Goal: Task Accomplishment & Management: Complete application form

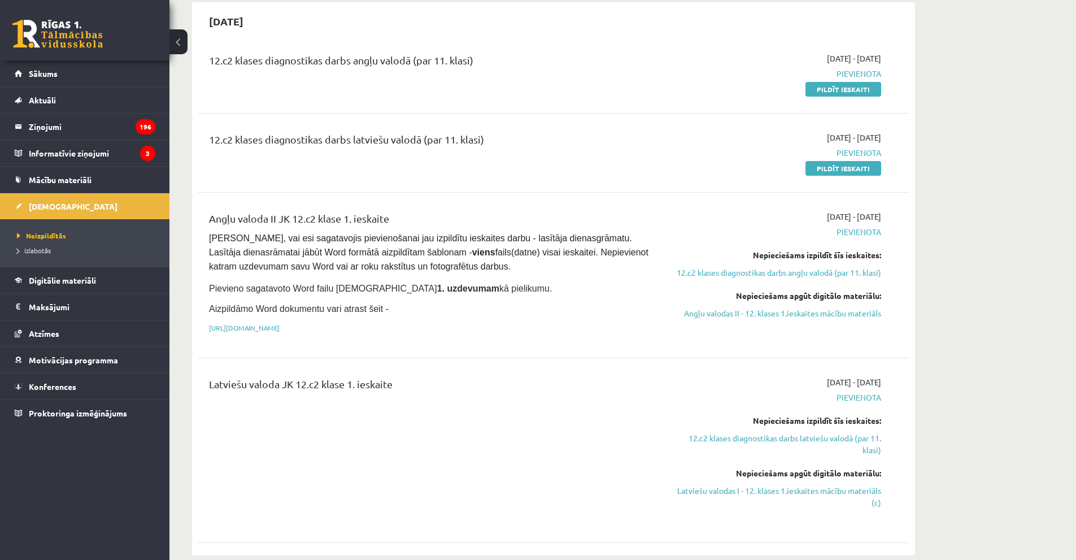
scroll to position [113, 0]
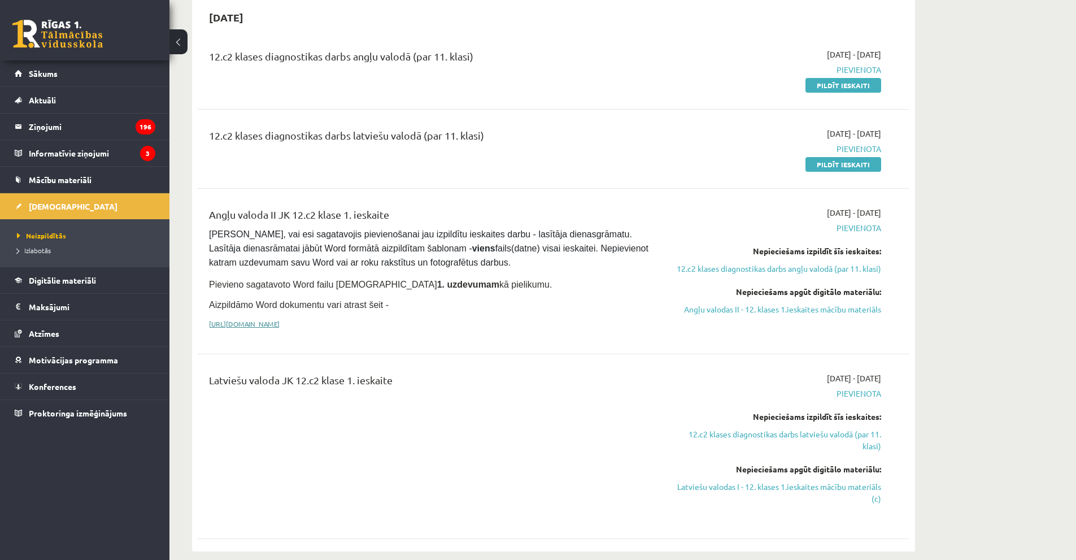
click at [280, 320] on link "https://drive.google.com/drive/folders/1IHE_ip15KOAbO2Se1NDGwZ2e__vlzPUf?usp=sh…" at bounding box center [244, 323] width 71 height 9
click at [103, 175] on link "Mācību materiāli" at bounding box center [85, 180] width 141 height 26
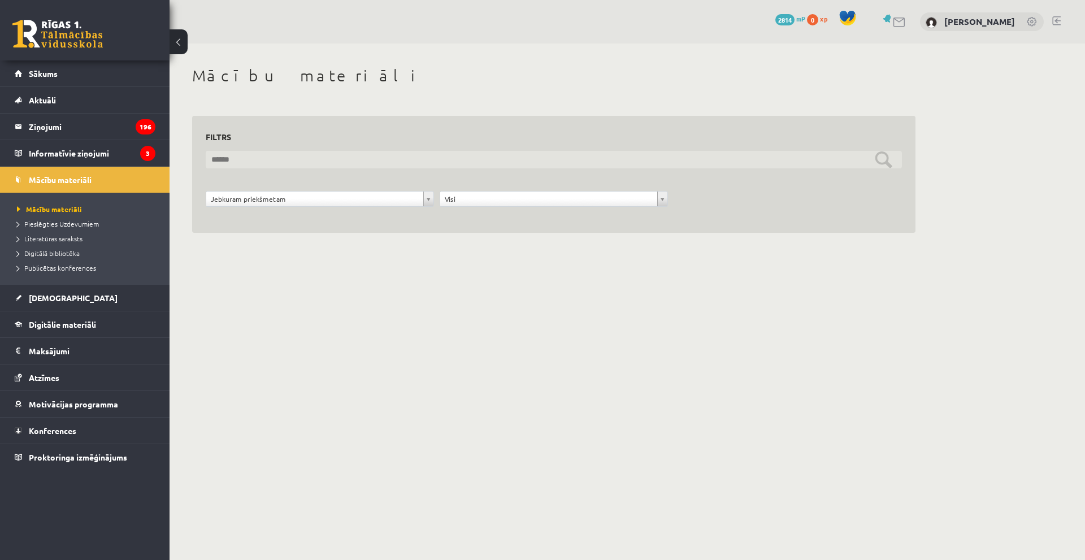
click at [893, 166] on input "text" at bounding box center [554, 160] width 696 height 18
click at [877, 160] on input "text" at bounding box center [554, 160] width 696 height 18
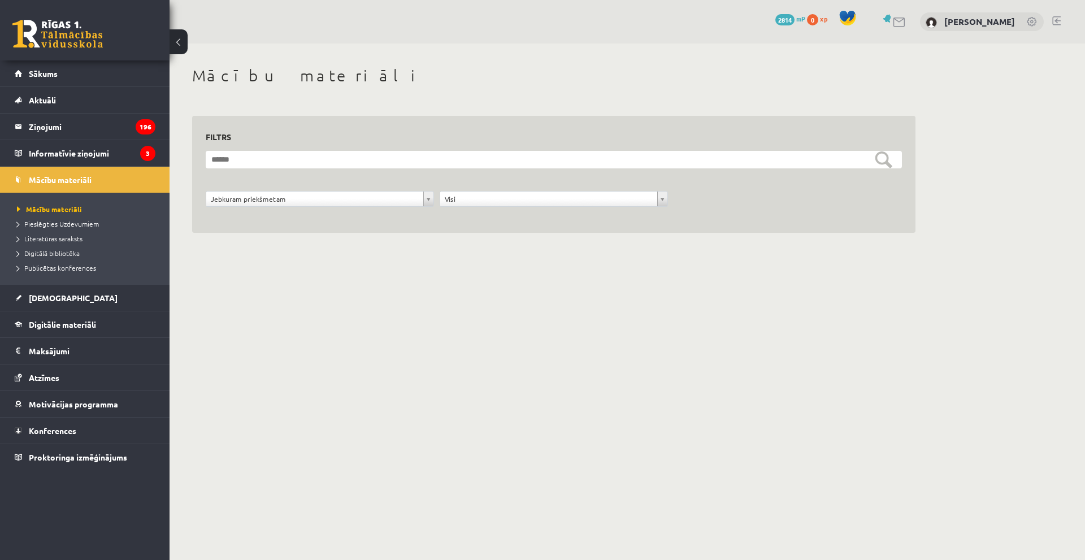
click at [796, 284] on body "10 Dāvanas 2814 mP 0 xp Artūrs Veģeris Sākums Aktuāli Kā mācīties eSKOLĀ Kontak…" at bounding box center [542, 280] width 1085 height 560
click at [66, 226] on span "Pieslēgties Uzdevumiem" at bounding box center [58, 223] width 82 height 9
click at [81, 323] on span "Digitālie materiāli" at bounding box center [62, 324] width 67 height 10
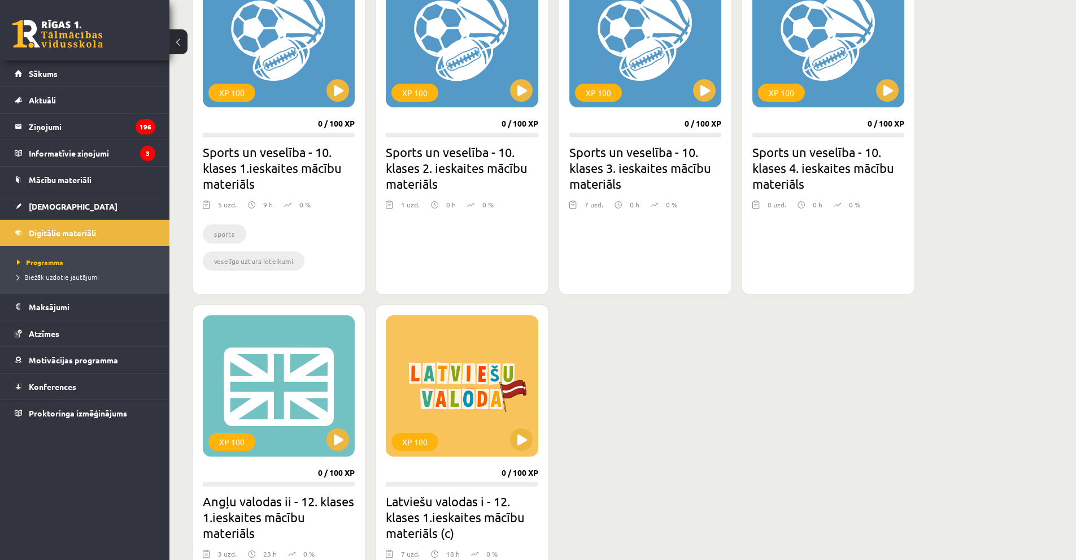
scroll to position [734, 0]
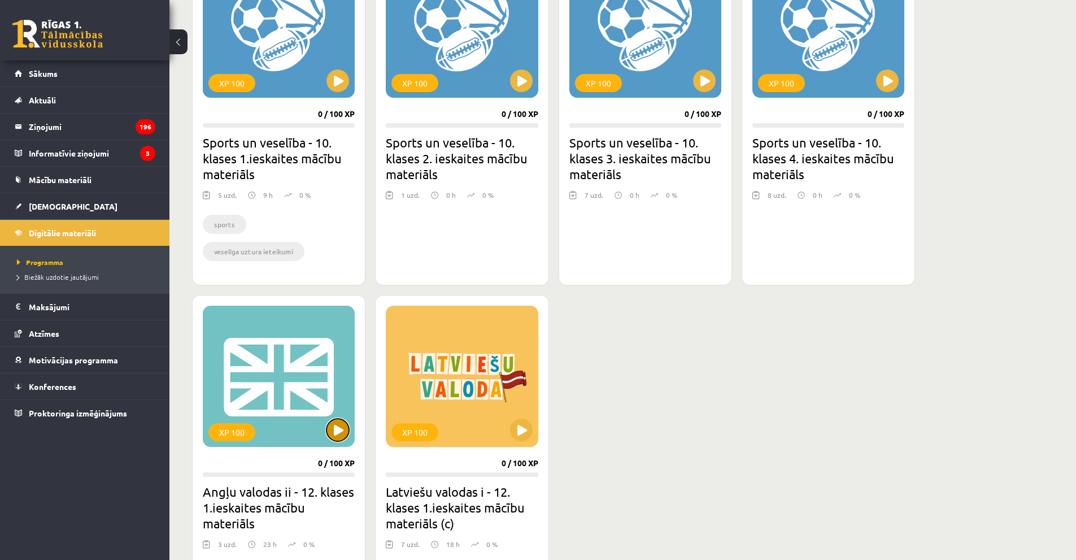
click at [340, 423] on button at bounding box center [338, 430] width 23 height 23
click at [315, 395] on div "XP 100" at bounding box center [279, 376] width 152 height 141
click at [266, 498] on h2 "Angļu valodas ii - 12. klases 1.ieskaites mācību materiāls" at bounding box center [279, 507] width 152 height 47
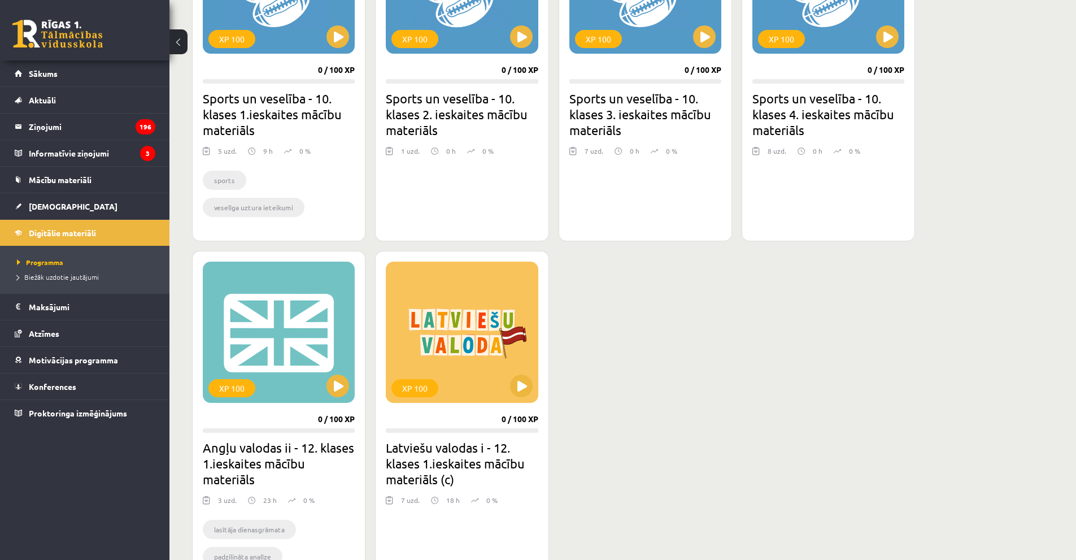
scroll to position [847, 0]
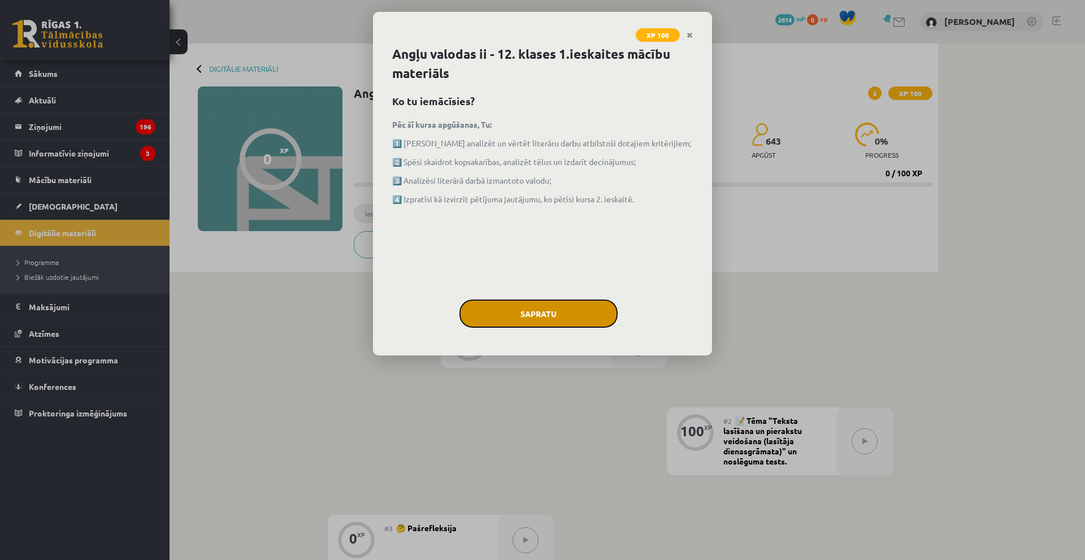
click at [535, 313] on button "Sapratu" at bounding box center [538, 313] width 158 height 28
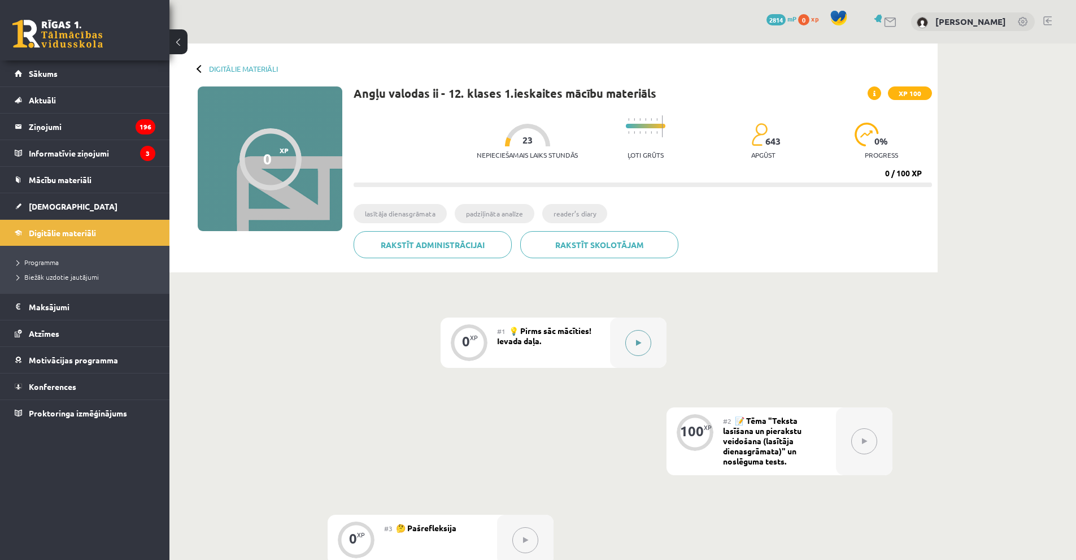
click at [640, 338] on button at bounding box center [638, 343] width 26 height 26
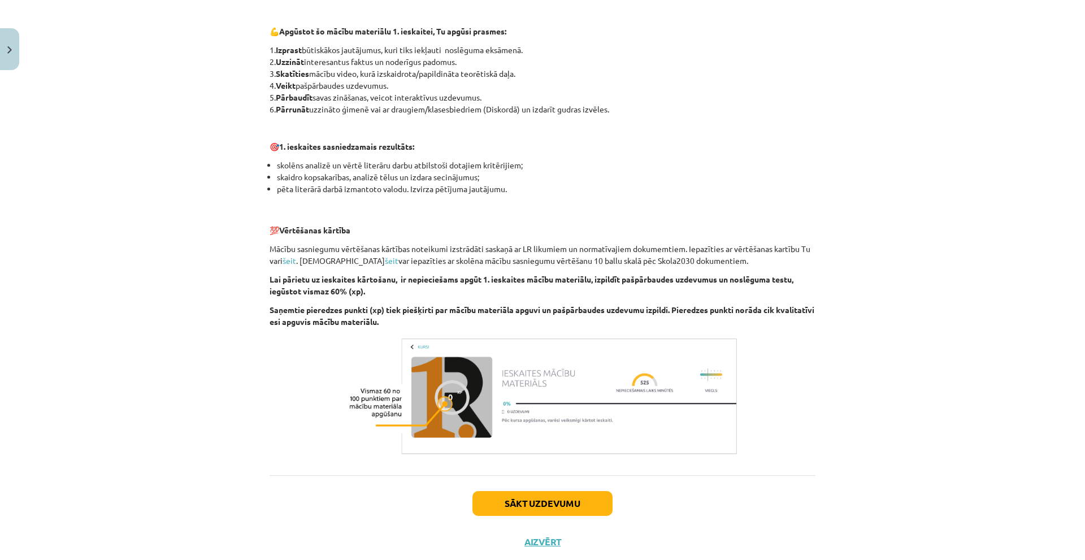
scroll to position [630, 0]
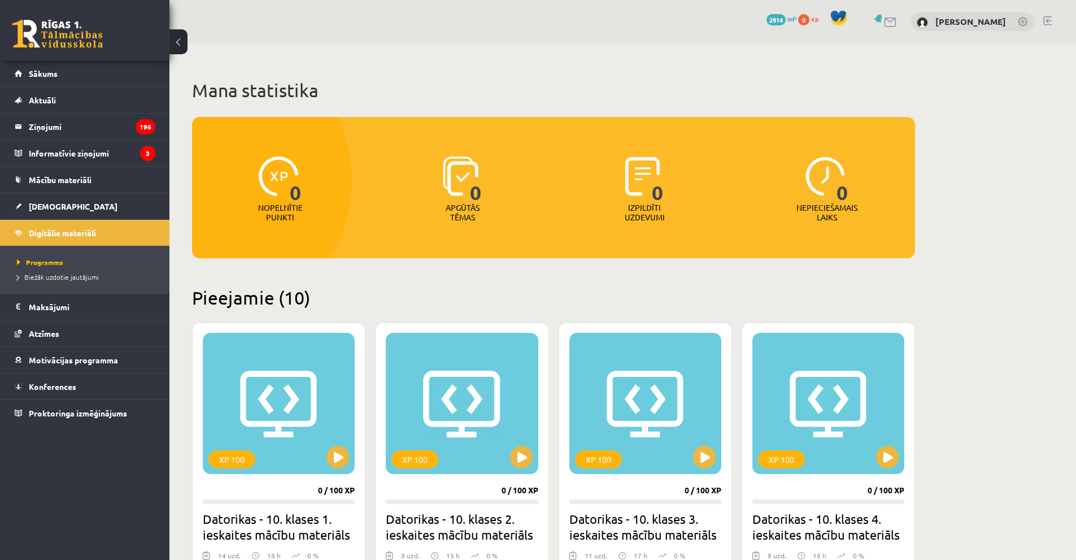
scroll to position [847, 0]
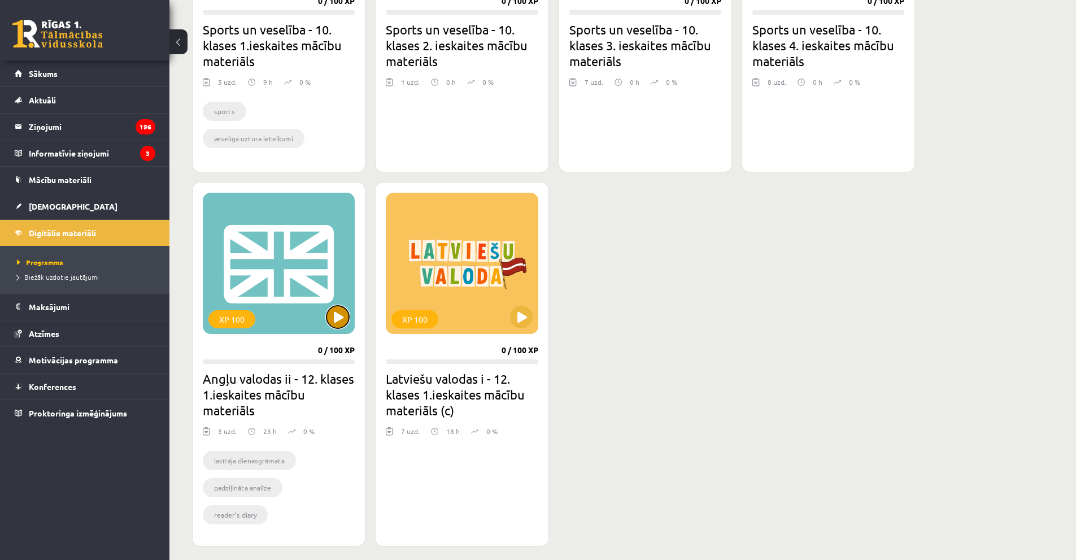
click at [337, 320] on button at bounding box center [338, 317] width 23 height 23
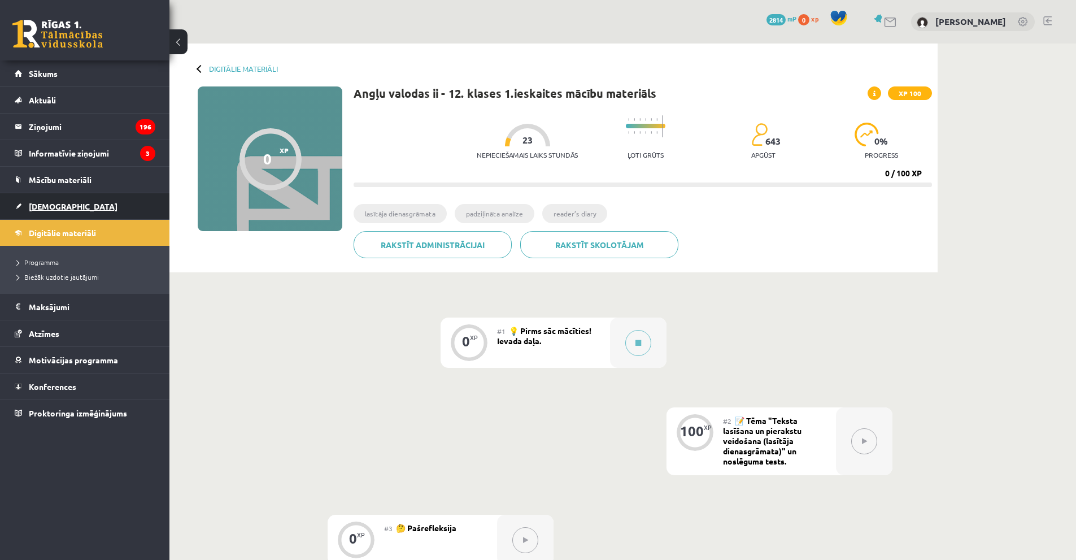
click at [34, 201] on link "[DEMOGRAPHIC_DATA]" at bounding box center [85, 206] width 141 height 26
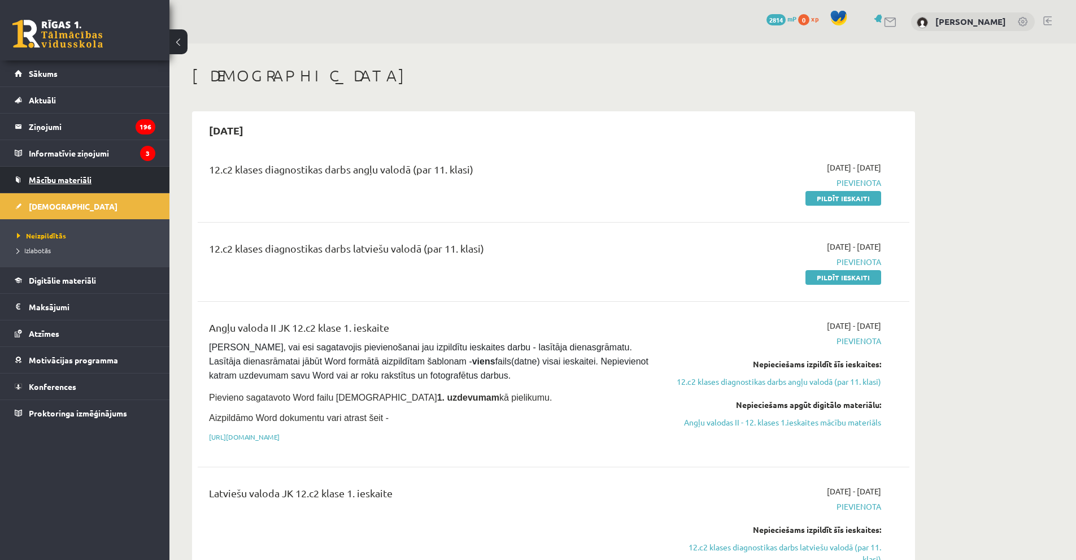
click at [55, 181] on span "Mācību materiāli" at bounding box center [60, 180] width 63 height 10
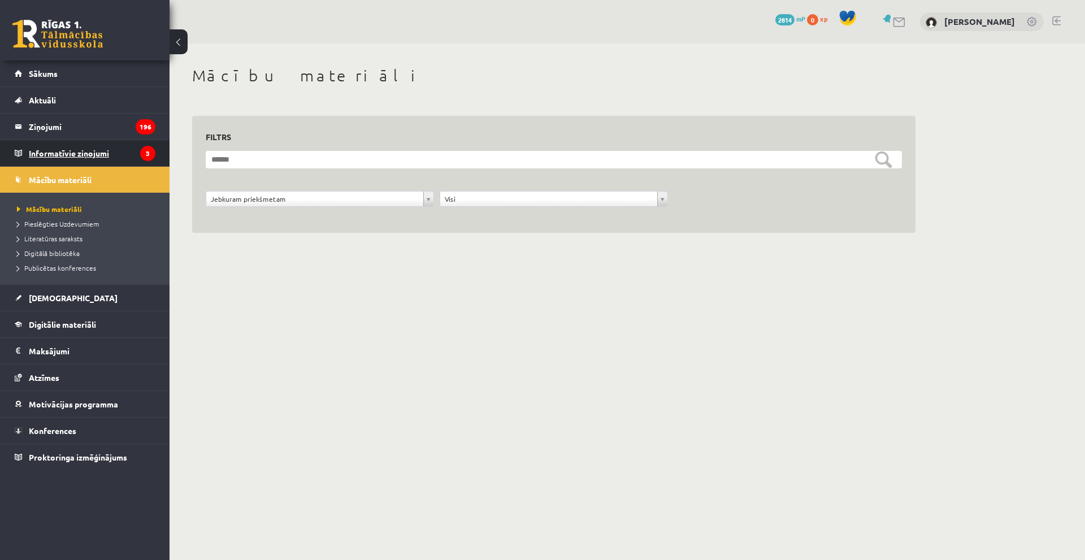
click at [87, 147] on legend "Informatīvie ziņojumi 3" at bounding box center [92, 153] width 127 height 26
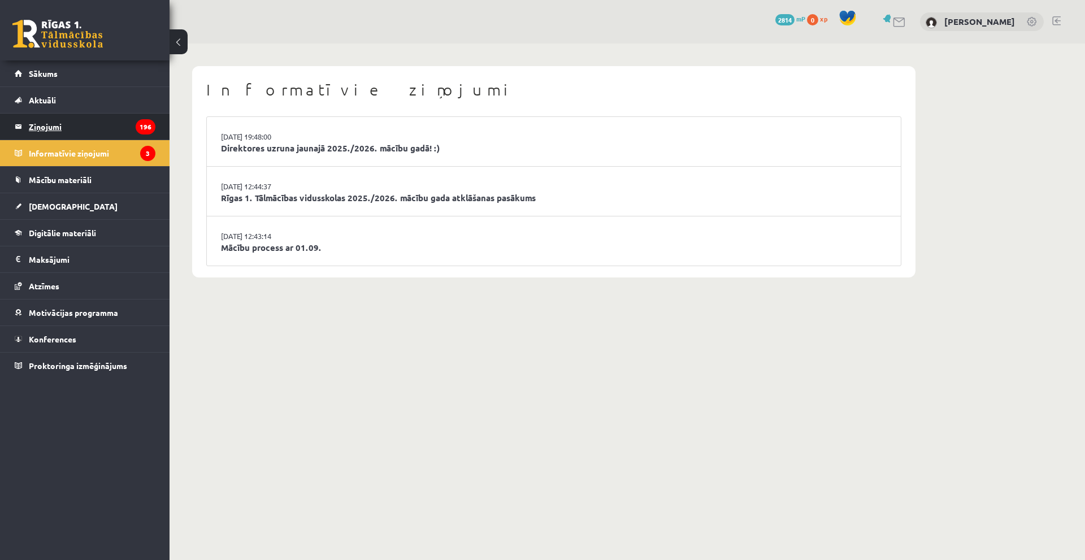
click at [103, 129] on legend "Ziņojumi 196" at bounding box center [92, 127] width 127 height 26
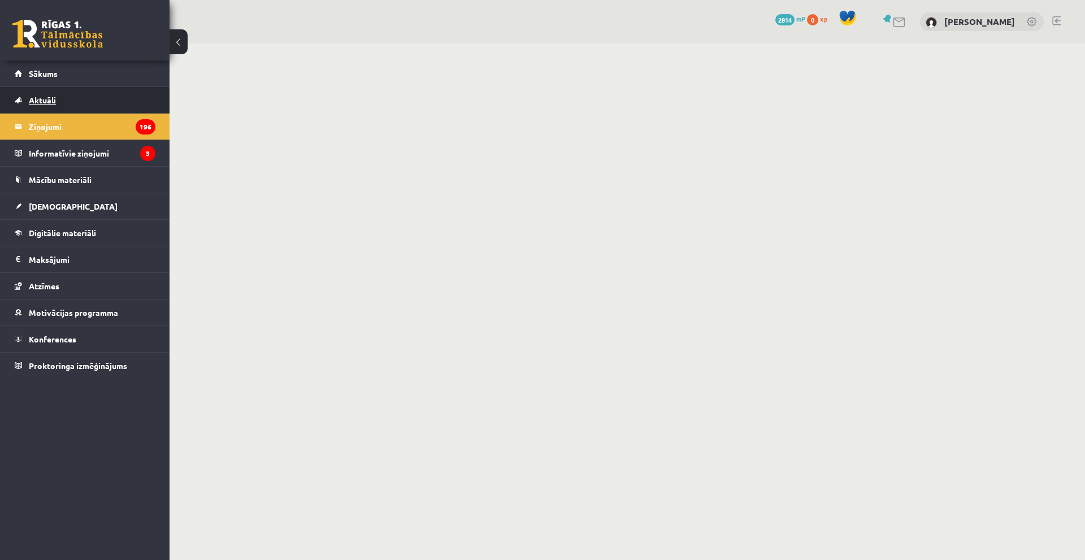
click at [106, 102] on link "Aktuāli" at bounding box center [85, 100] width 141 height 26
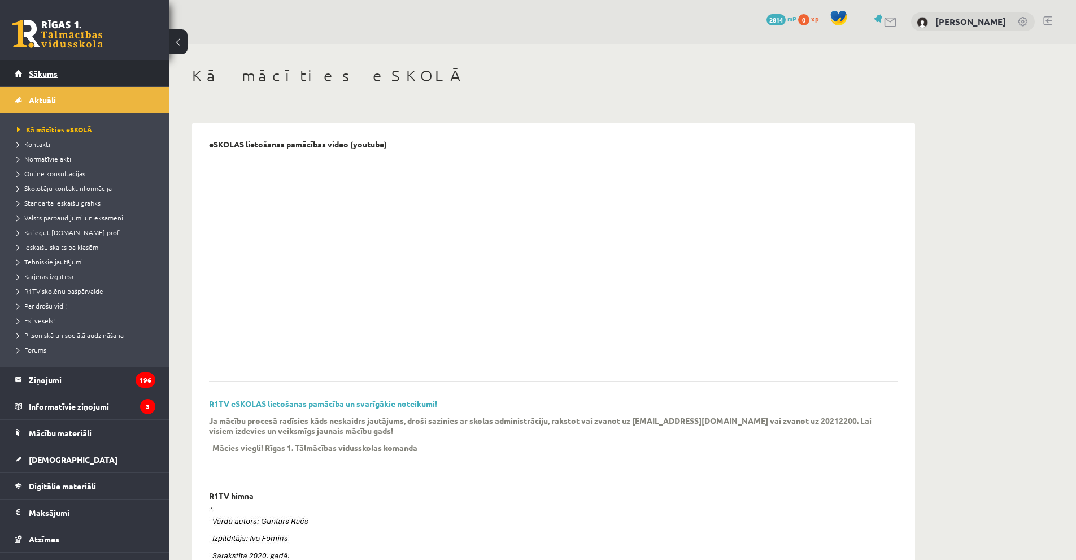
click at [98, 71] on link "Sākums" at bounding box center [85, 73] width 141 height 26
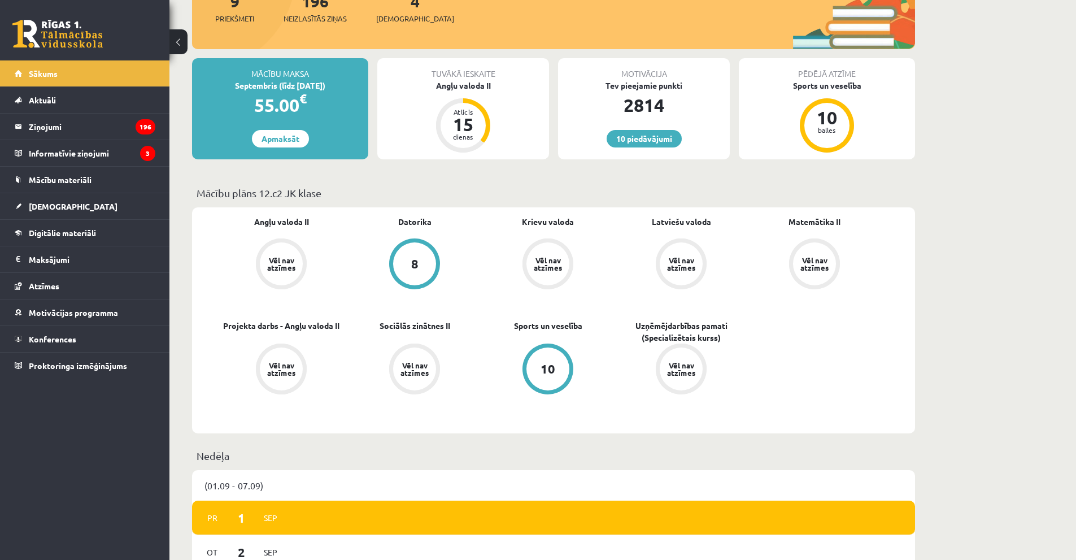
scroll to position [226, 0]
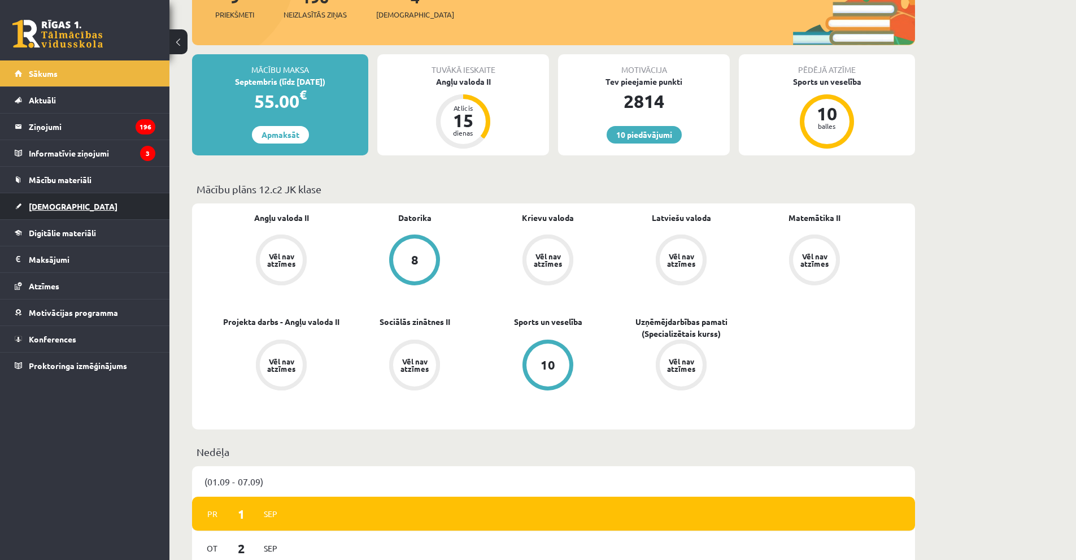
click at [93, 202] on link "[DEMOGRAPHIC_DATA]" at bounding box center [85, 206] width 141 height 26
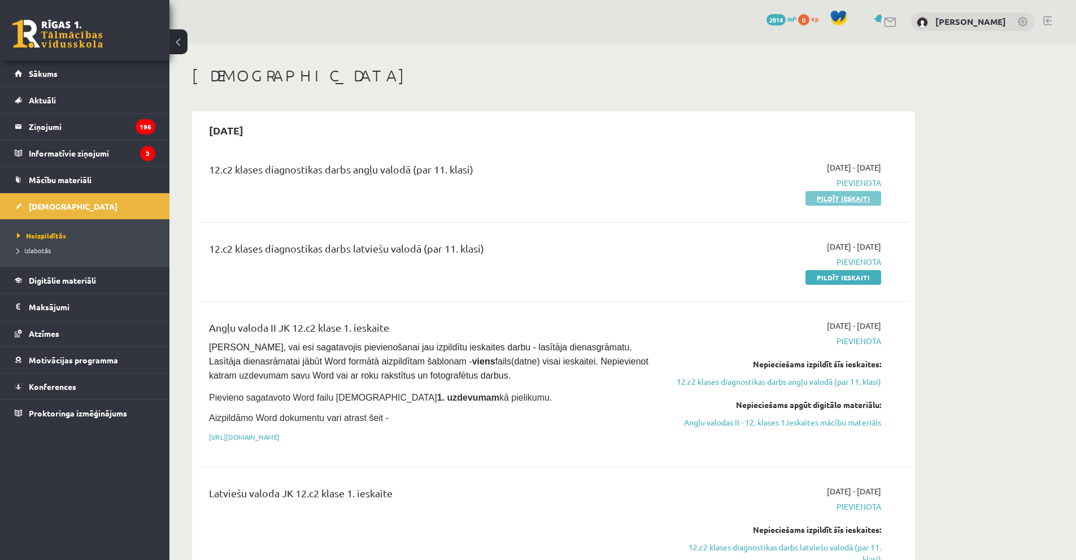
click at [846, 199] on link "Pildīt ieskaiti" at bounding box center [844, 198] width 76 height 15
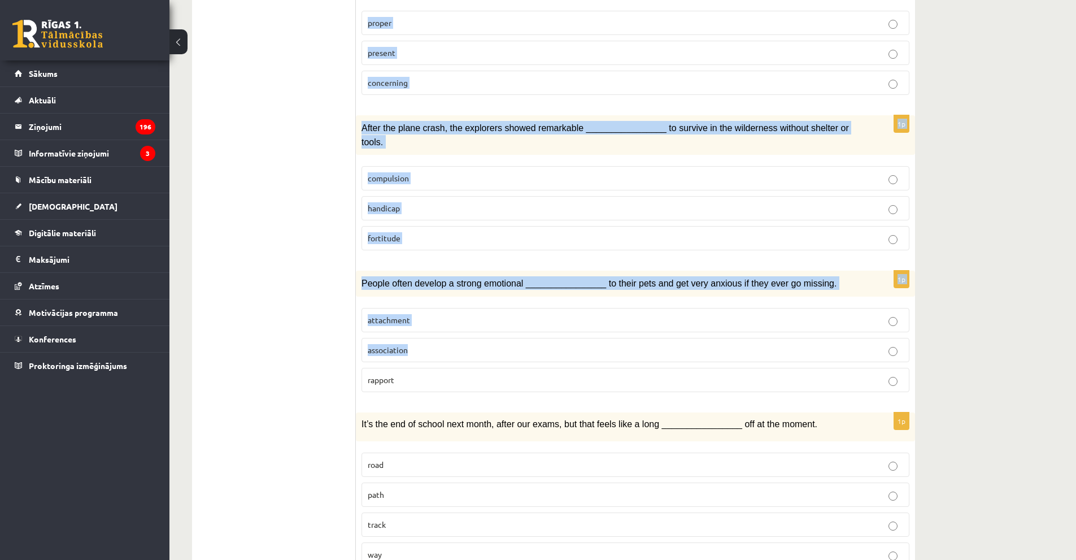
scroll to position [1505, 0]
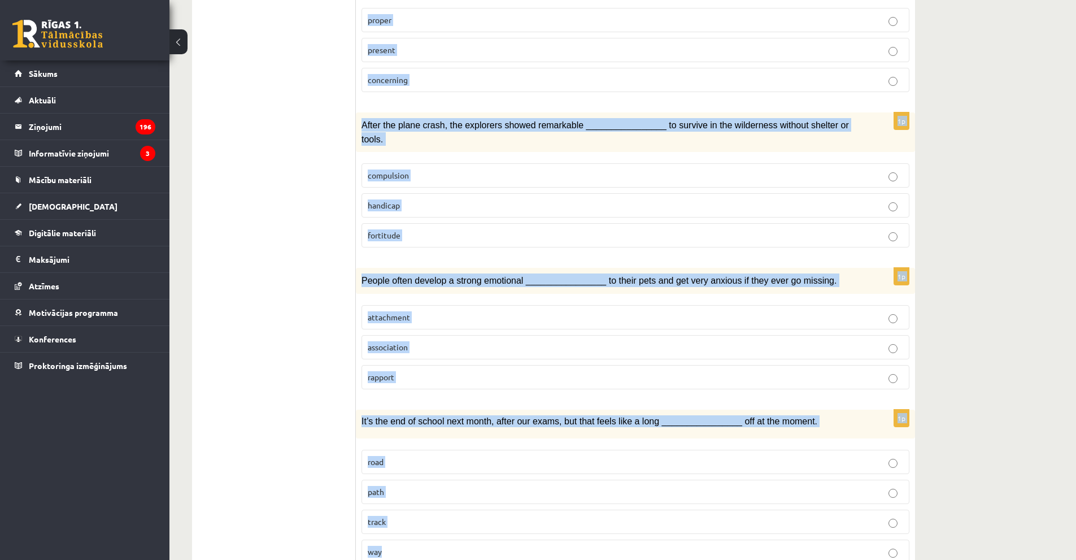
drag, startPoint x: 360, startPoint y: 245, endPoint x: 655, endPoint y: 505, distance: 393.5
copy form "L ipsum dolors ametconse adi elitse doei tem incididuntutl E’d magna al eni adm…"
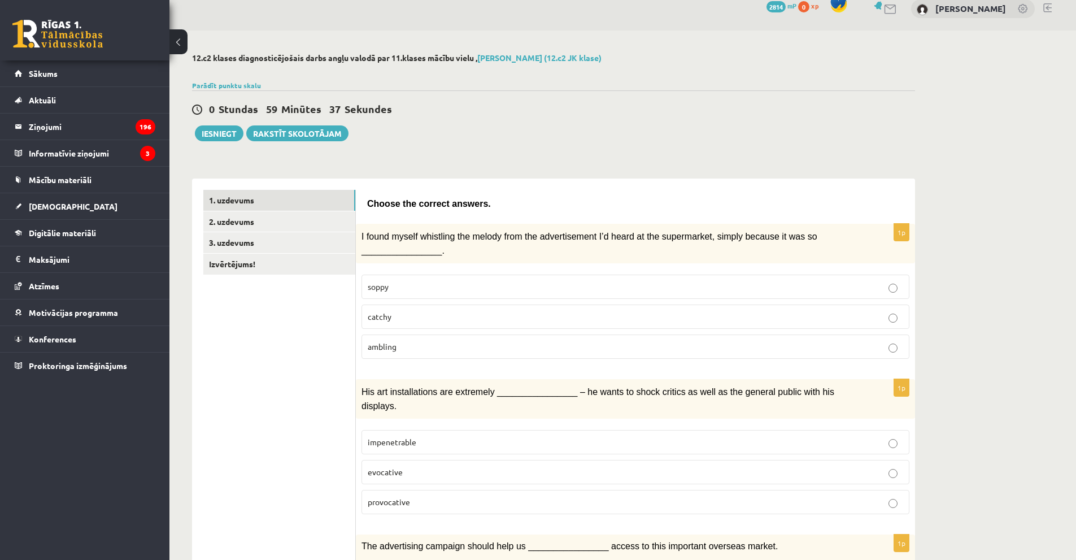
scroll to position [0, 0]
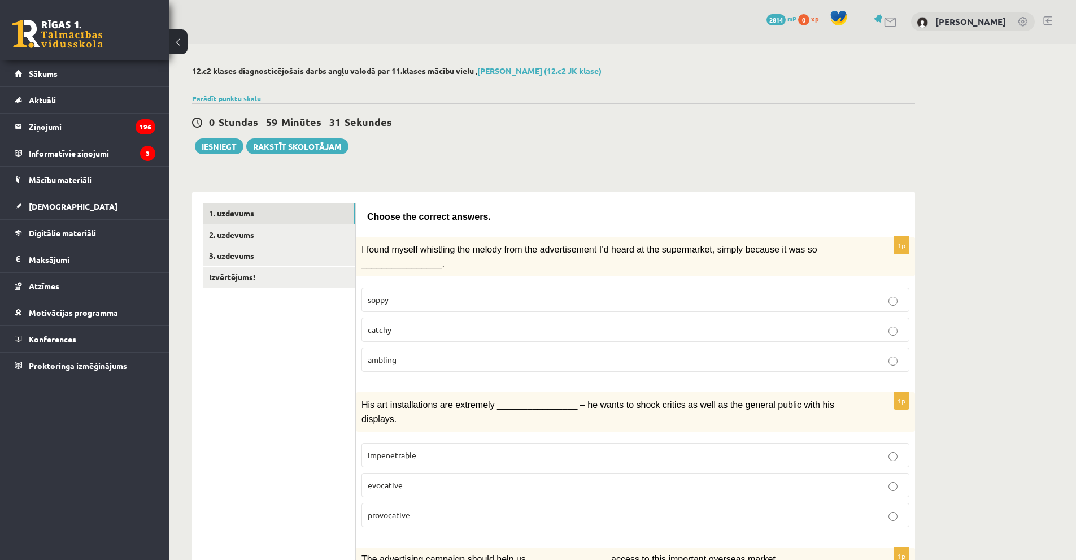
click at [413, 322] on label "catchy" at bounding box center [636, 330] width 548 height 24
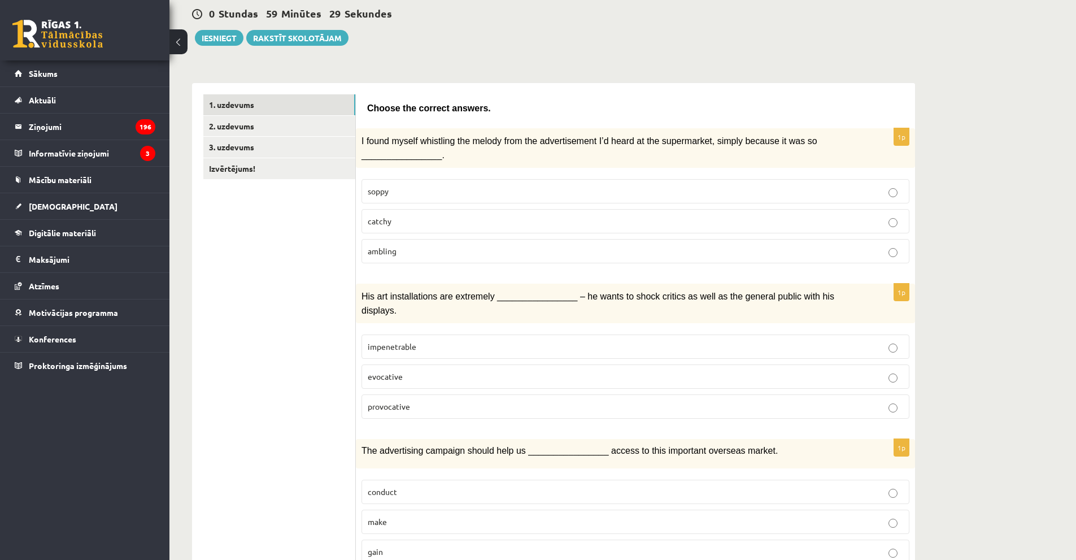
scroll to position [113, 0]
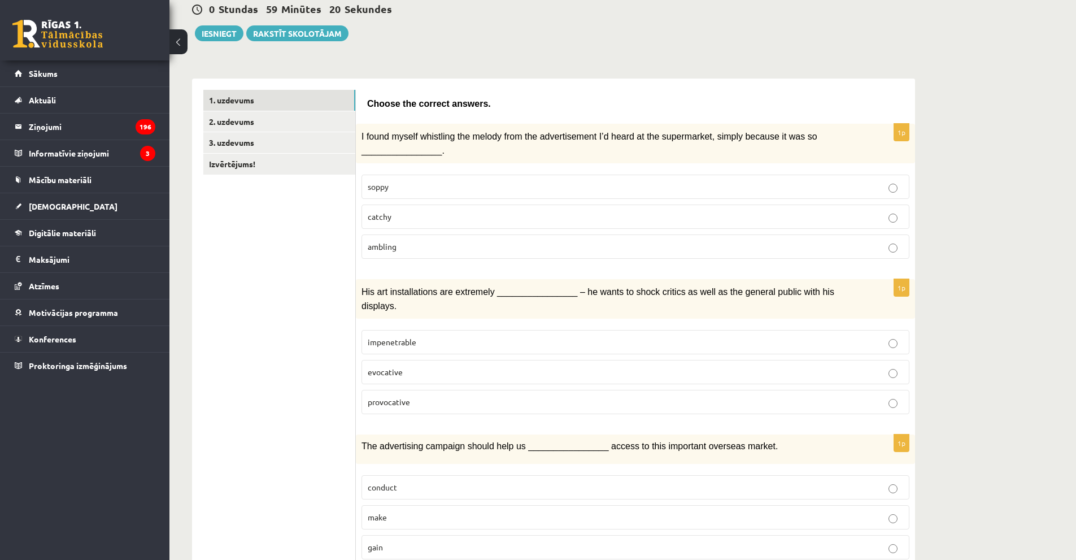
click at [431, 396] on p "provocative" at bounding box center [636, 402] width 536 height 12
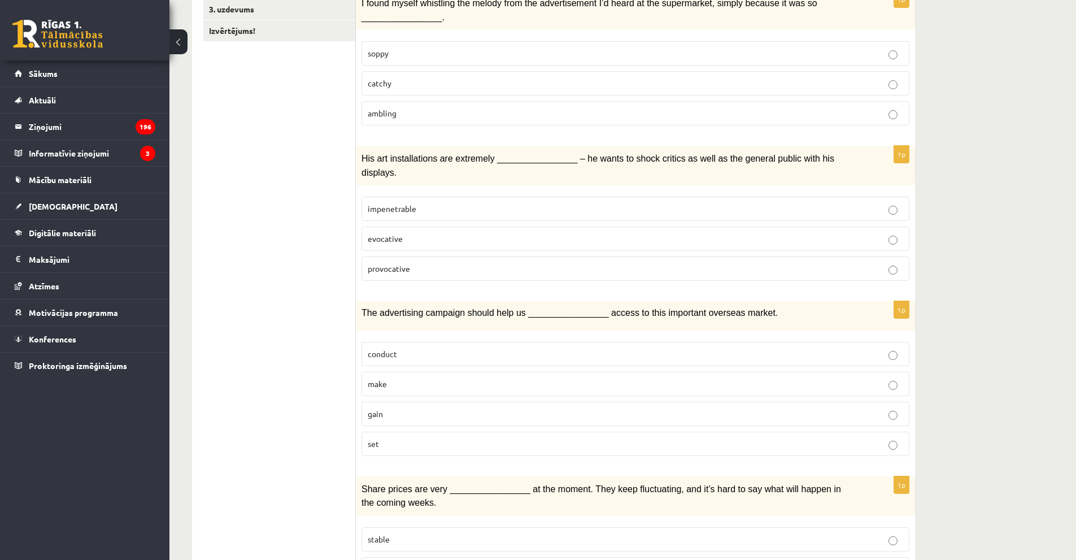
scroll to position [282, 0]
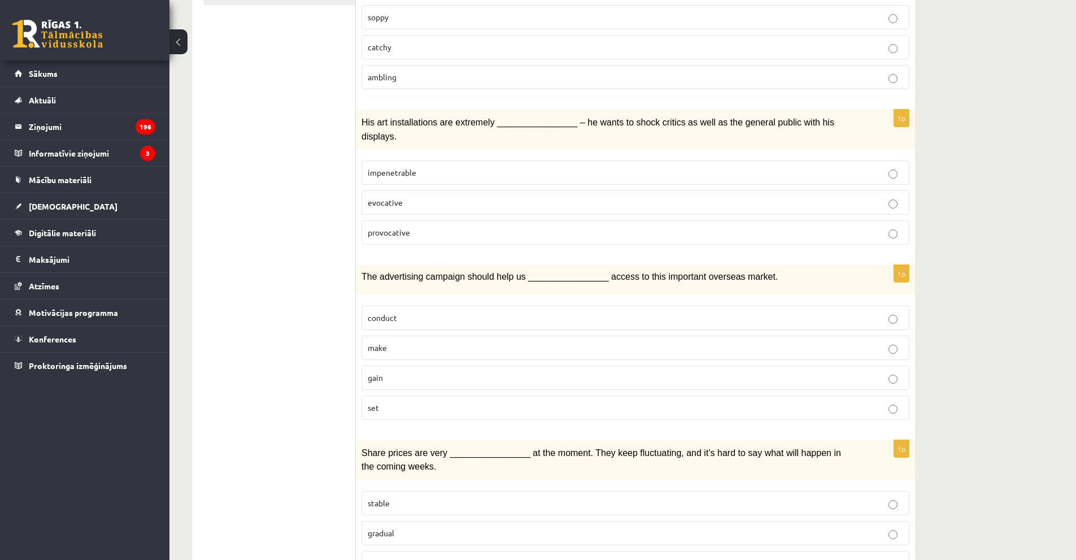
click at [463, 372] on p "gain" at bounding box center [636, 378] width 536 height 12
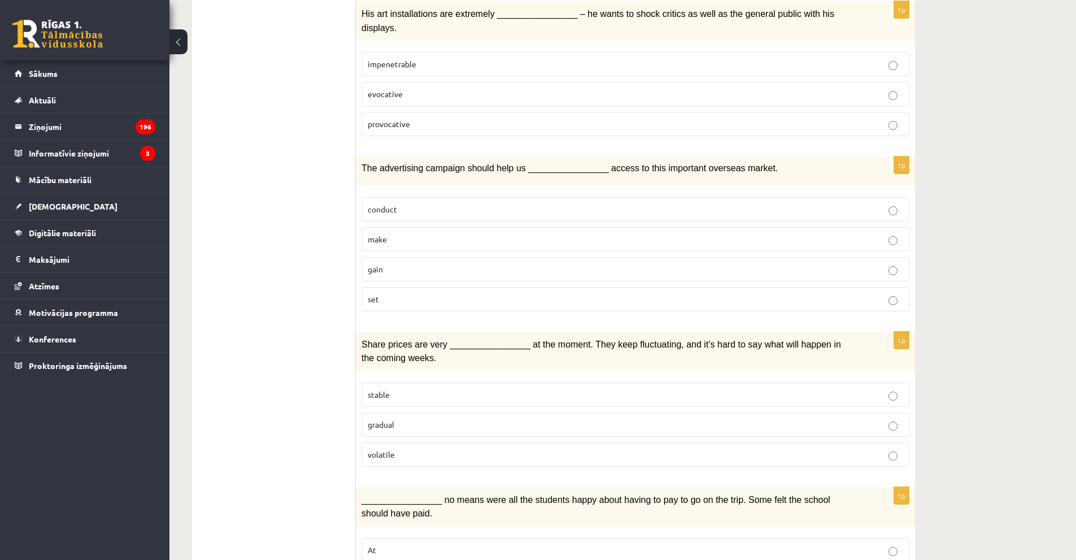
scroll to position [395, 0]
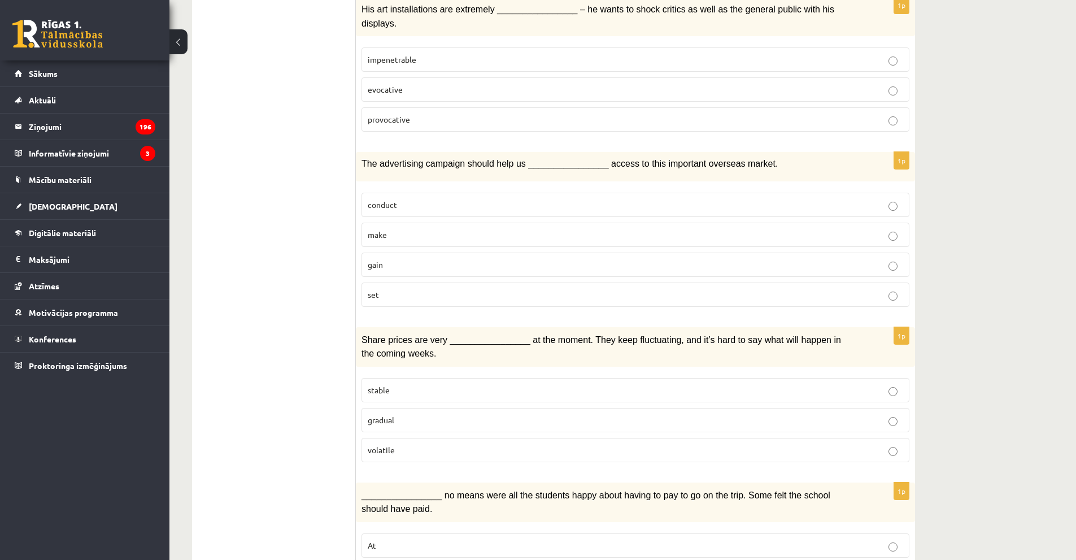
click at [427, 444] on p "volatile" at bounding box center [636, 450] width 536 height 12
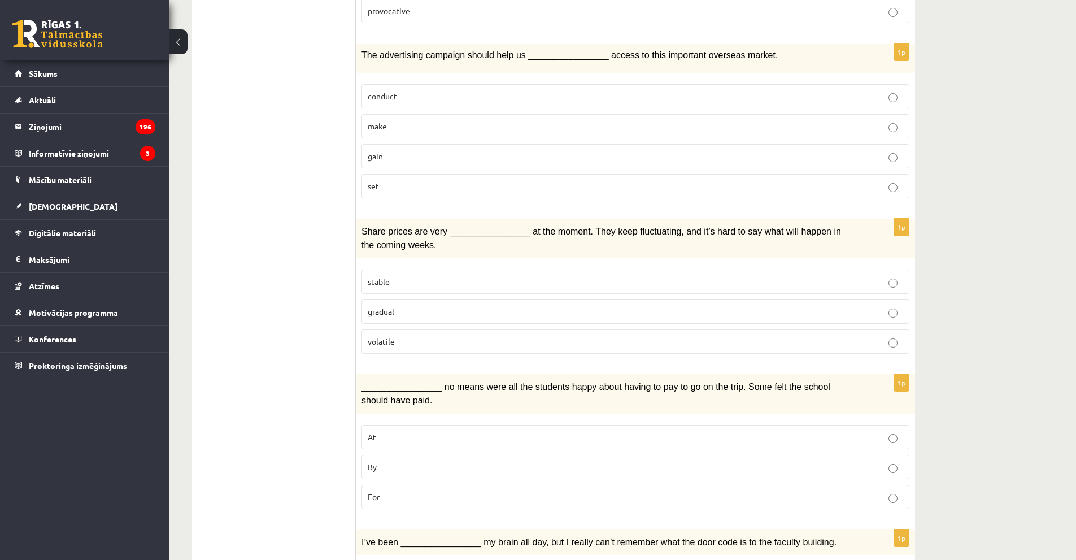
scroll to position [508, 0]
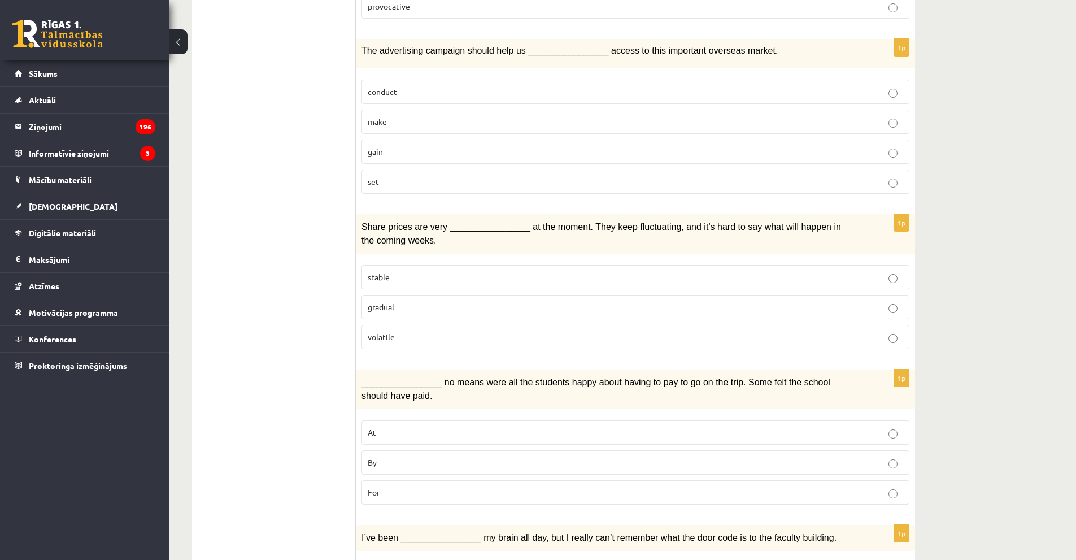
click at [415, 456] on p "By" at bounding box center [636, 462] width 536 height 12
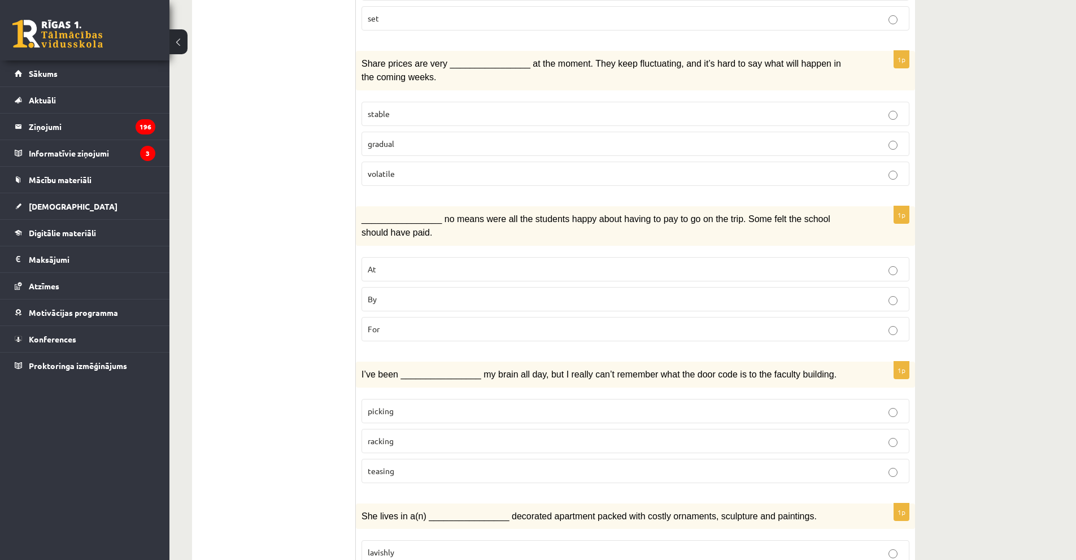
scroll to position [678, 0]
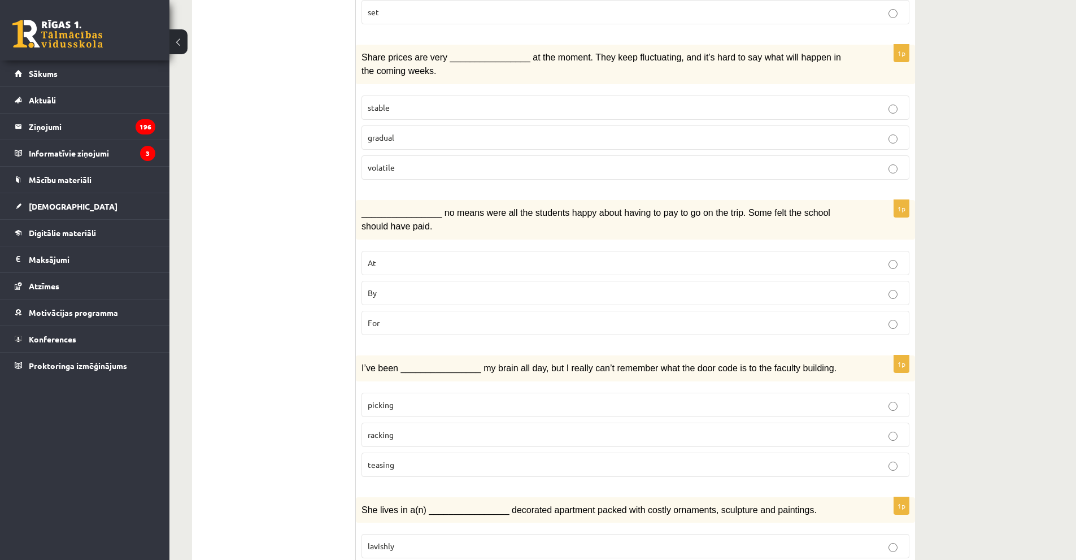
click at [439, 429] on p "racking" at bounding box center [636, 435] width 536 height 12
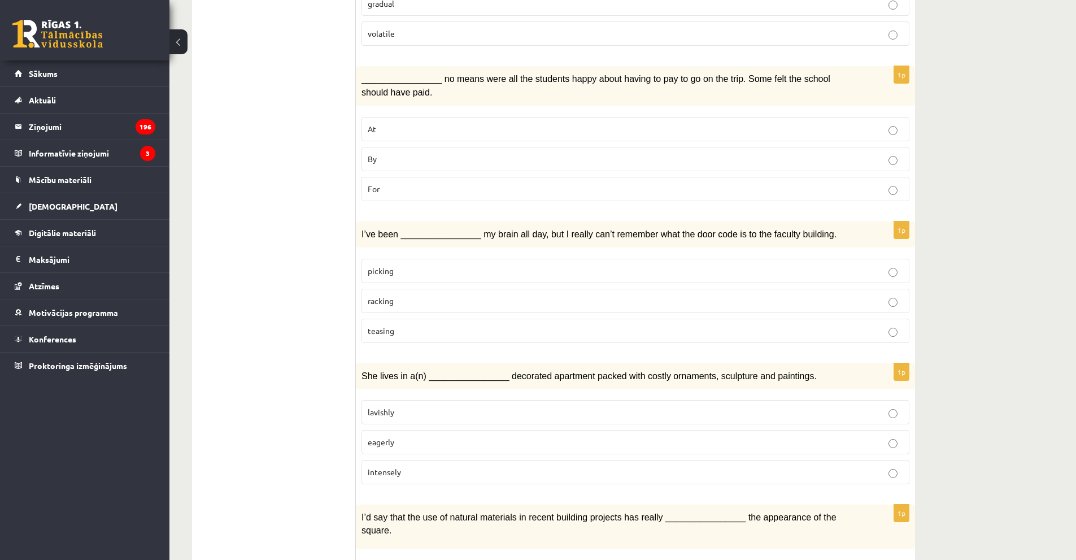
scroll to position [847, 0]
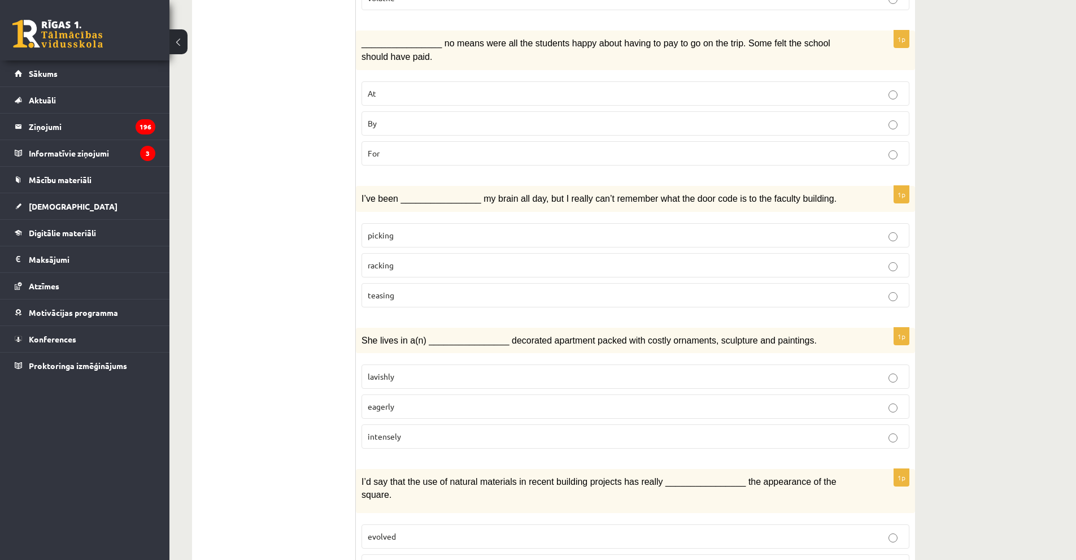
click at [572, 371] on p "lavishly" at bounding box center [636, 377] width 536 height 12
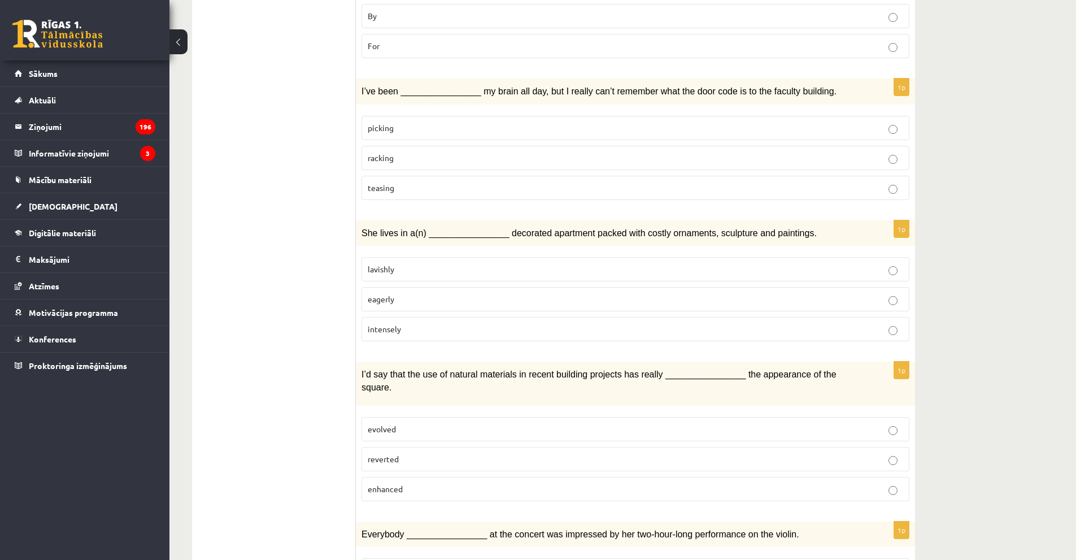
scroll to position [960, 0]
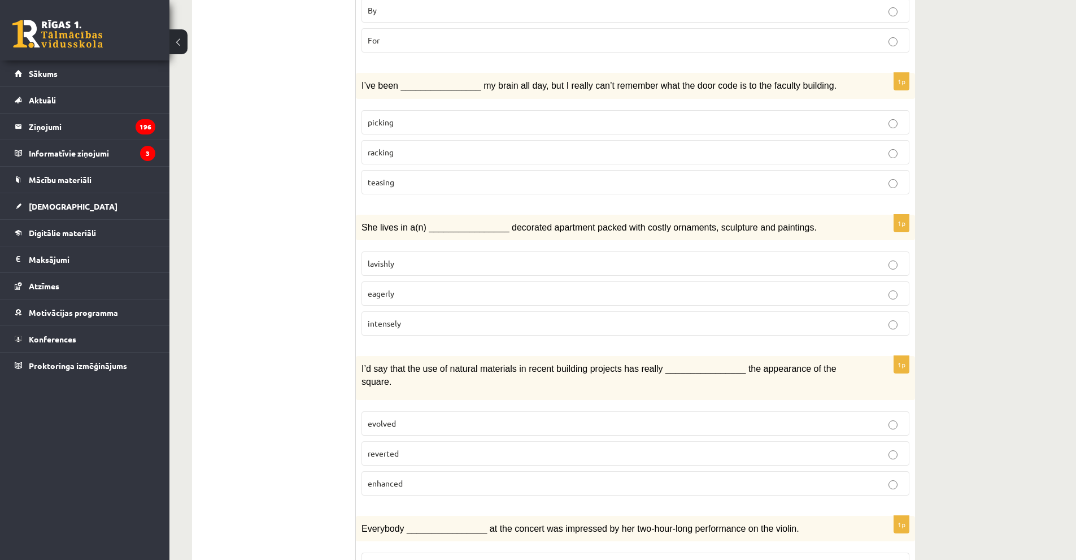
click at [508, 418] on p "evolved" at bounding box center [636, 424] width 536 height 12
click at [463, 477] on p "enhanced" at bounding box center [636, 483] width 536 height 12
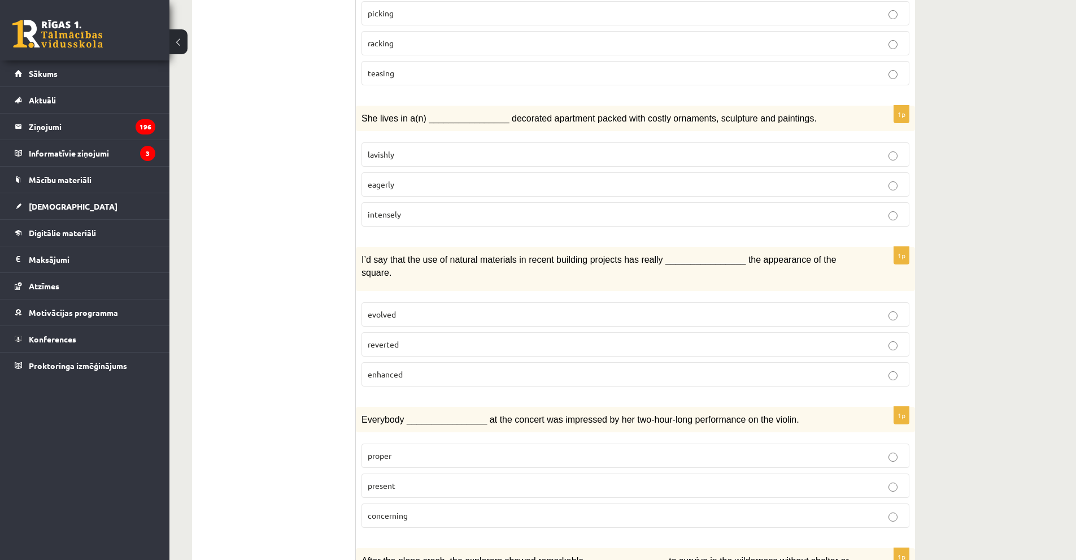
scroll to position [1073, 0]
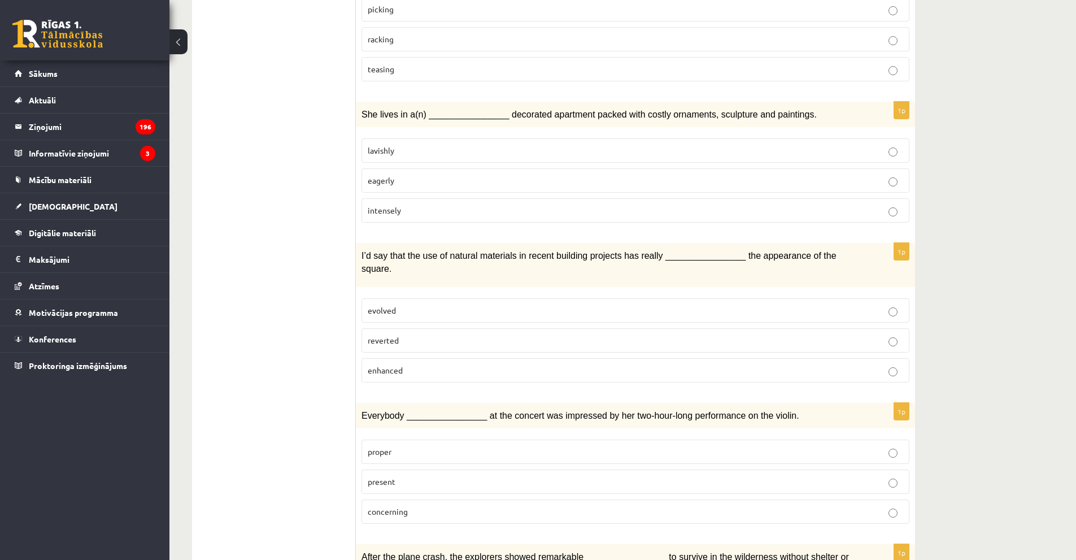
click at [436, 469] on label "present" at bounding box center [636, 481] width 548 height 24
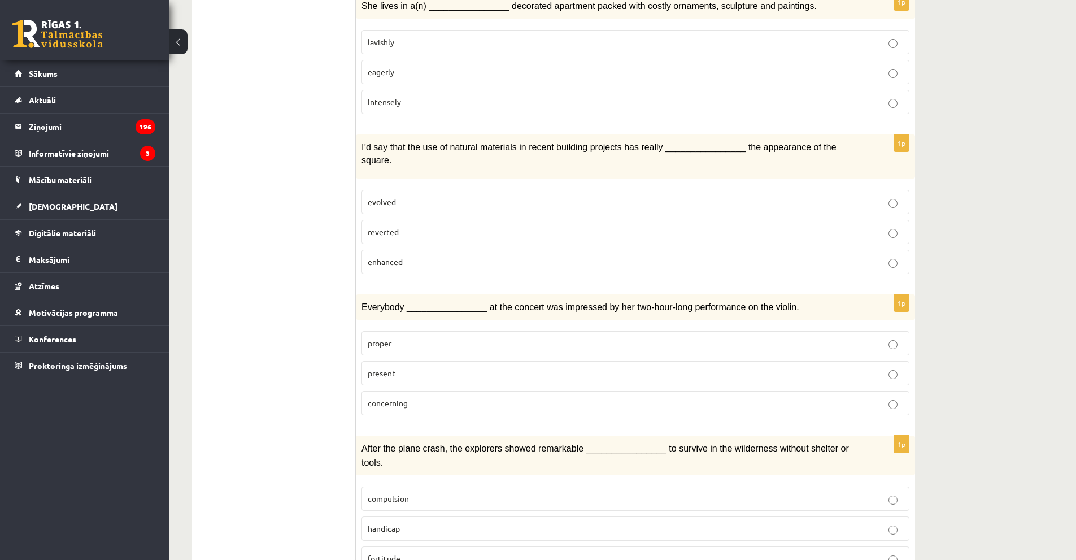
scroll to position [1186, 0]
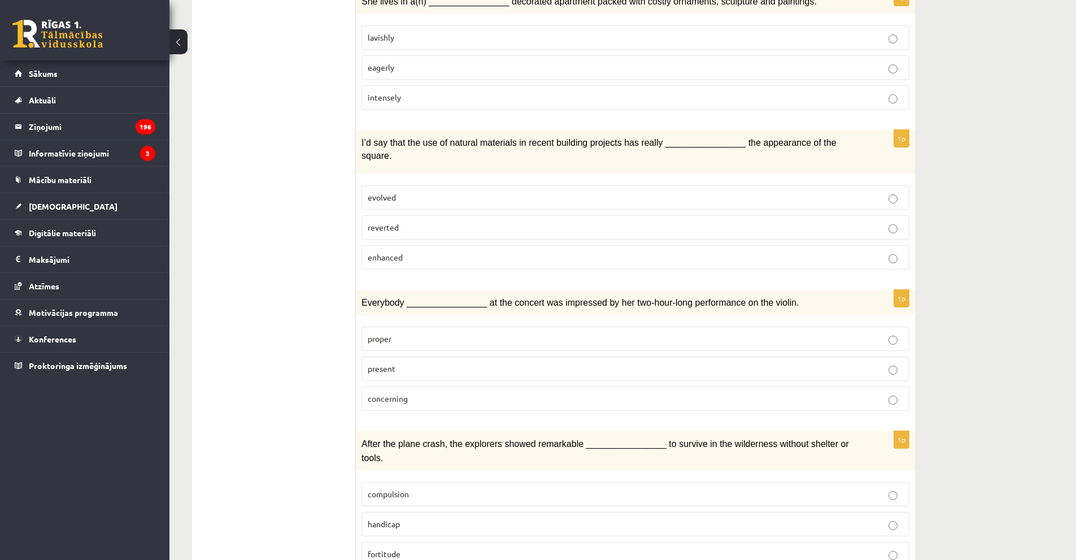
click at [454, 488] on p "compulsion" at bounding box center [636, 494] width 536 height 12
click at [422, 548] on p "fortitude" at bounding box center [636, 554] width 536 height 12
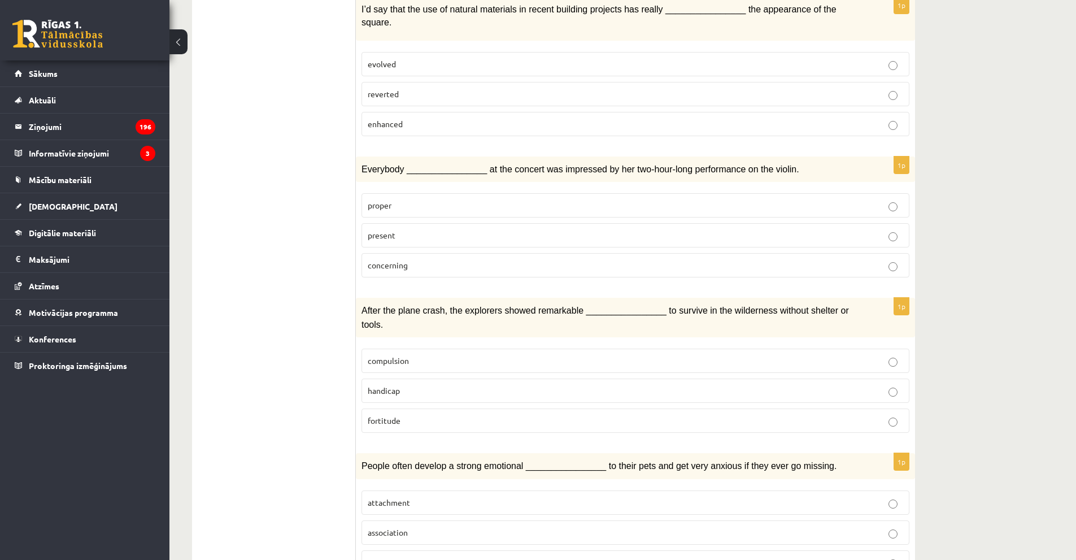
scroll to position [1356, 0]
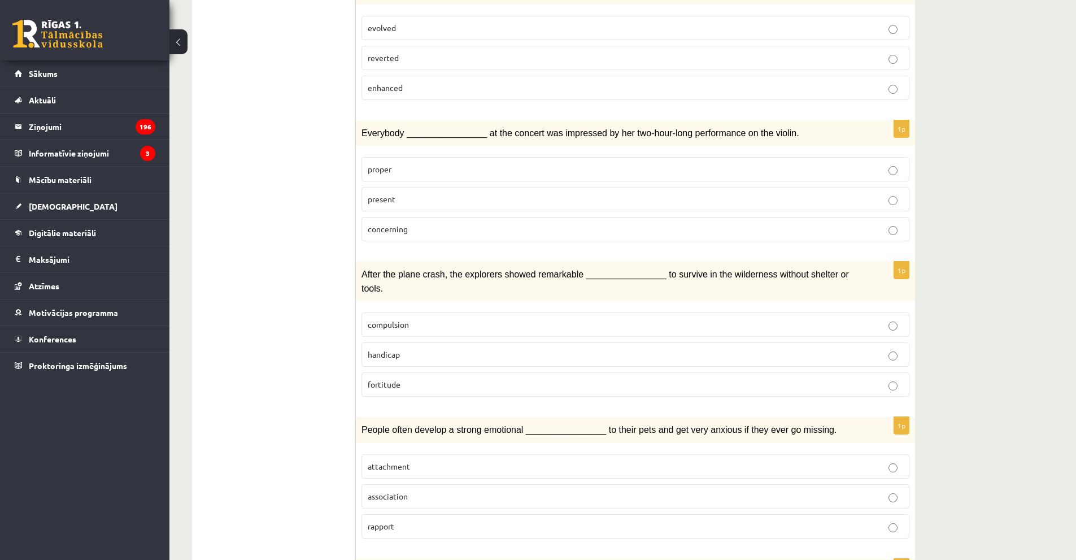
click at [425, 460] on p "attachment" at bounding box center [636, 466] width 536 height 12
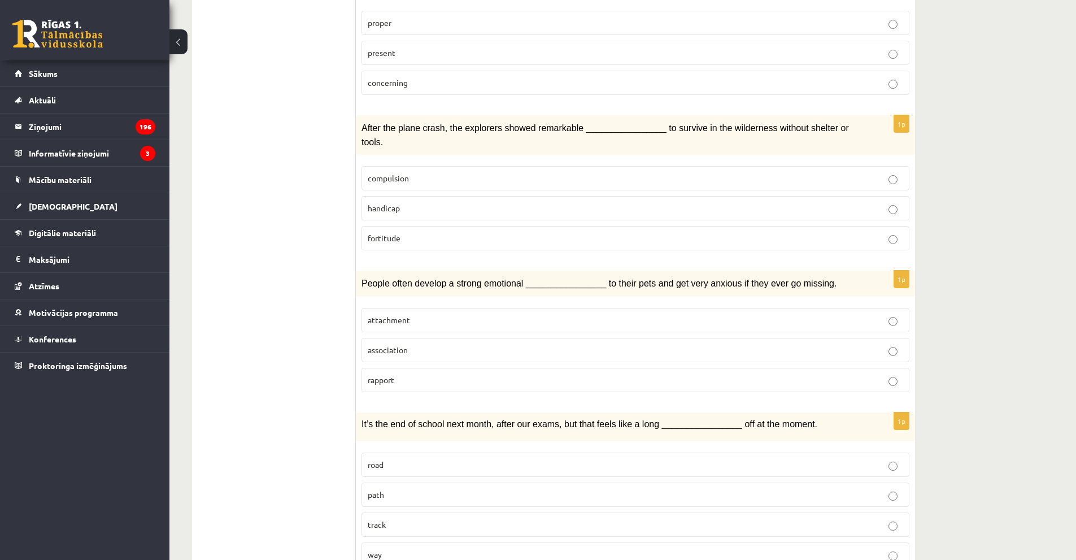
scroll to position [1505, 0]
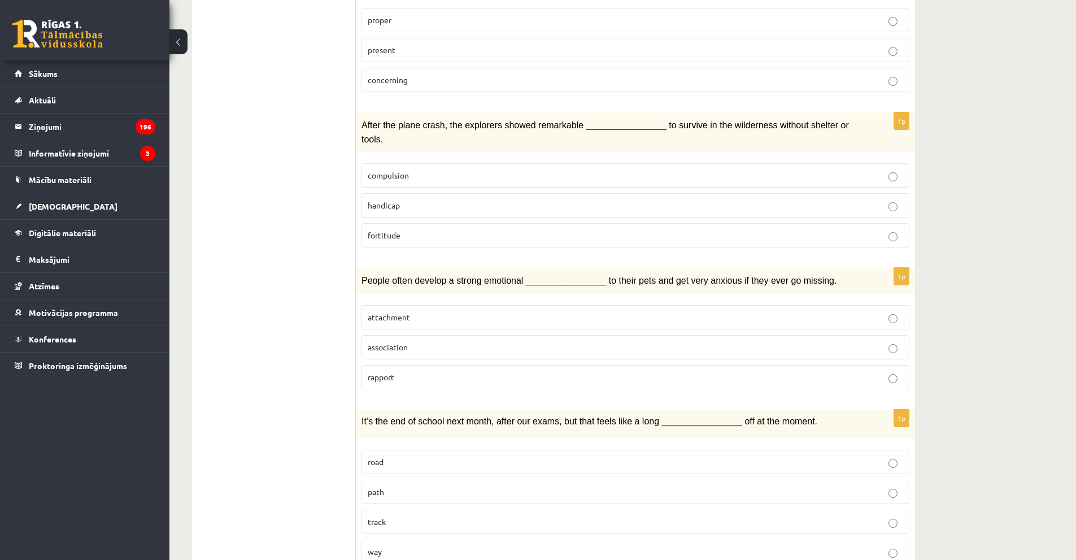
click at [437, 546] on p "way" at bounding box center [636, 552] width 536 height 12
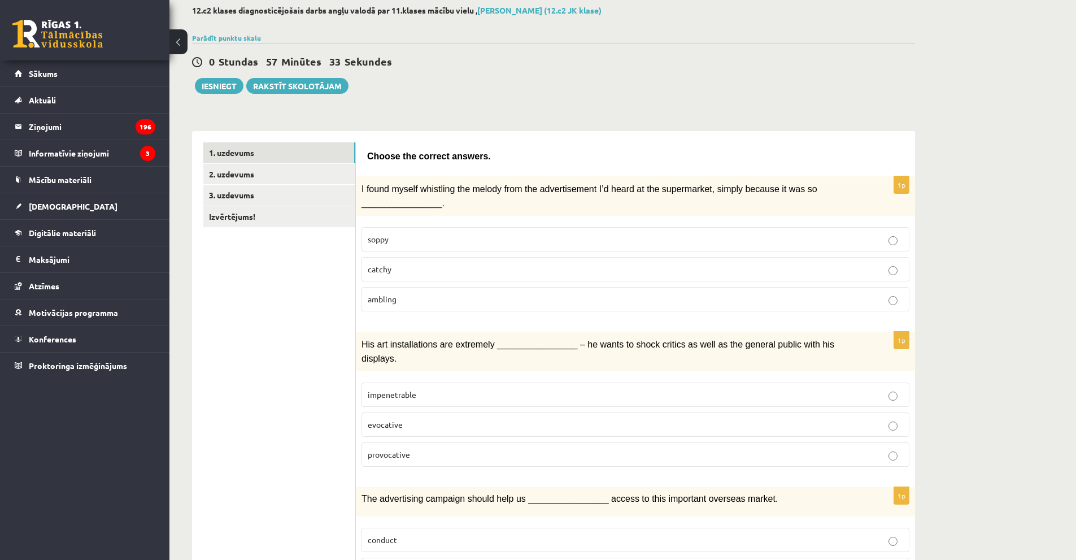
scroll to position [36, 0]
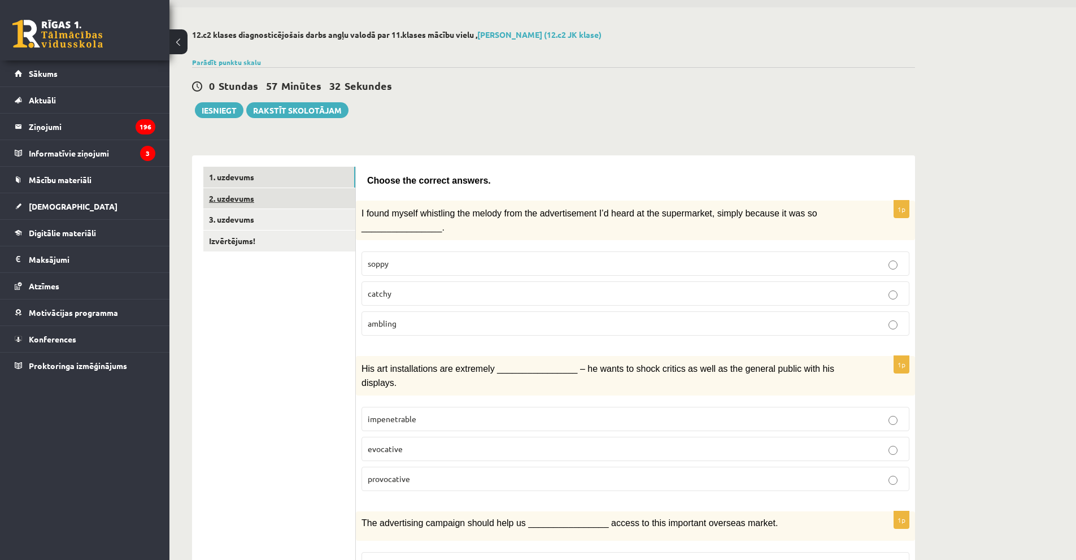
click at [266, 206] on link "2. uzdevums" at bounding box center [279, 198] width 152 height 21
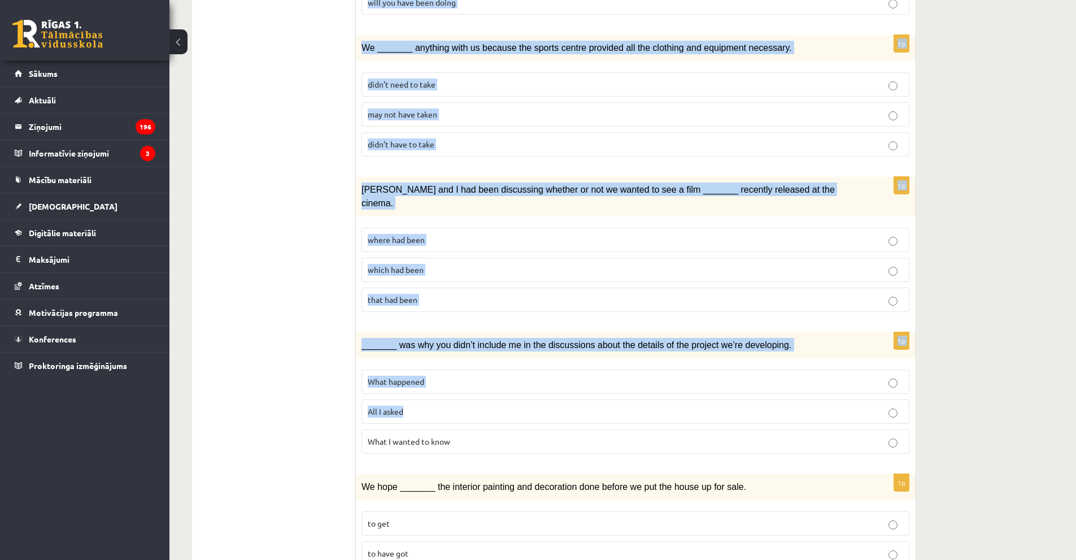
scroll to position [1110, 0]
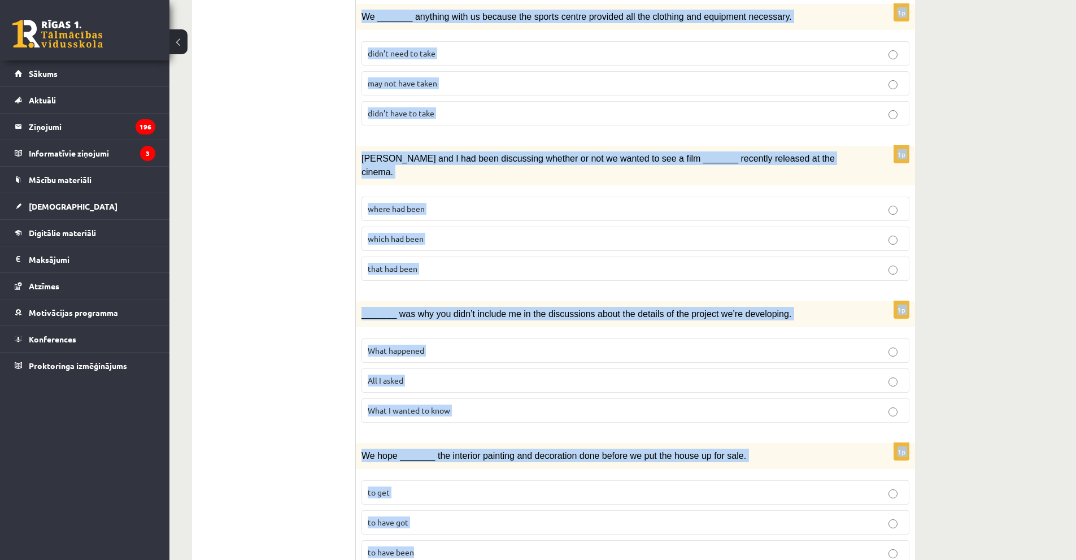
drag, startPoint x: 376, startPoint y: 176, endPoint x: 599, endPoint y: 513, distance: 404.4
copy form "cle the form that cannot be used to complete the sentences. 1p The personnel de…"
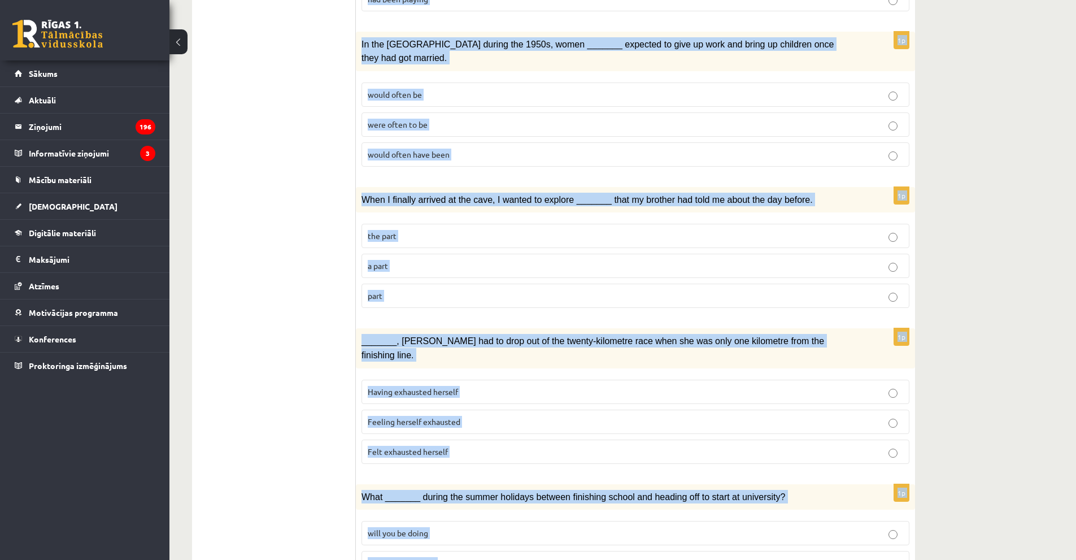
click at [963, 228] on div "12.c2 klases diagnosticējošais darbs angļu valodā par 11.klases mācību vielu , …" at bounding box center [622, 392] width 907 height 1674
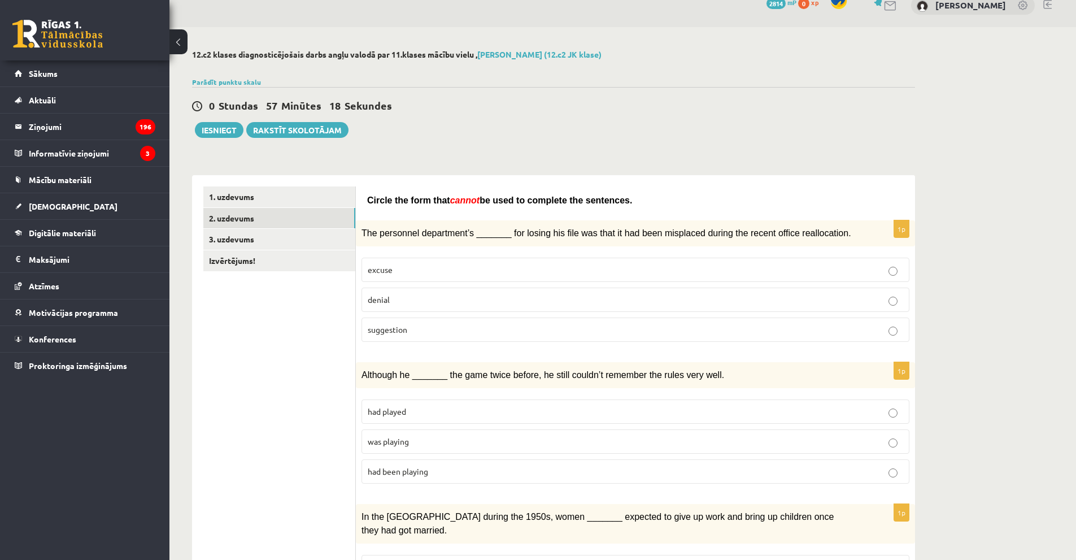
scroll to position [0, 0]
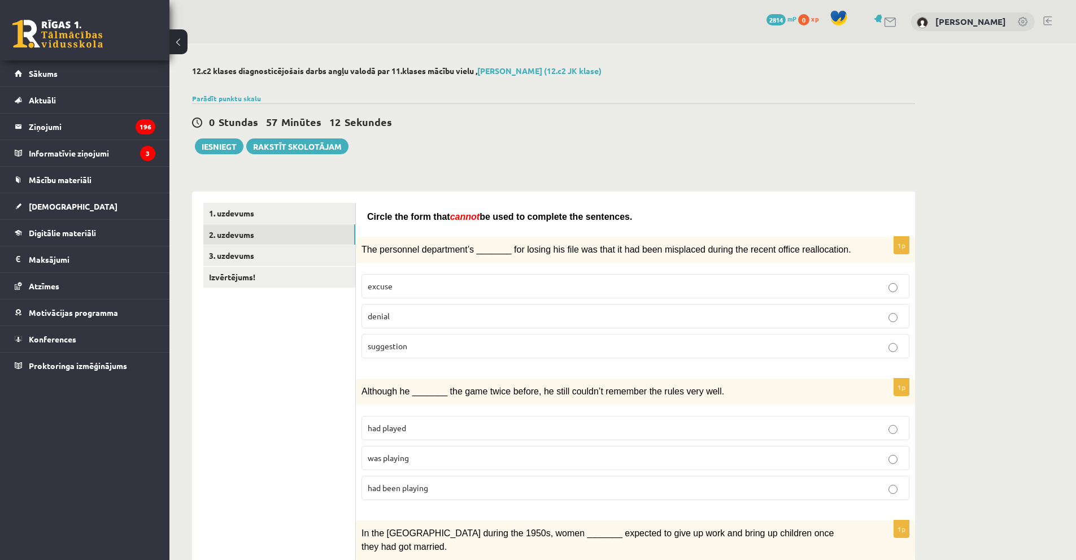
click at [542, 315] on p "denial" at bounding box center [636, 316] width 536 height 12
click at [427, 455] on p "was playing" at bounding box center [636, 458] width 536 height 12
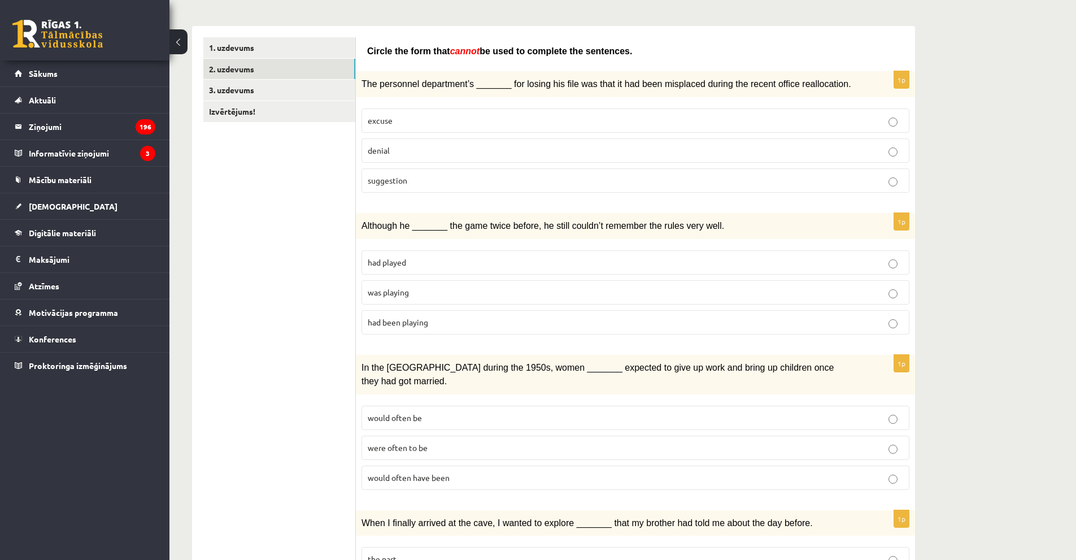
scroll to position [169, 0]
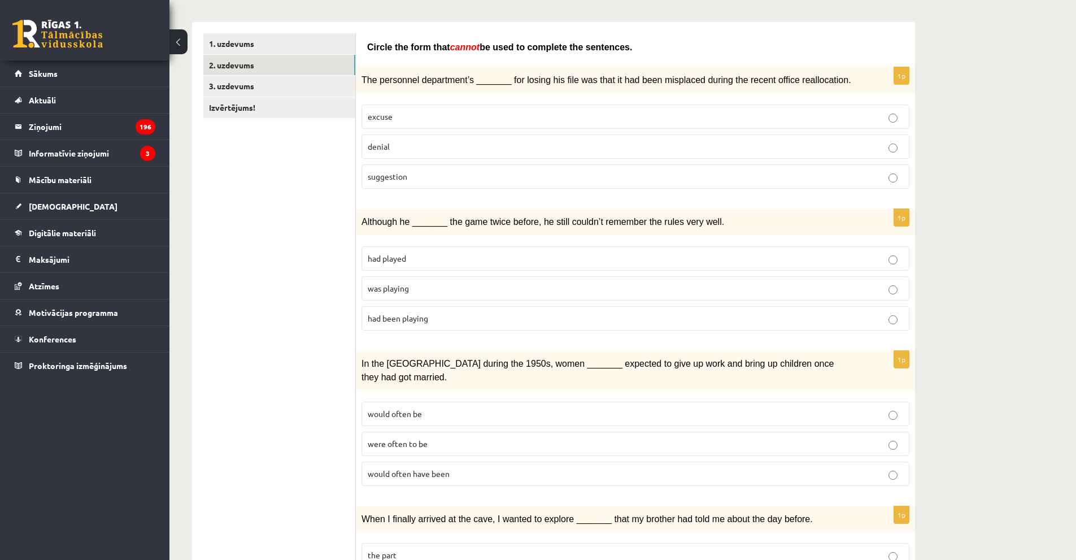
click at [466, 438] on p "were often to be" at bounding box center [636, 444] width 536 height 12
click at [474, 468] on p "would often have been" at bounding box center [636, 474] width 536 height 12
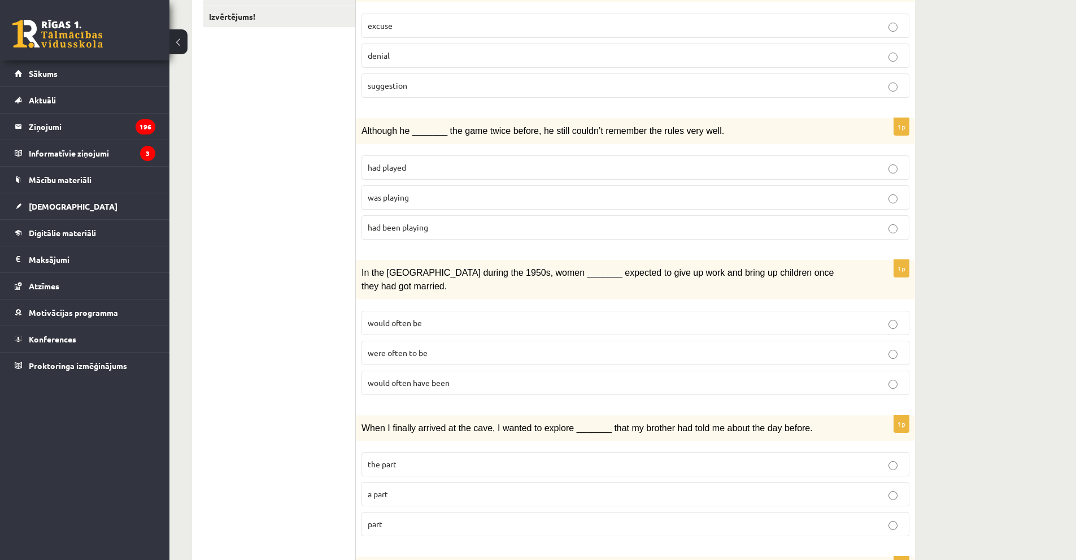
scroll to position [282, 0]
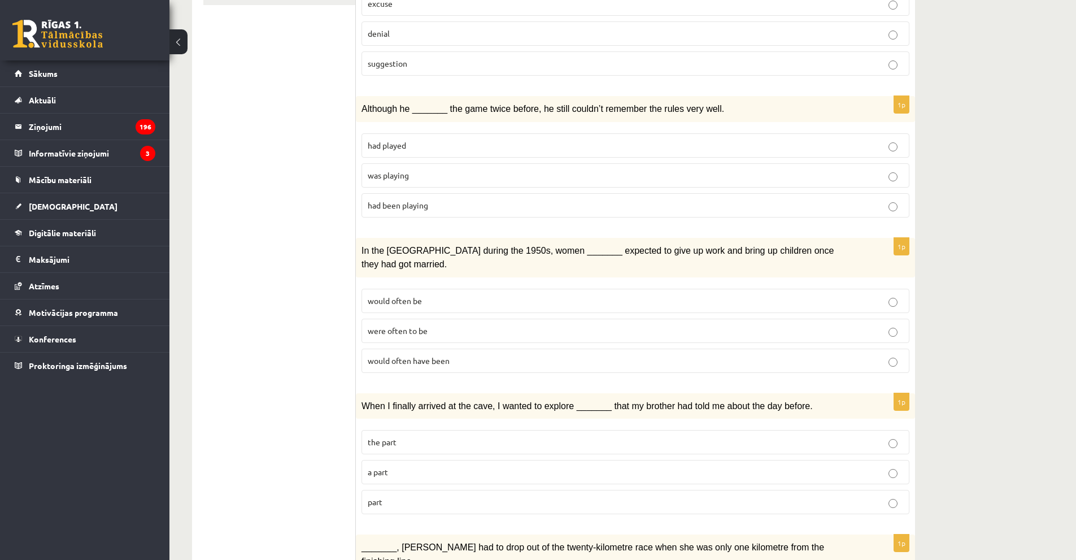
click at [462, 496] on p "part" at bounding box center [636, 502] width 536 height 12
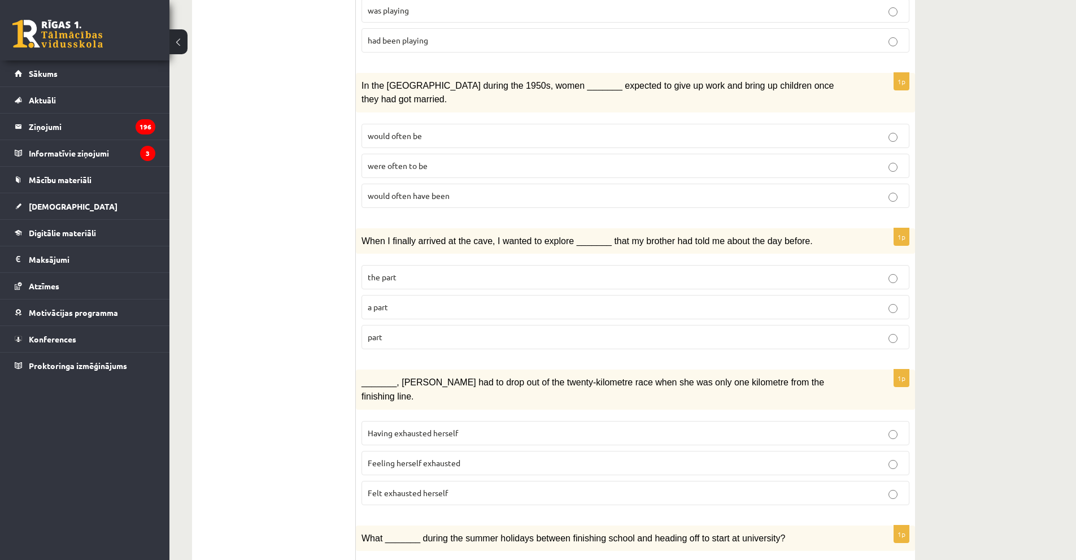
scroll to position [452, 0]
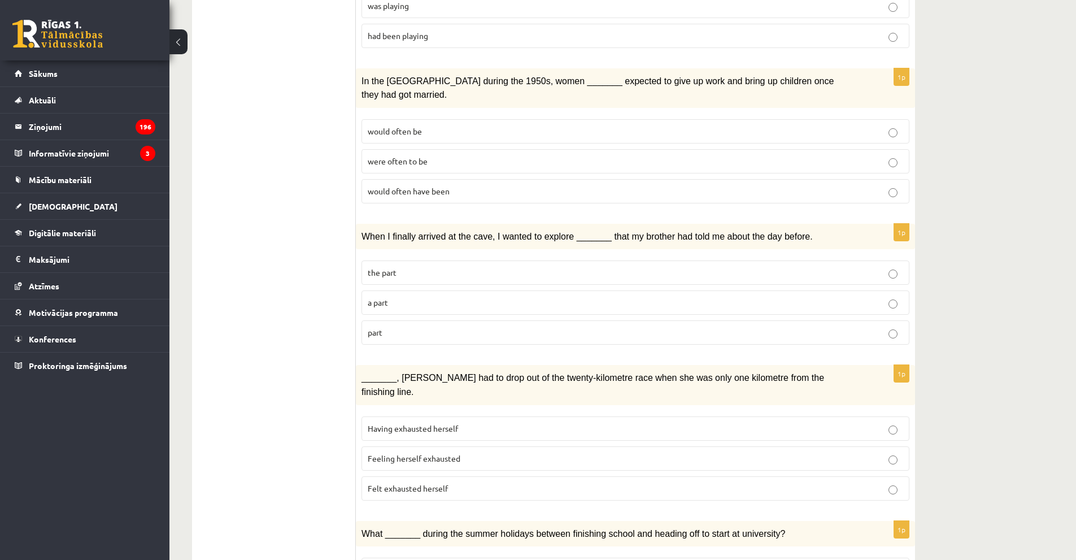
click at [445, 483] on span "Felt exhausted herself" at bounding box center [408, 488] width 80 height 10
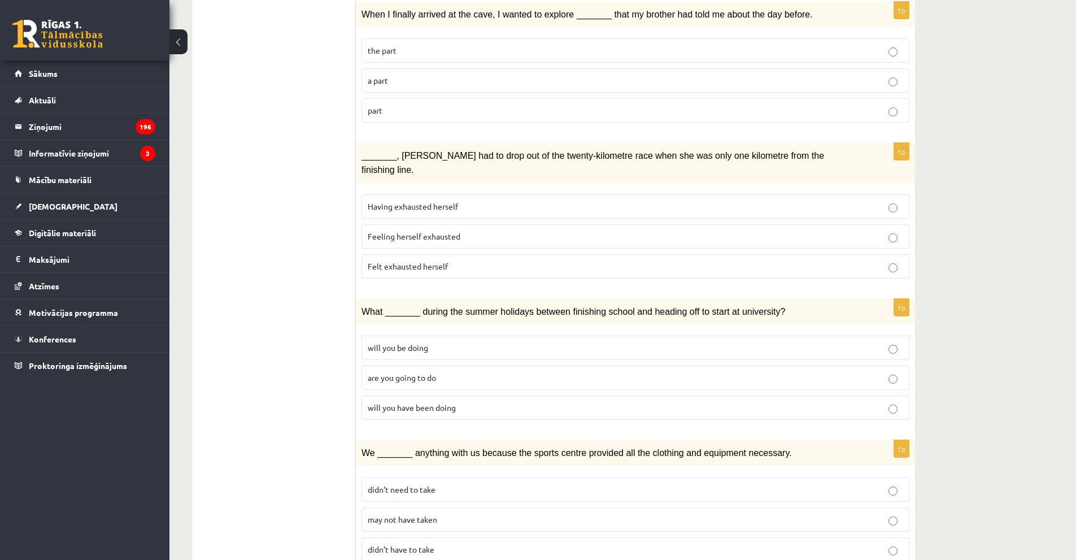
scroll to position [678, 0]
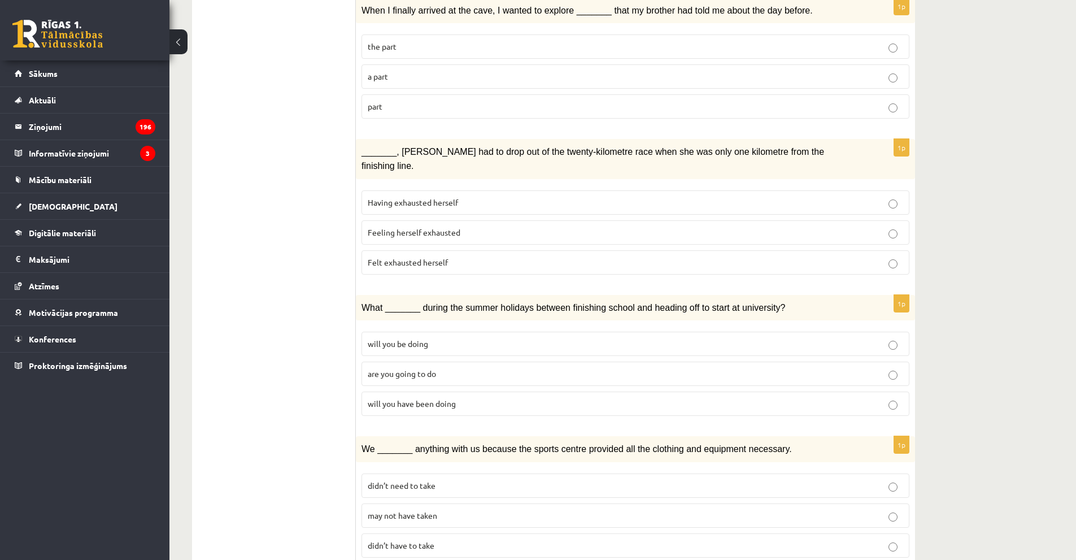
click at [393, 398] on span "will you have been doing" at bounding box center [412, 403] width 88 height 10
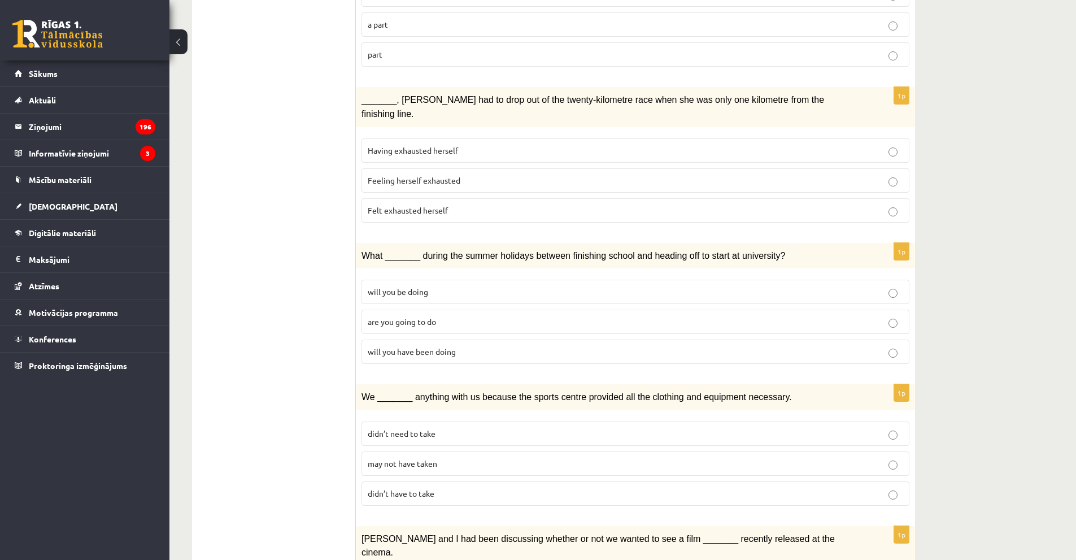
scroll to position [734, 0]
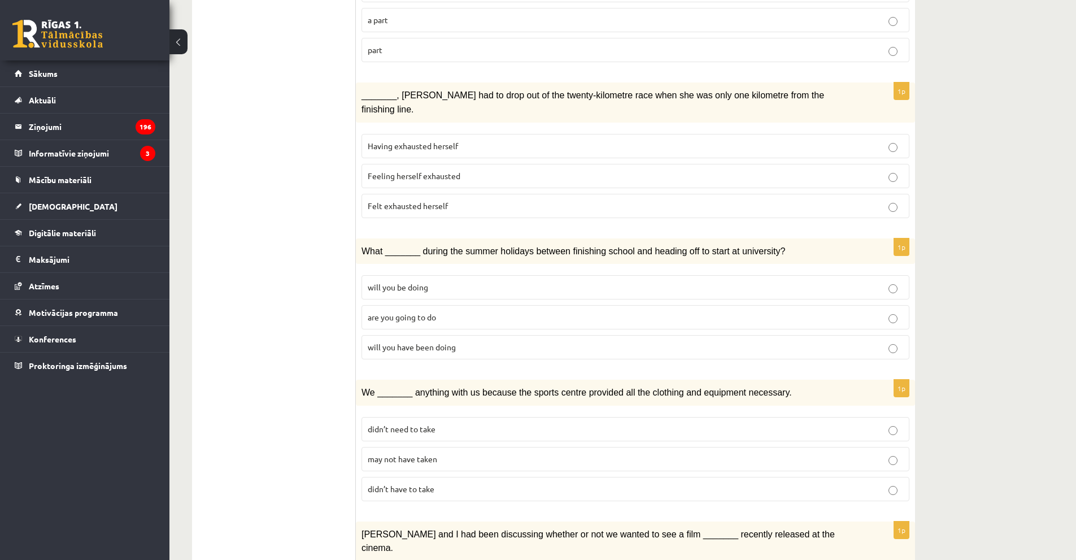
click at [432, 454] on span "may not have taken" at bounding box center [402, 459] width 69 height 10
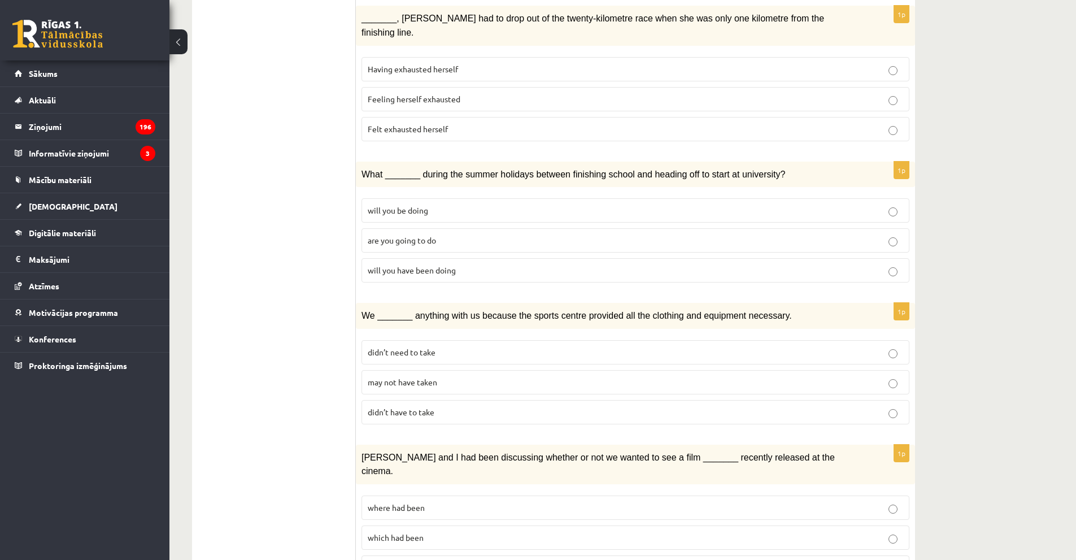
scroll to position [847, 0]
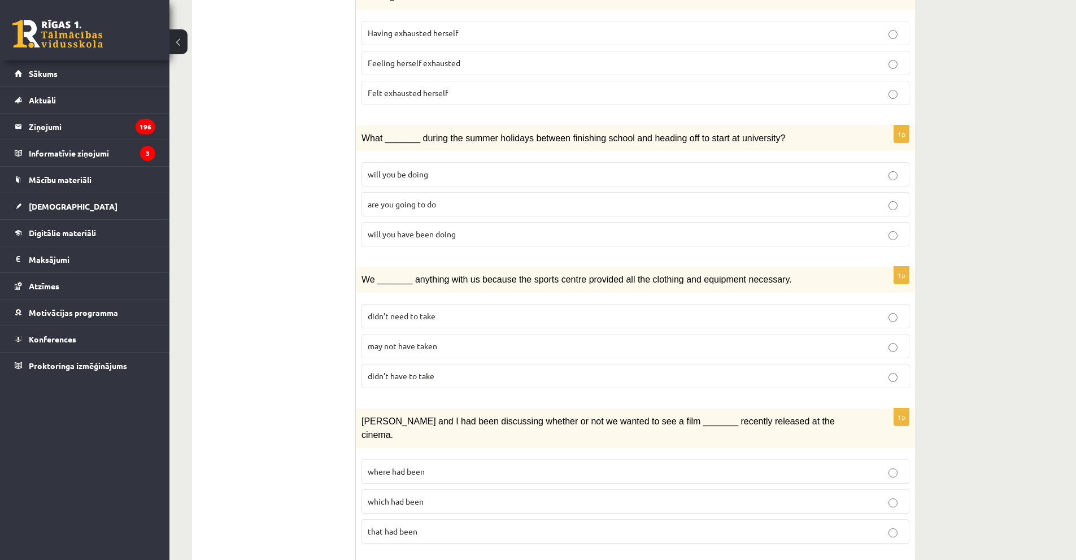
click at [462, 466] on p "where had been" at bounding box center [636, 472] width 536 height 12
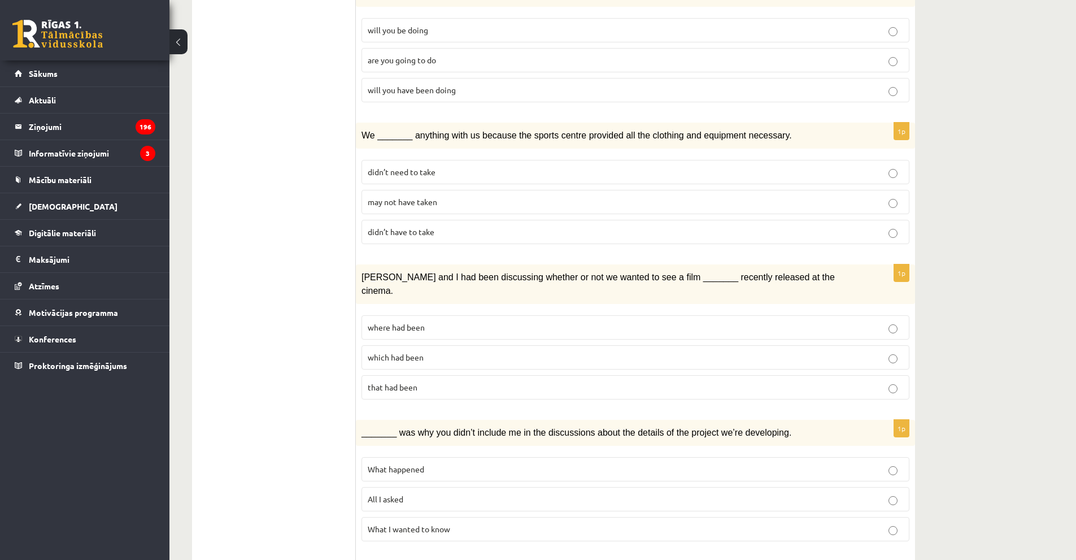
scroll to position [1017, 0]
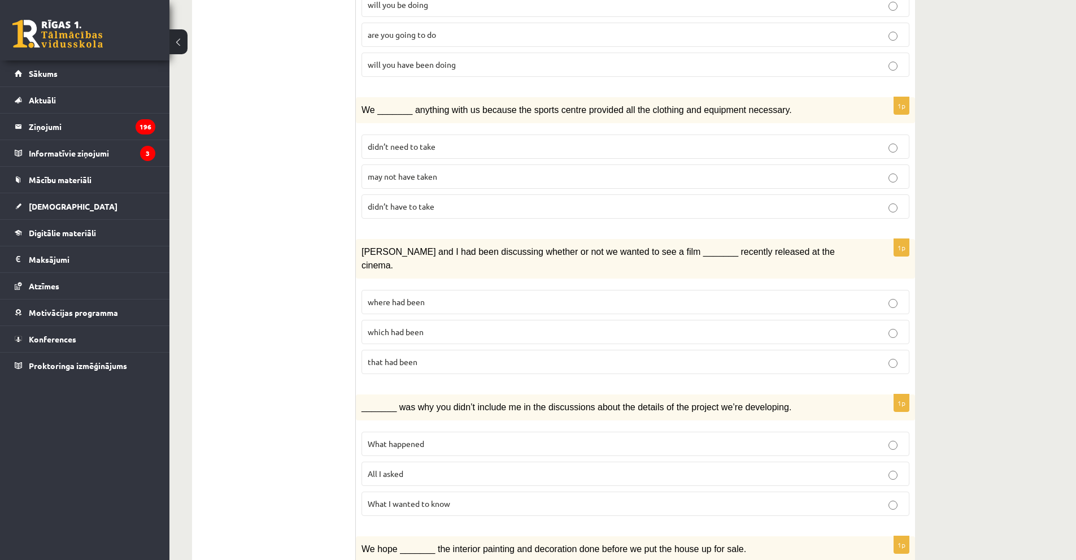
click at [472, 438] on p "What happened" at bounding box center [636, 444] width 536 height 12
click at [420, 462] on label "All I asked" at bounding box center [636, 474] width 548 height 24
click at [530, 438] on p "What happened" at bounding box center [636, 444] width 536 height 12
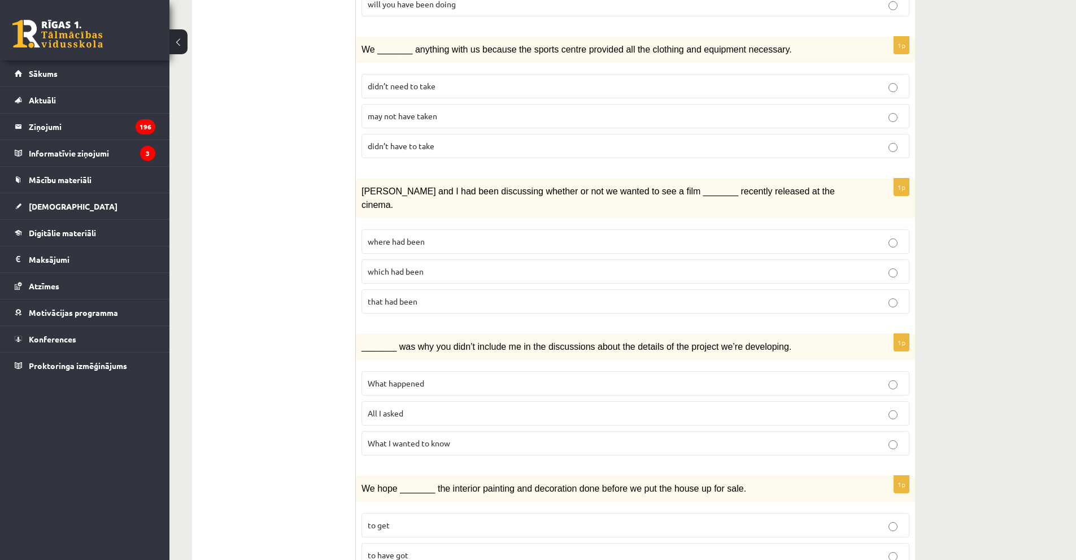
scroll to position [1110, 0]
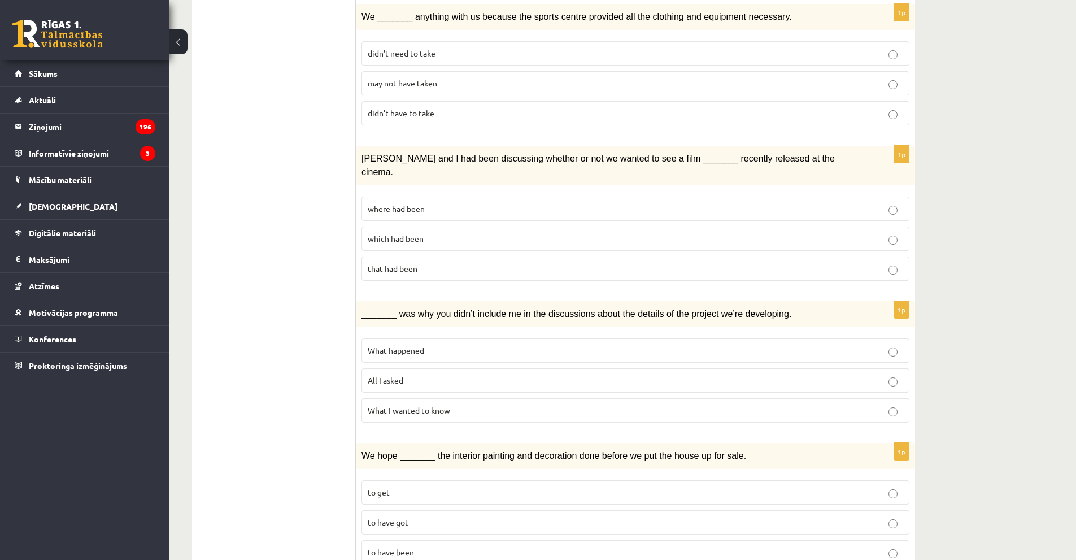
click at [431, 516] on p "to have got" at bounding box center [636, 522] width 536 height 12
click at [461, 546] on p "to have been" at bounding box center [636, 552] width 536 height 12
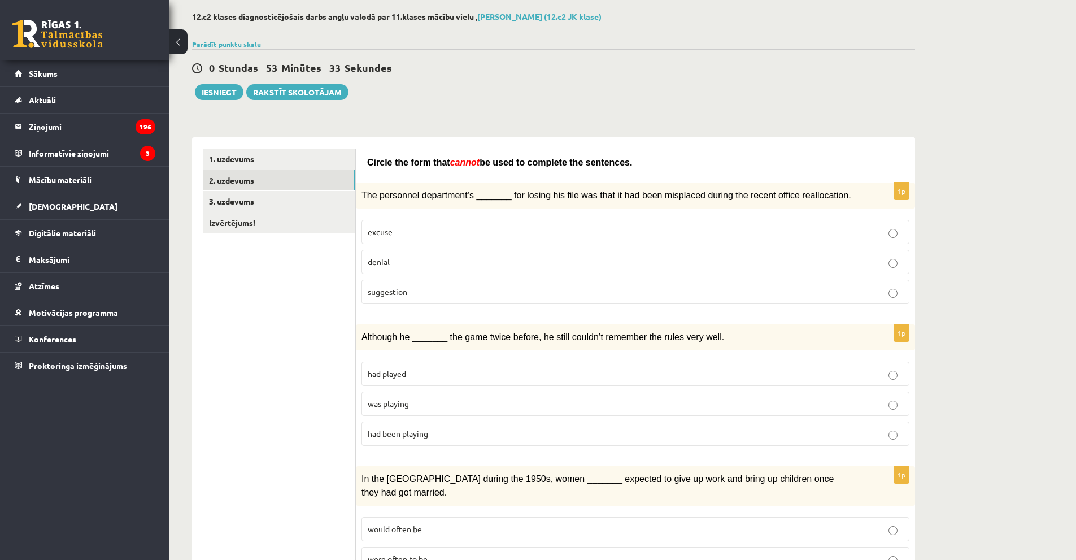
scroll to position [0, 0]
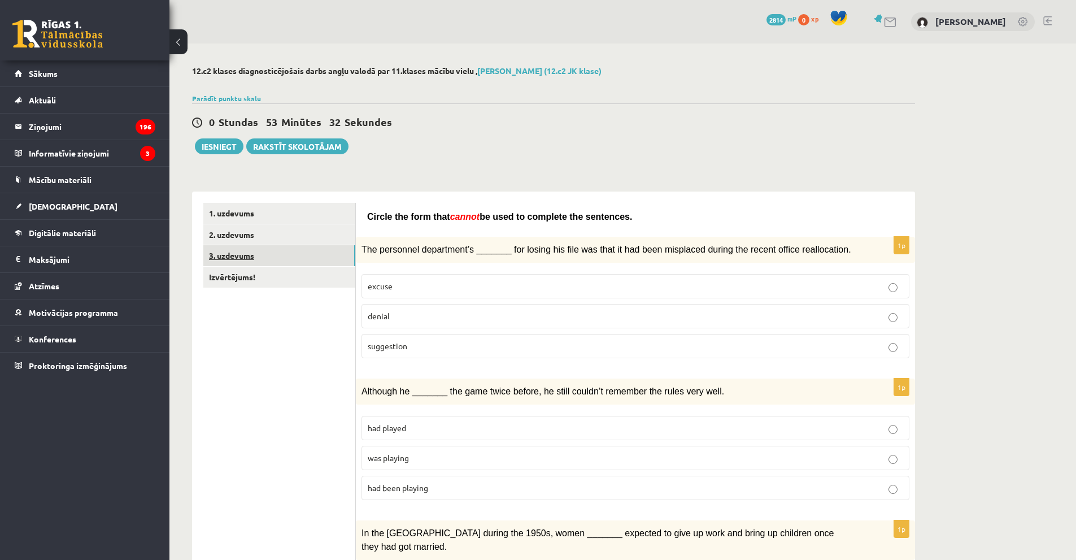
click at [281, 257] on link "3. uzdevums" at bounding box center [279, 255] width 152 height 21
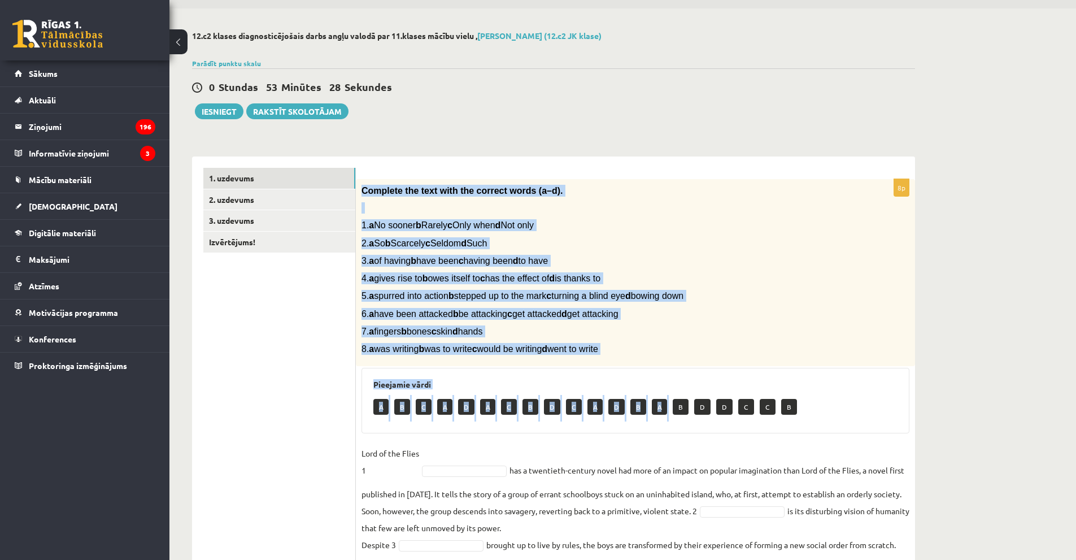
scroll to position [184, 0]
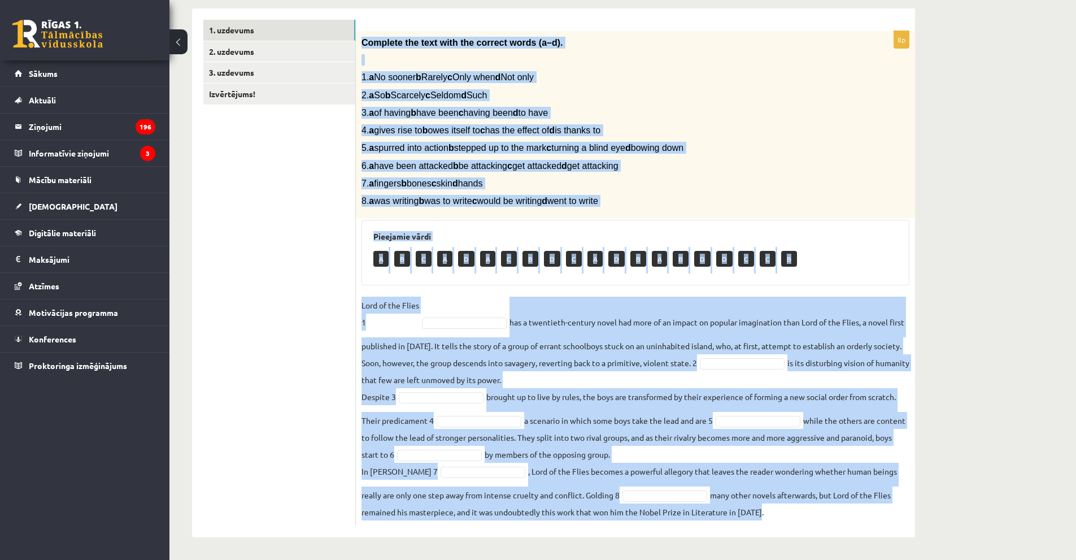
drag, startPoint x: 363, startPoint y: 225, endPoint x: 789, endPoint y: 503, distance: 508.7
click at [789, 503] on div "8p Complete the text with the correct words (a–d). 1. a No sooner b Rarely c On…" at bounding box center [635, 278] width 559 height 495
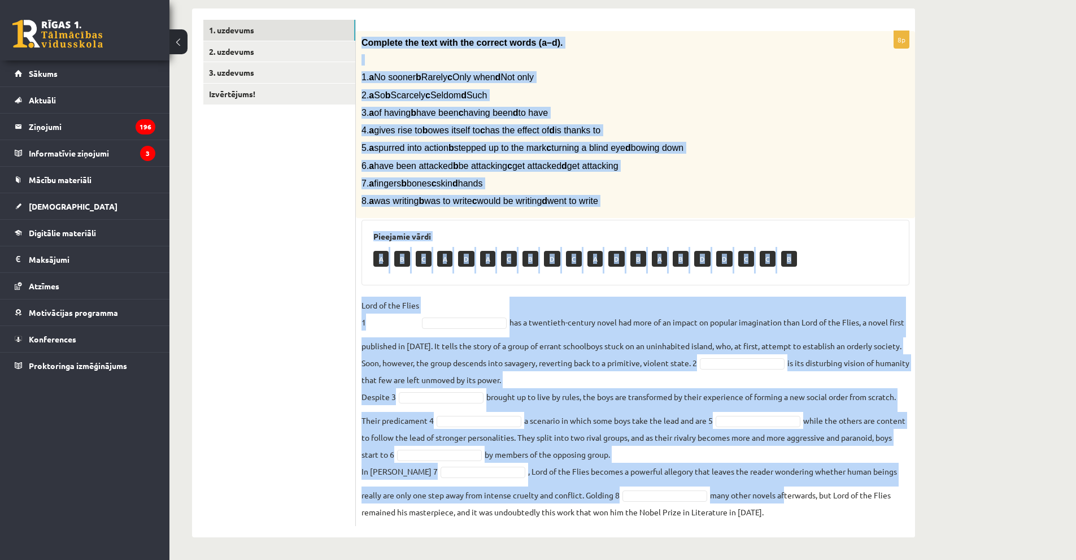
copy div "Complete the text with the correct words (a–d). 1. a No sooner b Rarely c Only …"
click at [818, 203] on p "8. a was writing b was to write c would be writing d went to write" at bounding box center [608, 201] width 492 height 12
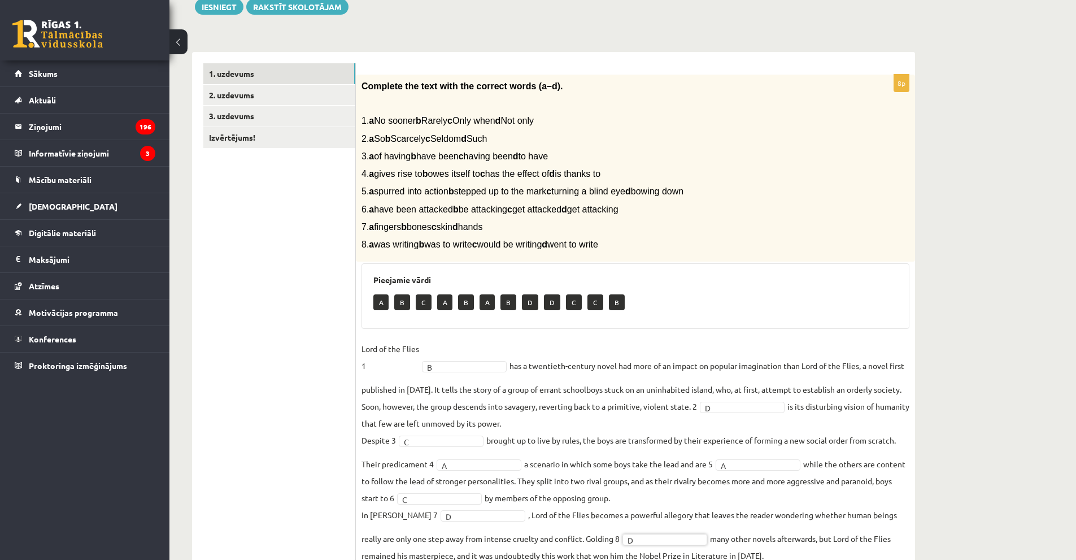
scroll to position [0, 0]
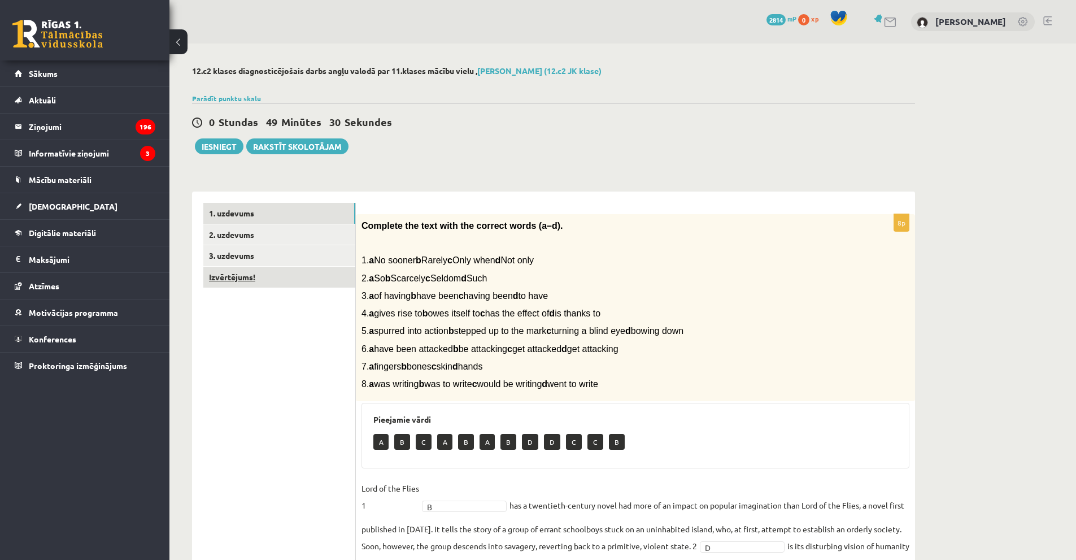
click at [277, 269] on link "Izvērtējums!" at bounding box center [279, 277] width 152 height 21
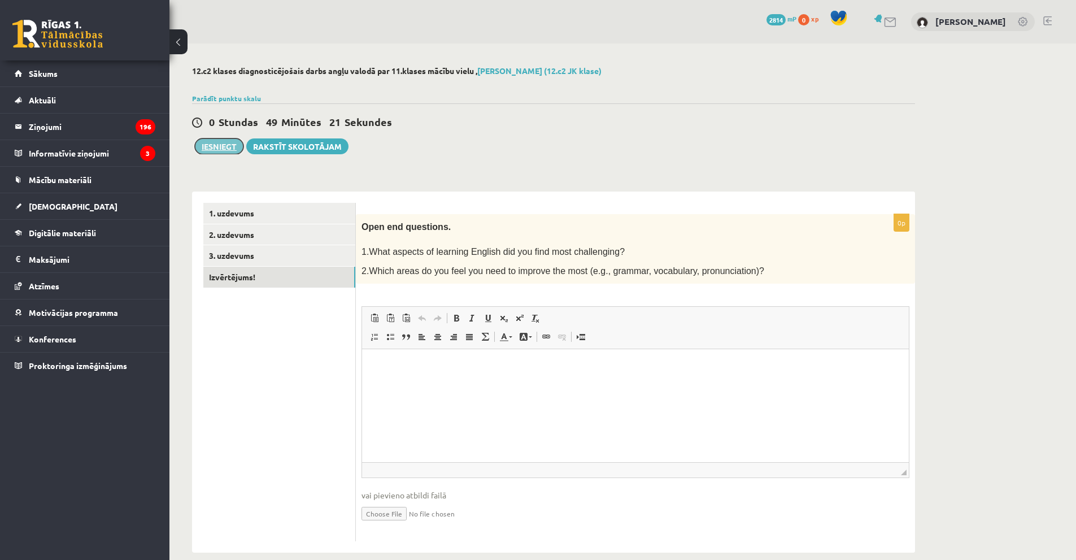
click at [219, 146] on button "Iesniegt" at bounding box center [219, 146] width 49 height 16
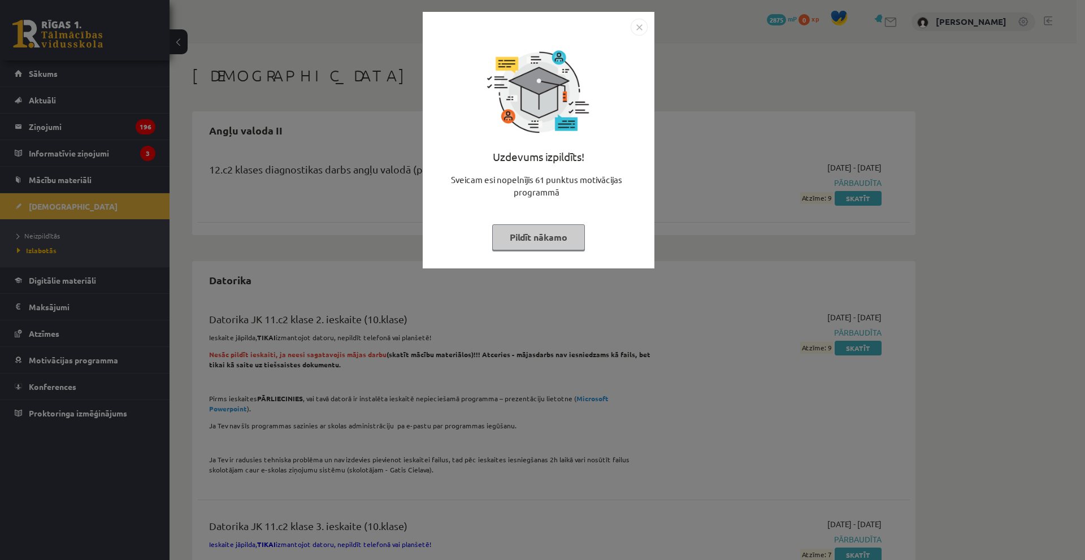
drag, startPoint x: 545, startPoint y: 234, endPoint x: 562, endPoint y: 202, distance: 36.4
click at [544, 234] on button "Pildīt nākamo" at bounding box center [538, 237] width 93 height 26
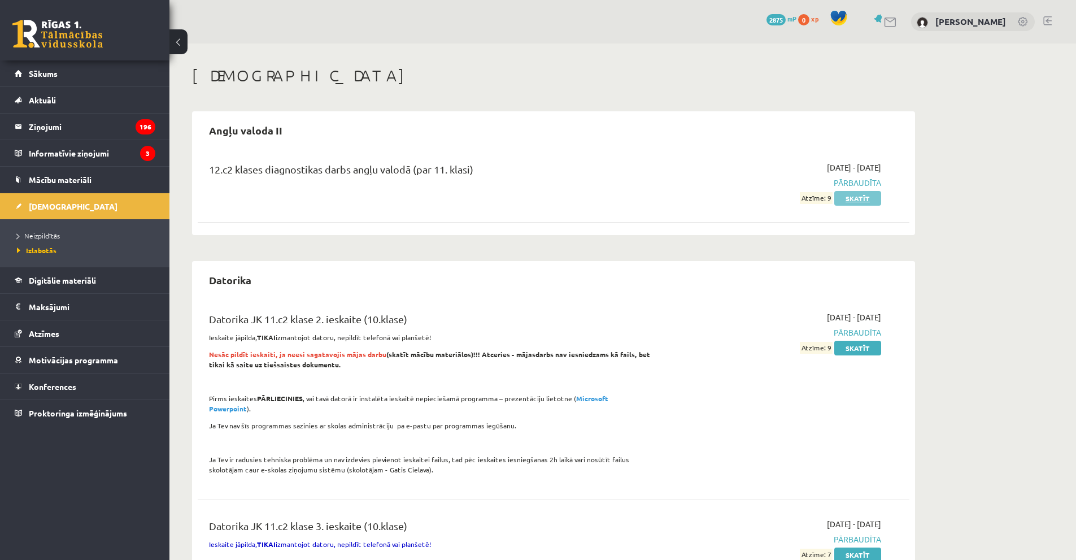
click at [841, 198] on link "Skatīt" at bounding box center [857, 198] width 47 height 15
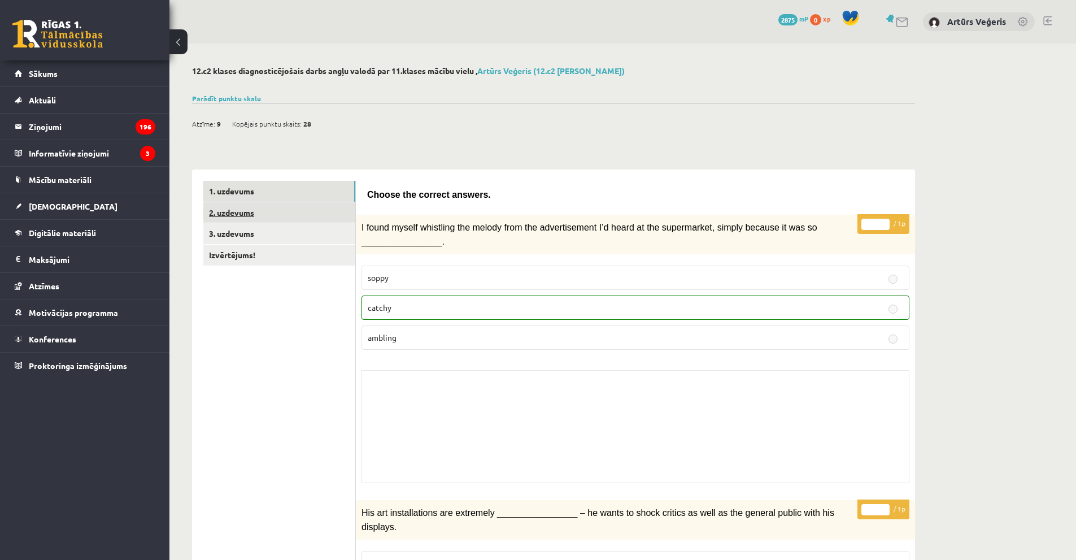
click at [308, 207] on link "2. uzdevums" at bounding box center [279, 212] width 152 height 21
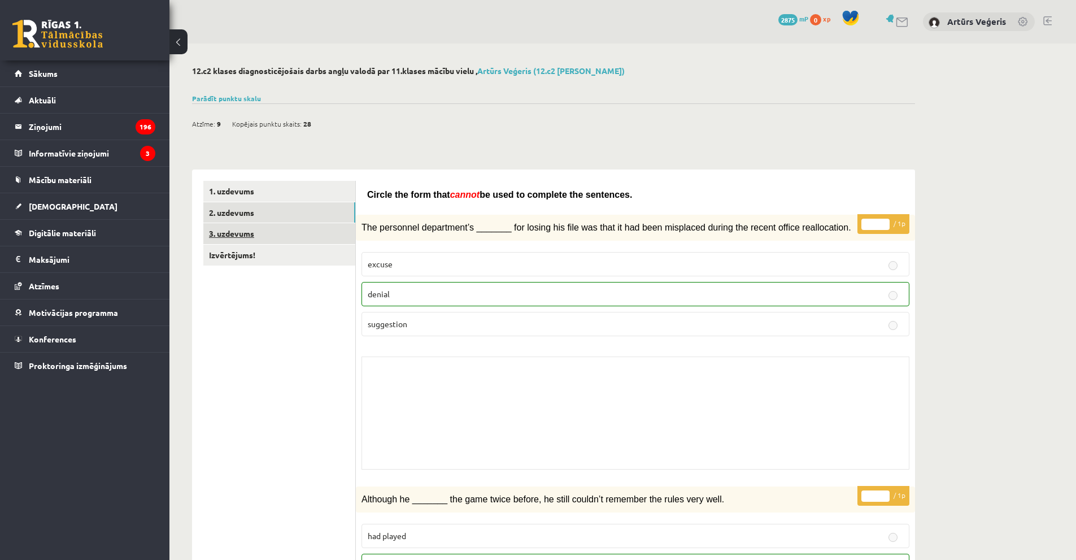
click at [236, 233] on link "3. uzdevums" at bounding box center [279, 233] width 152 height 21
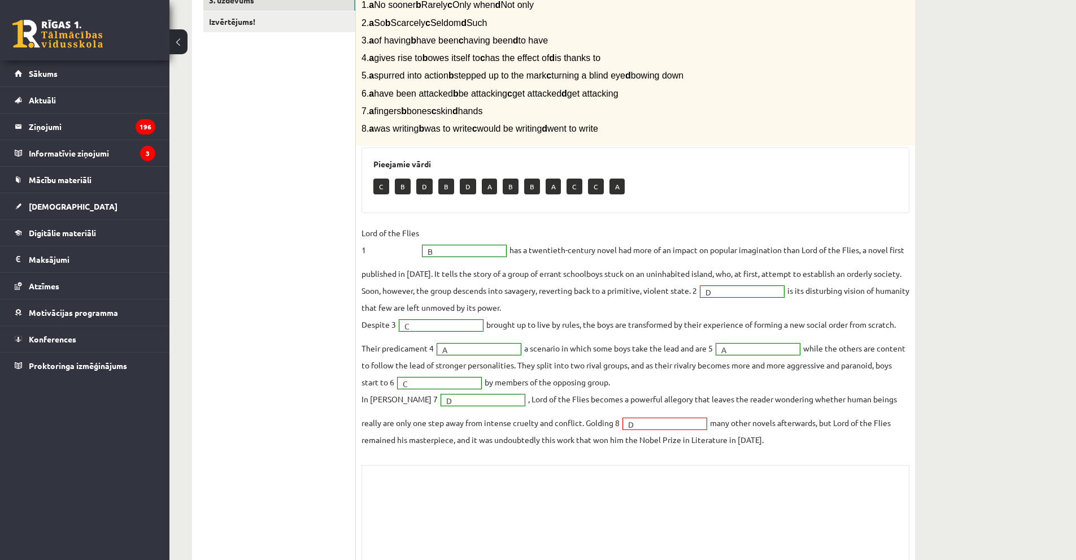
scroll to position [291, 0]
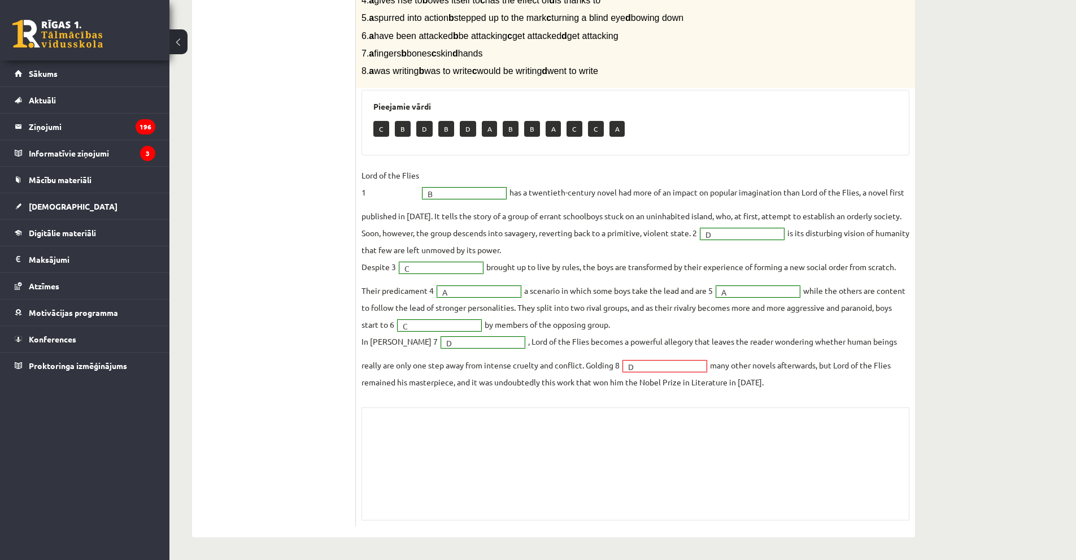
drag, startPoint x: 603, startPoint y: 363, endPoint x: 619, endPoint y: 363, distance: 15.8
click at [604, 363] on fieldset "Lord of the Flies 1 B * has a twentieth-century novel had more of an impact on …" at bounding box center [636, 279] width 548 height 224
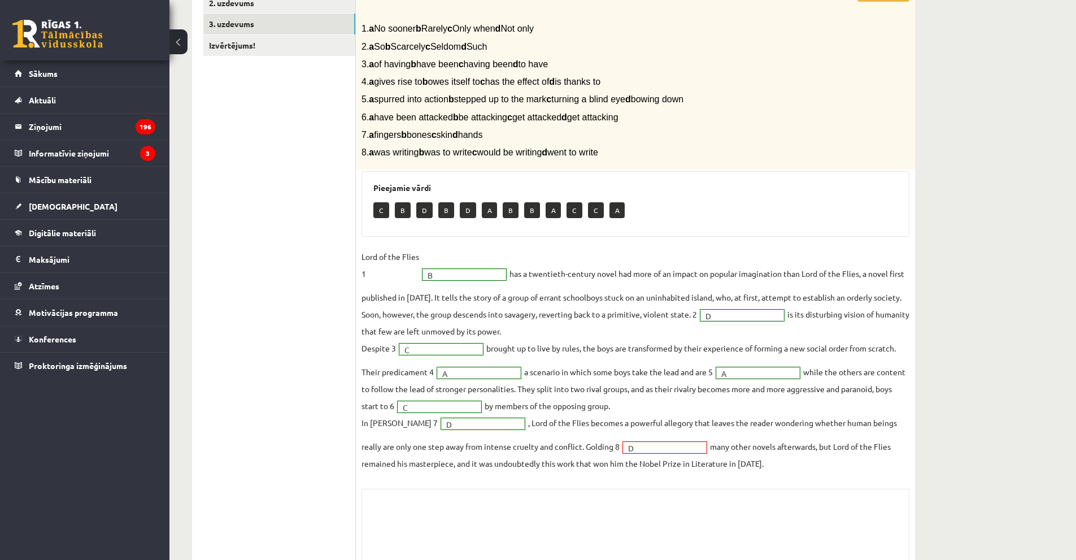
scroll to position [0, 0]
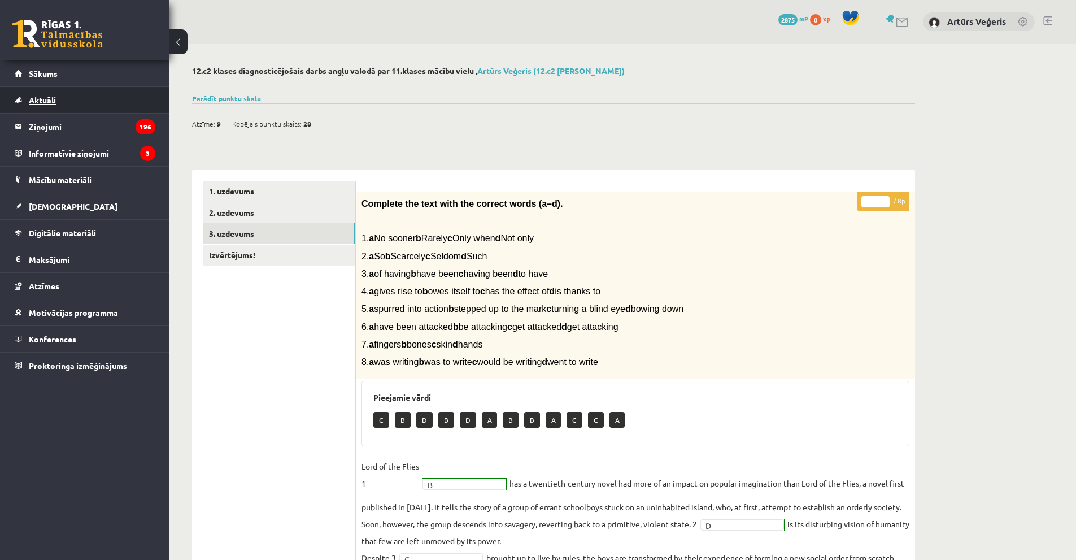
drag, startPoint x: 146, startPoint y: 122, endPoint x: 151, endPoint y: 112, distance: 10.6
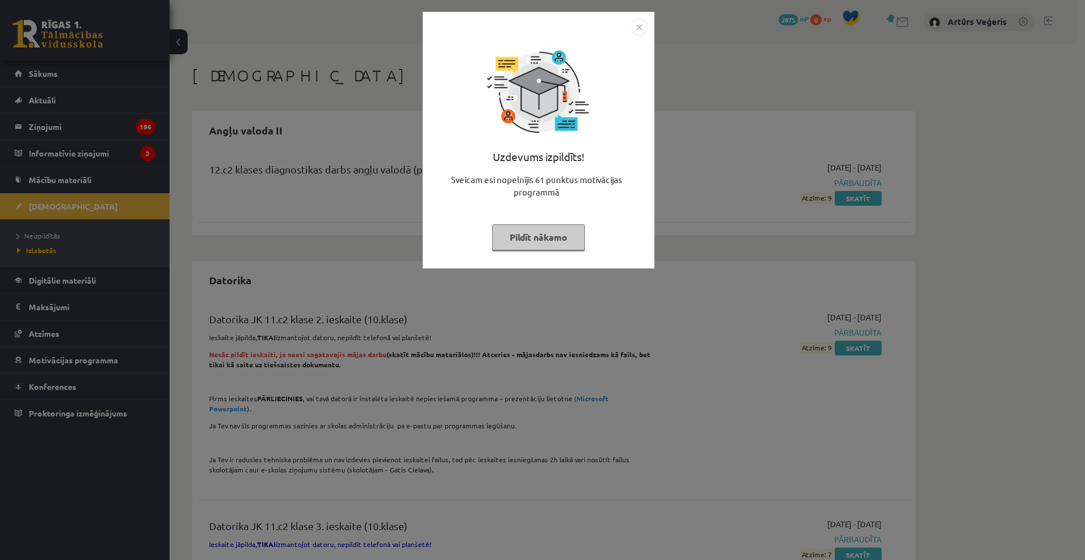
click at [638, 26] on img "Close" at bounding box center [639, 27] width 17 height 17
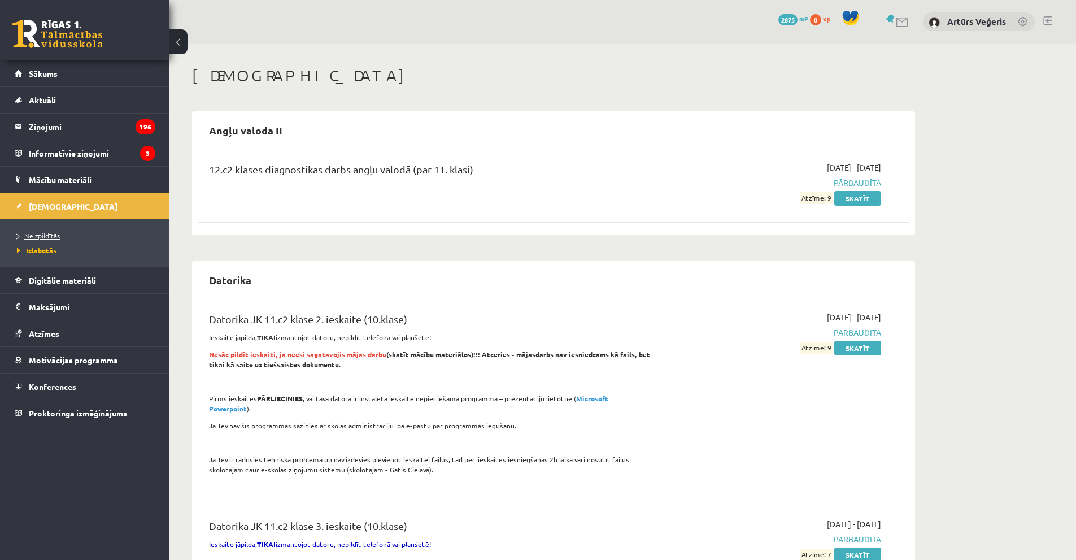
click at [41, 240] on link "Neizpildītās" at bounding box center [87, 236] width 141 height 10
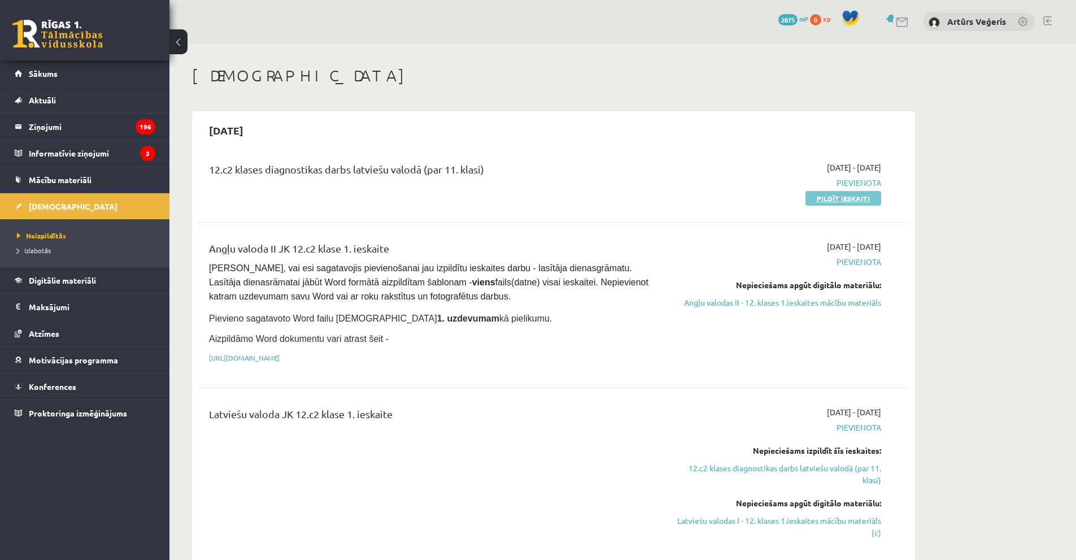
click at [836, 197] on link "Pildīt ieskaiti" at bounding box center [844, 198] width 76 height 15
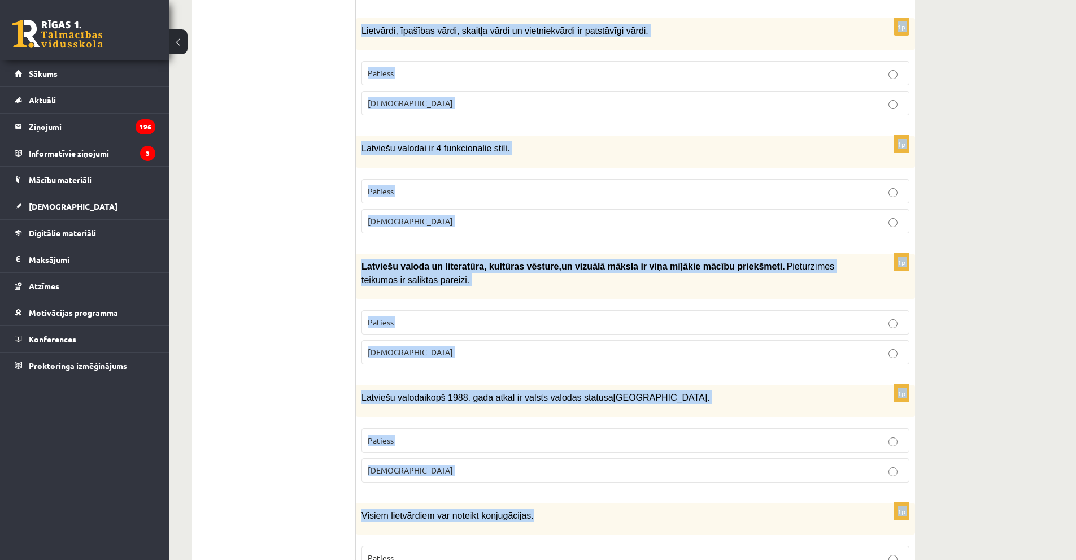
scroll to position [3206, 0]
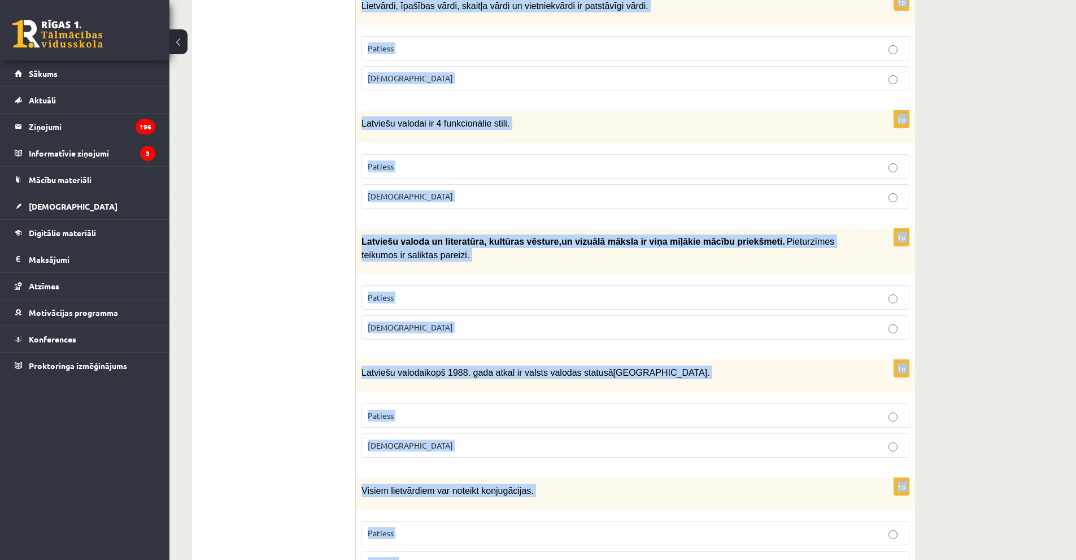
drag, startPoint x: 362, startPoint y: 224, endPoint x: 521, endPoint y: 498, distance: 316.5
copy form "Loremipsumdo sitam con adipis elitseddo. Eiusmod Tempor 6i Utlaboreetd magnaal …"
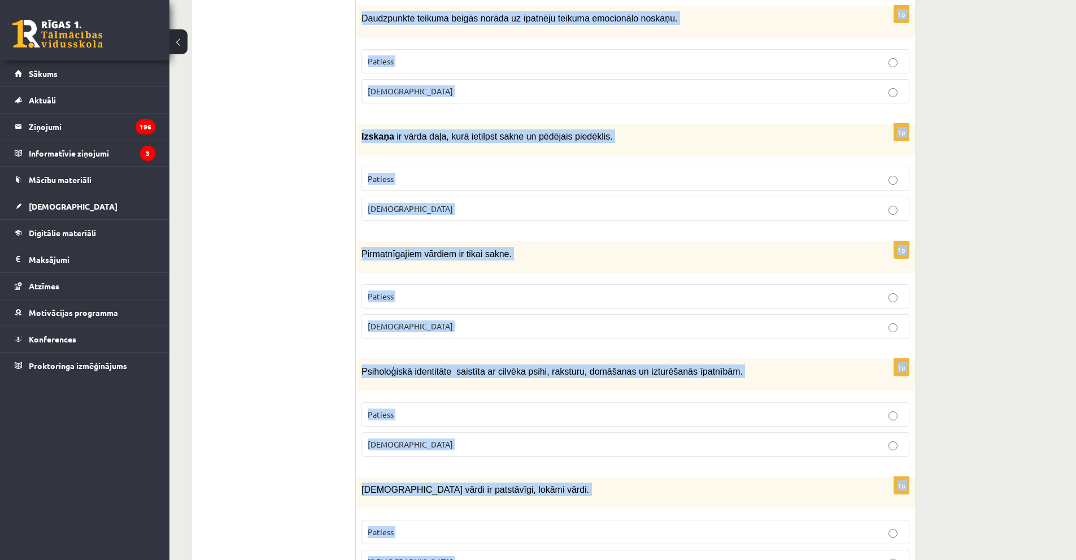
scroll to position [324, 0]
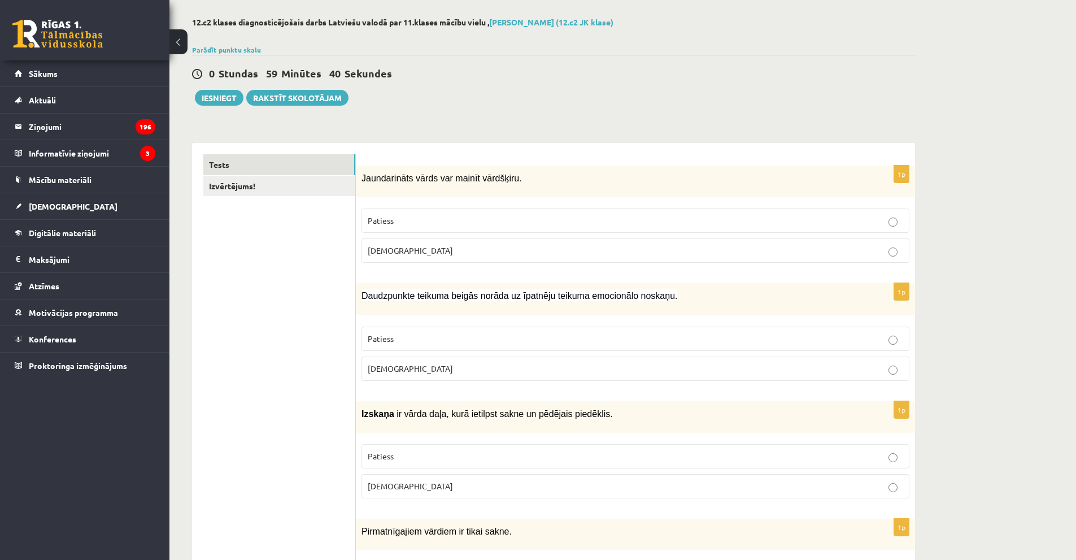
scroll to position [0, 0]
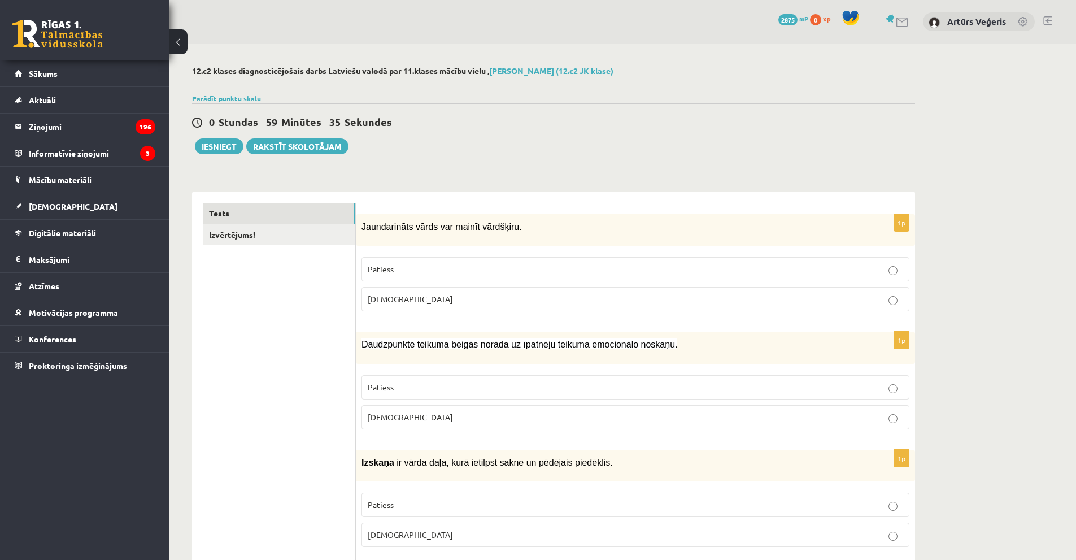
click at [432, 256] on fieldset "Patiess Aplams" at bounding box center [636, 282] width 548 height 63
click at [433, 264] on p "Patiess" at bounding box center [636, 269] width 536 height 12
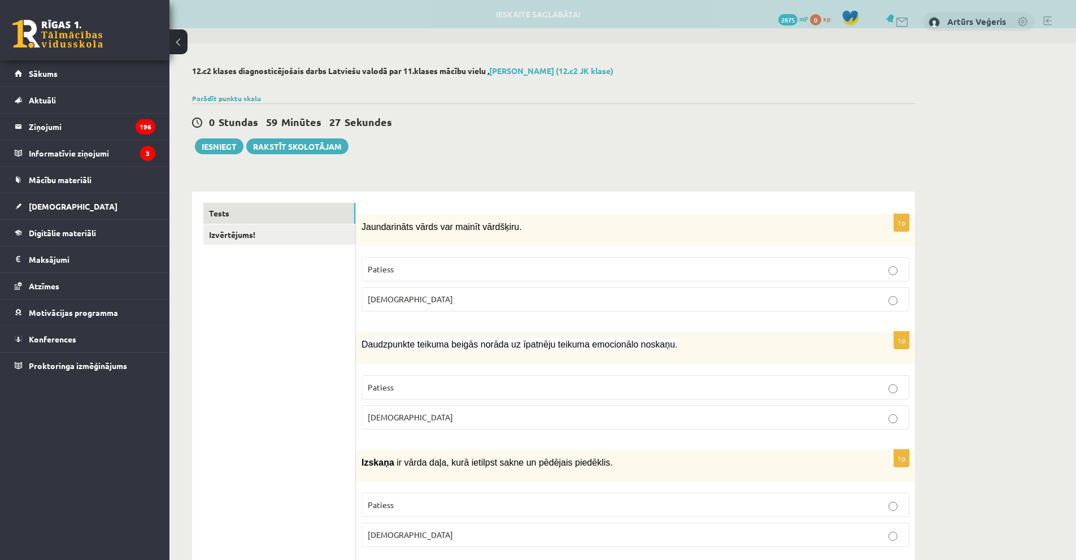
click at [458, 389] on p "Patiess" at bounding box center [636, 387] width 536 height 12
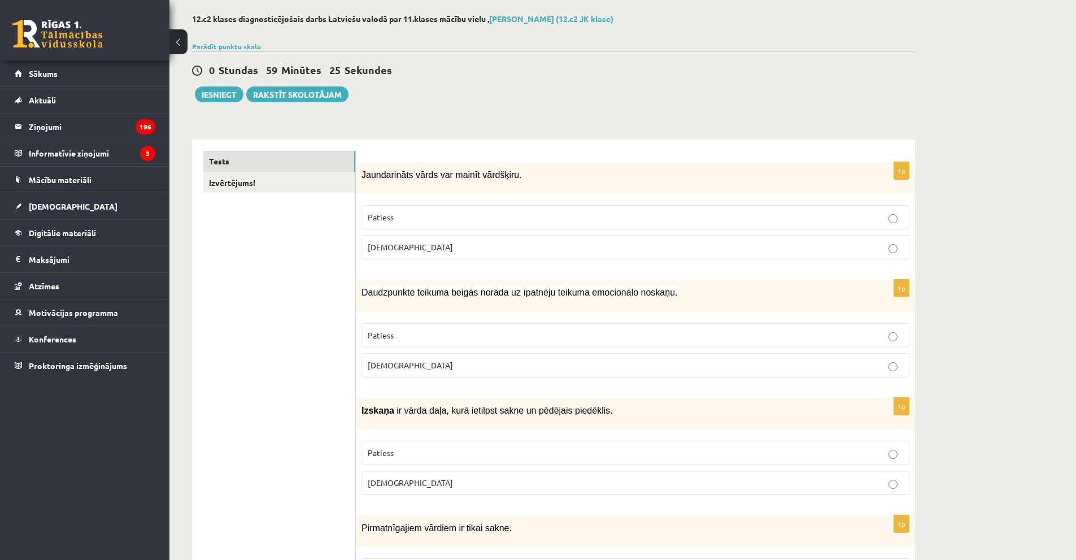
scroll to position [56, 0]
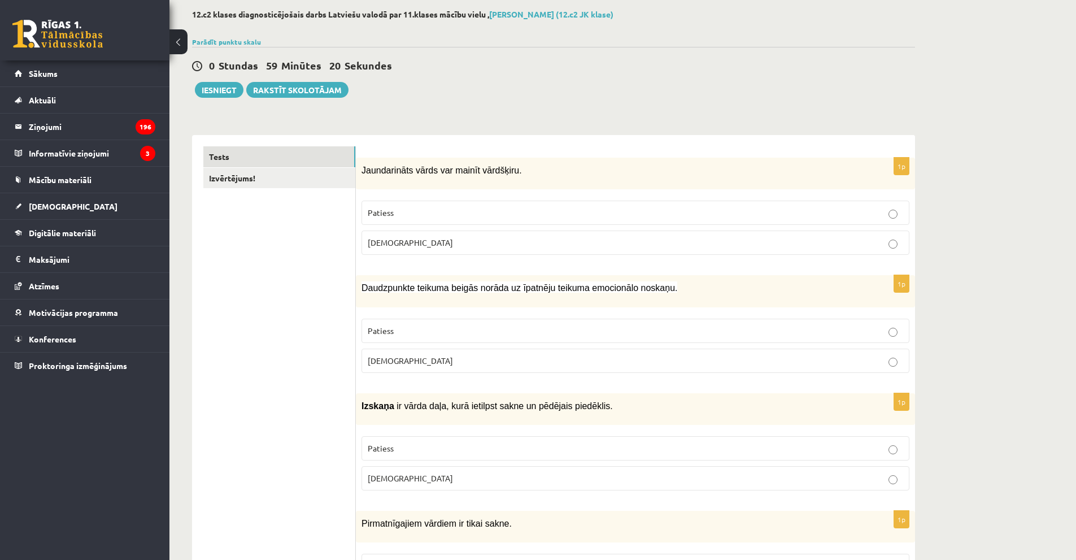
click at [392, 477] on span "Aplams" at bounding box center [410, 478] width 85 height 10
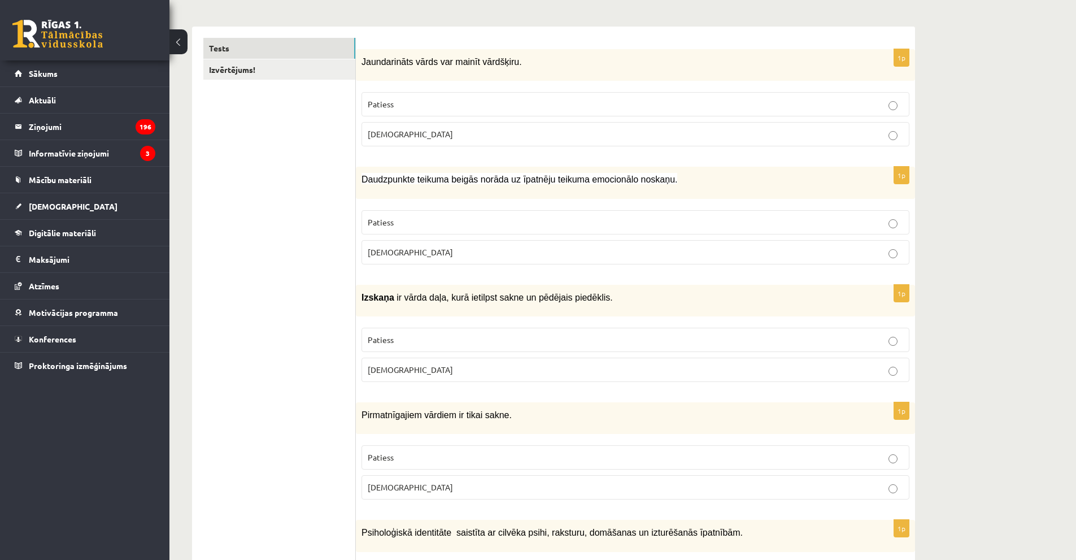
scroll to position [169, 0]
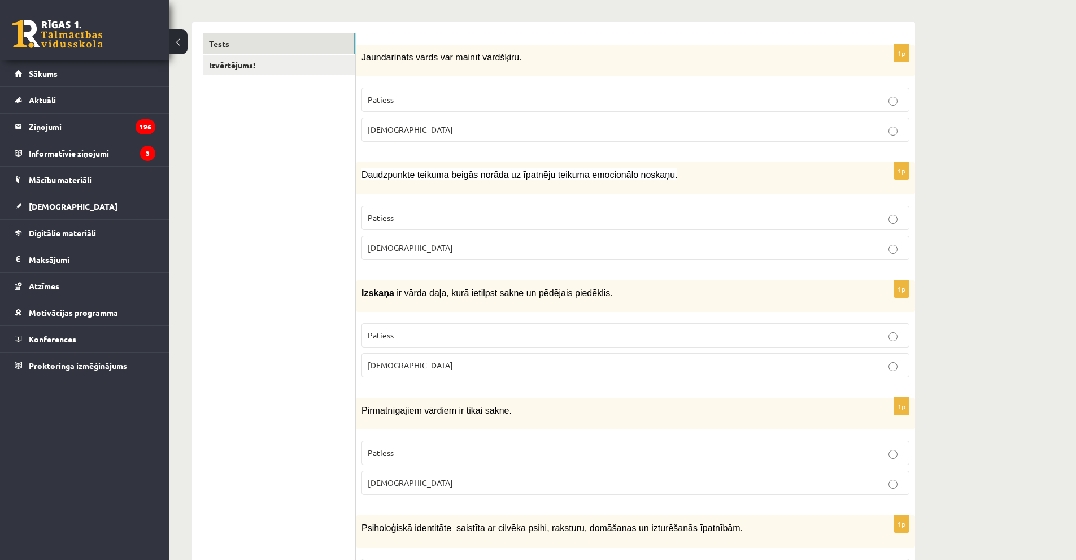
click at [439, 453] on p "Patiess" at bounding box center [636, 453] width 536 height 12
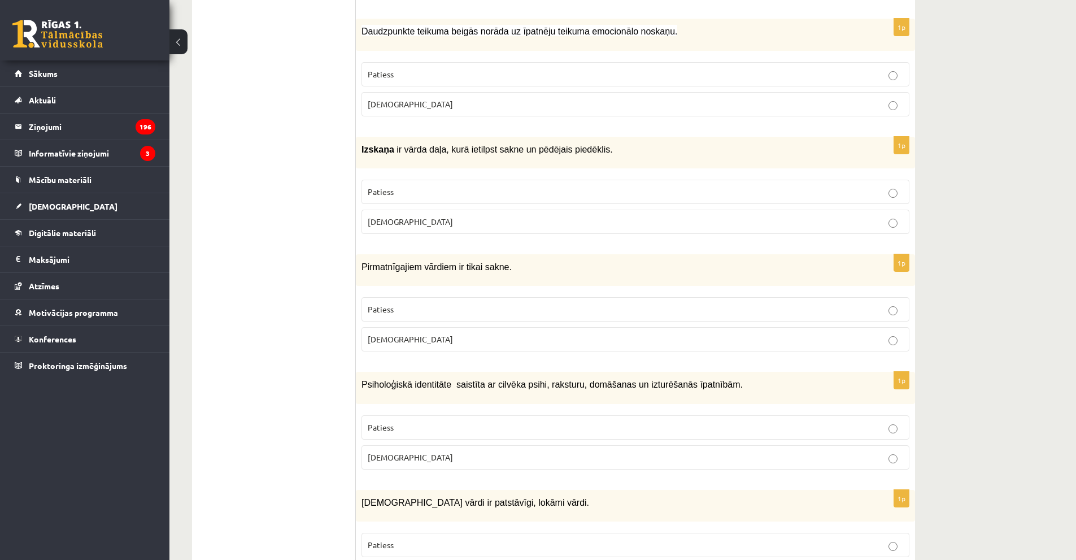
scroll to position [339, 0]
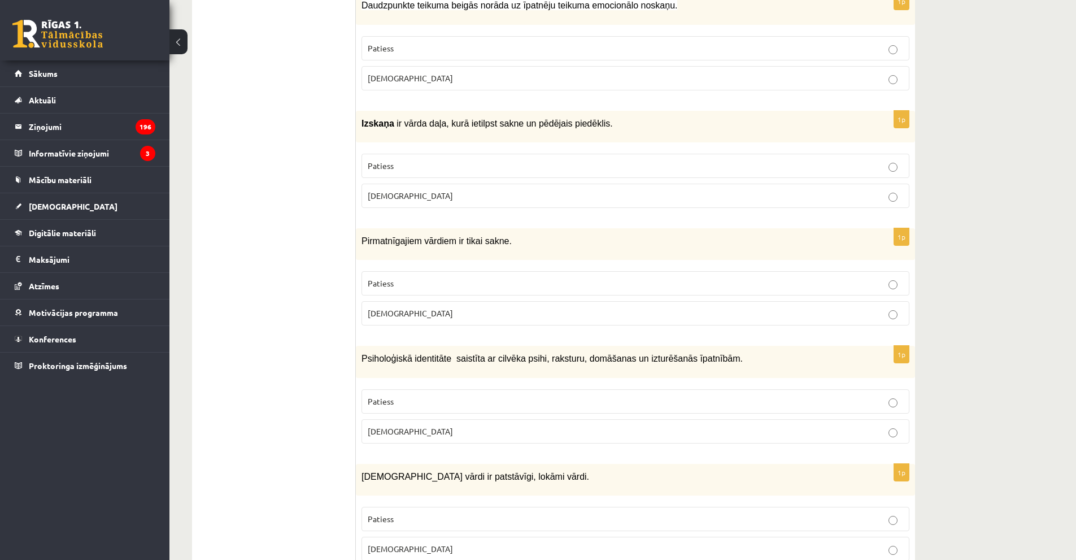
click at [416, 397] on p "Patiess" at bounding box center [636, 401] width 536 height 12
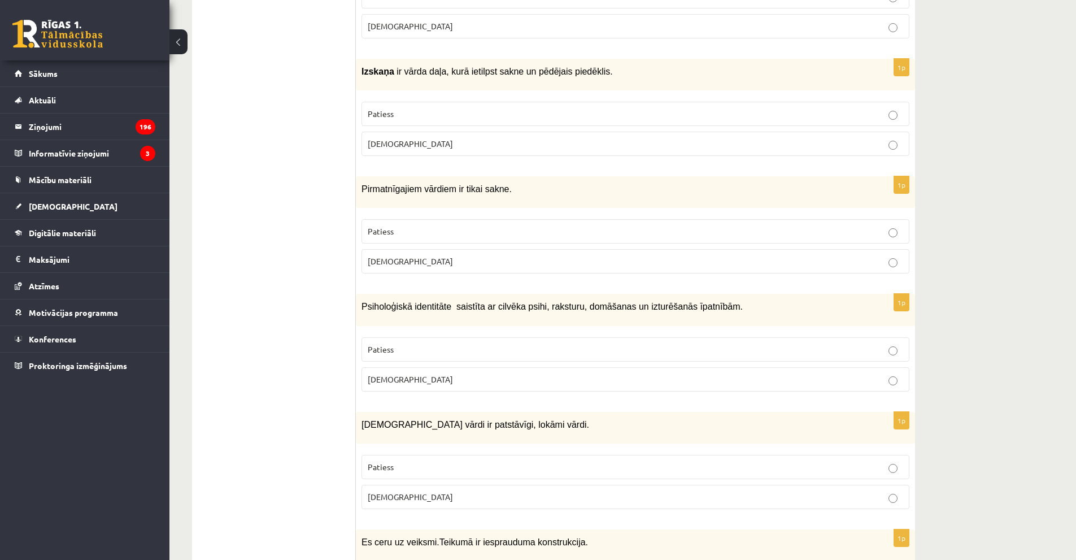
scroll to position [395, 0]
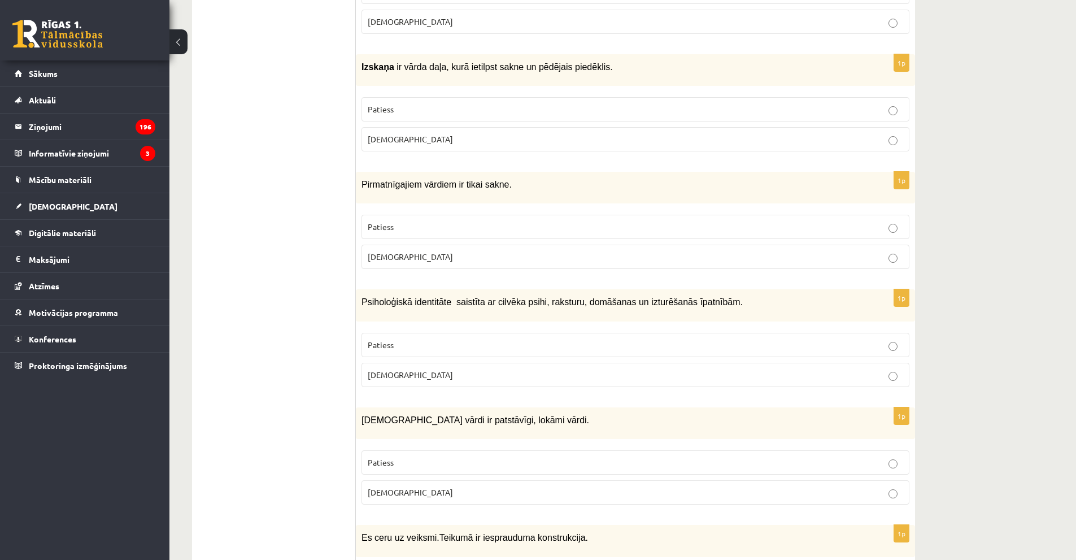
click at [391, 495] on p "Aplams" at bounding box center [636, 492] width 536 height 12
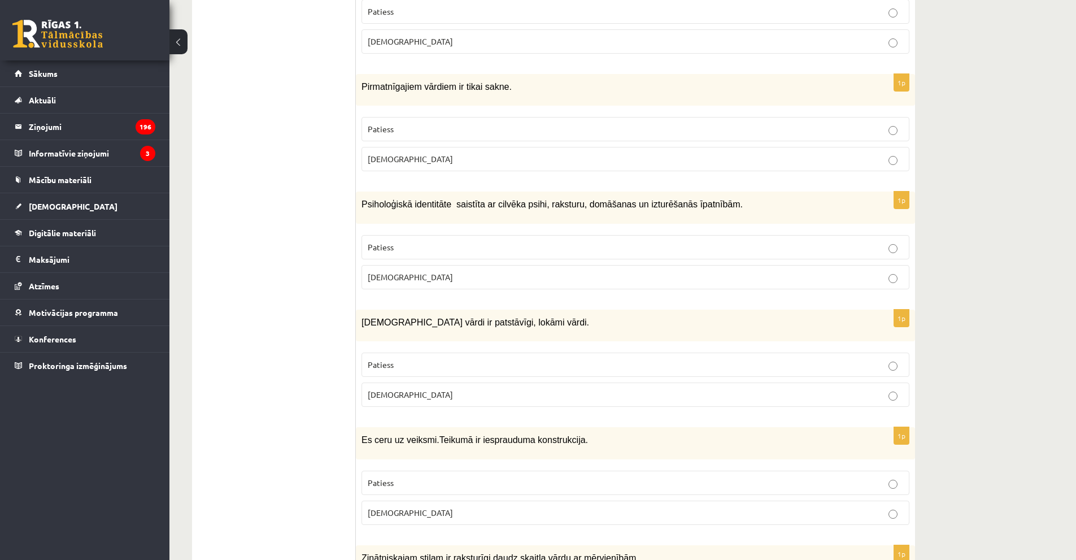
scroll to position [508, 0]
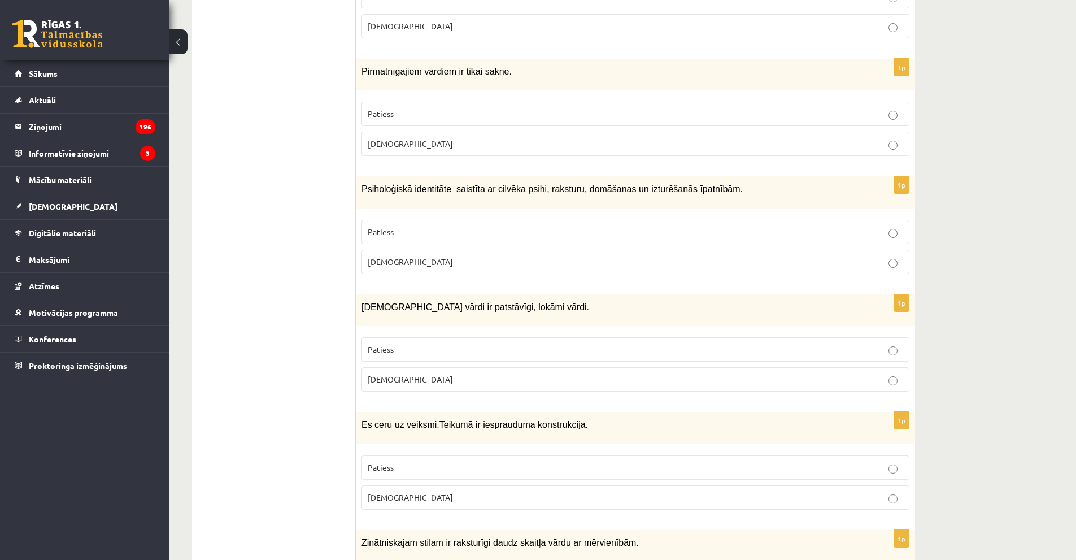
click at [454, 462] on p "Patiess" at bounding box center [636, 468] width 536 height 12
click at [418, 498] on p "Aplams" at bounding box center [636, 498] width 536 height 12
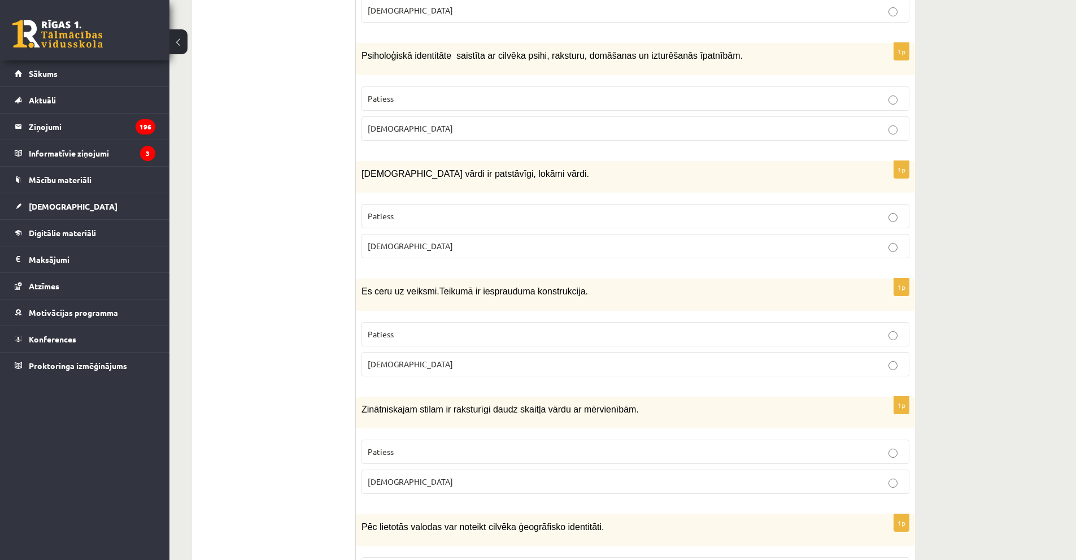
scroll to position [678, 0]
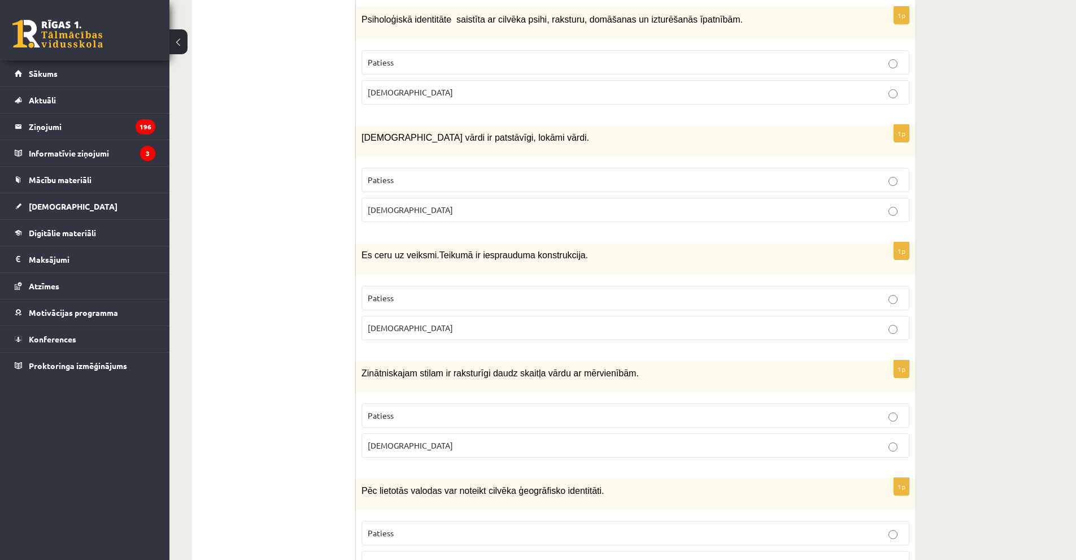
click at [472, 411] on p "Patiess" at bounding box center [636, 416] width 536 height 12
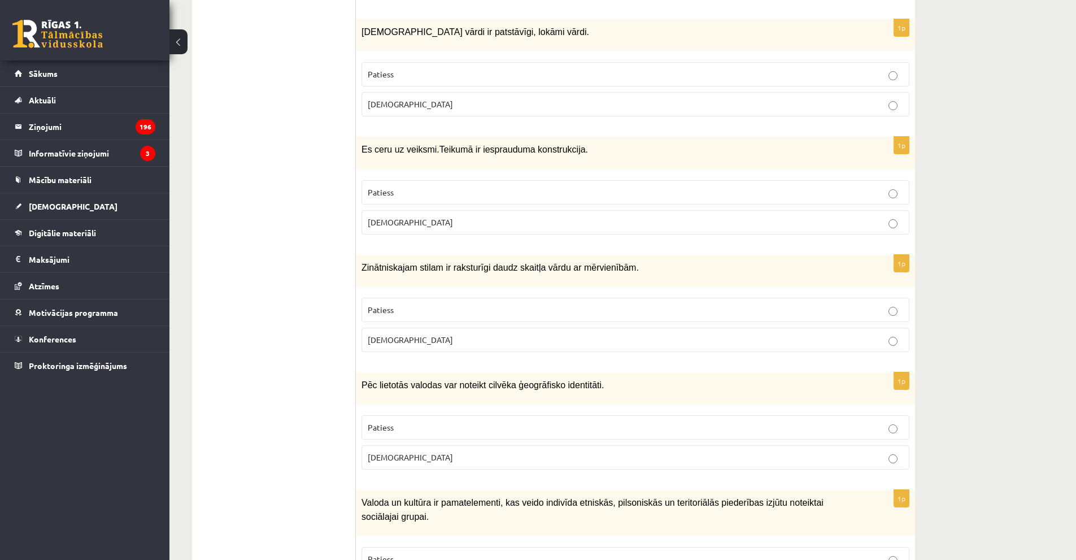
scroll to position [791, 0]
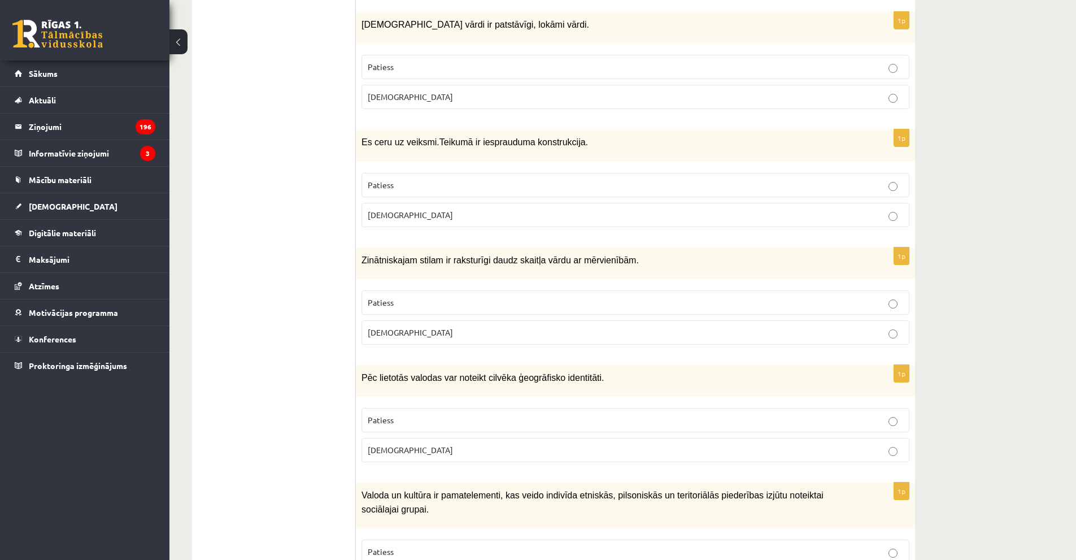
click at [511, 414] on p "Patiess" at bounding box center [636, 420] width 536 height 12
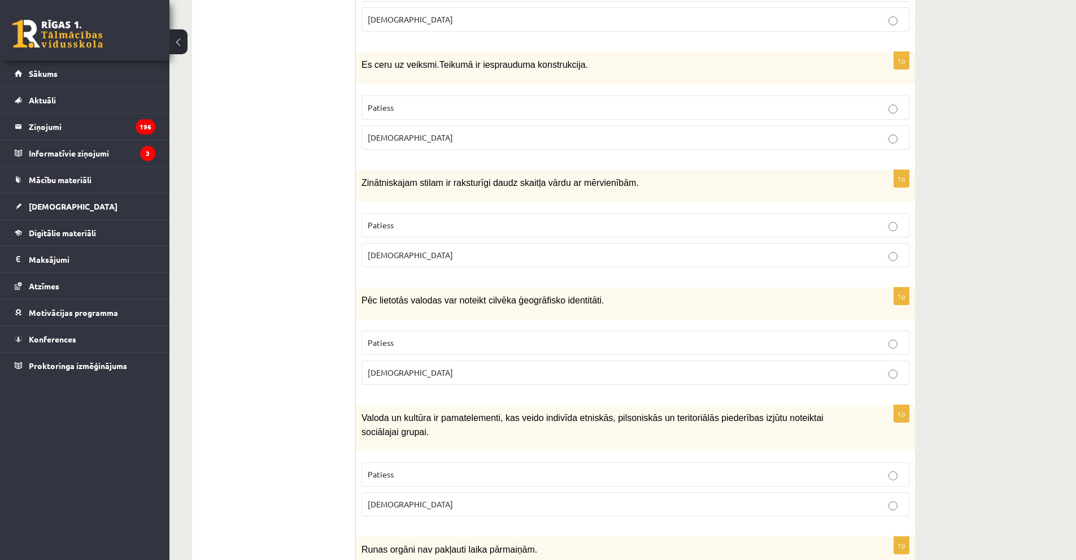
scroll to position [904, 0]
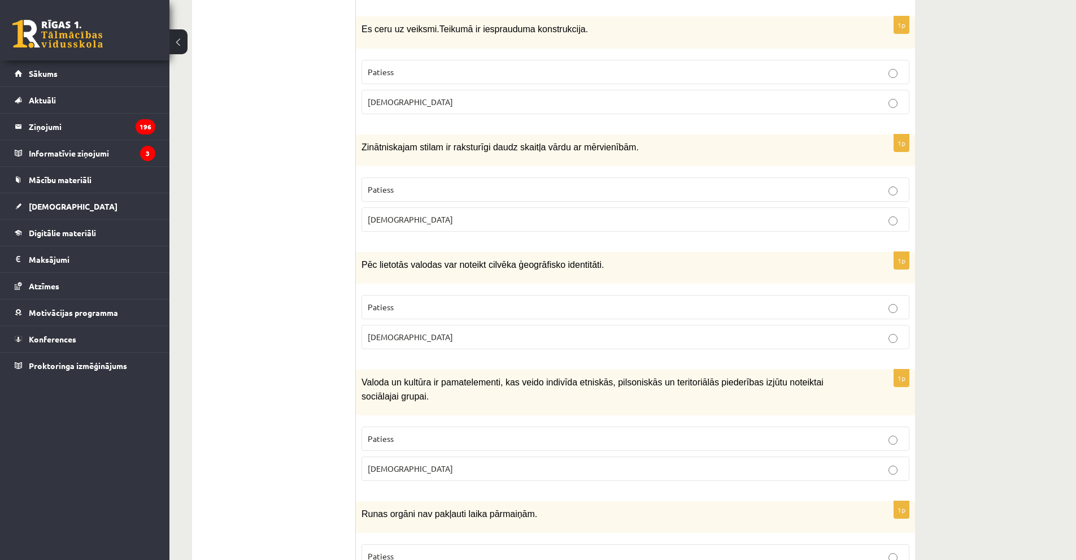
click at [525, 427] on label "Patiess" at bounding box center [636, 439] width 548 height 24
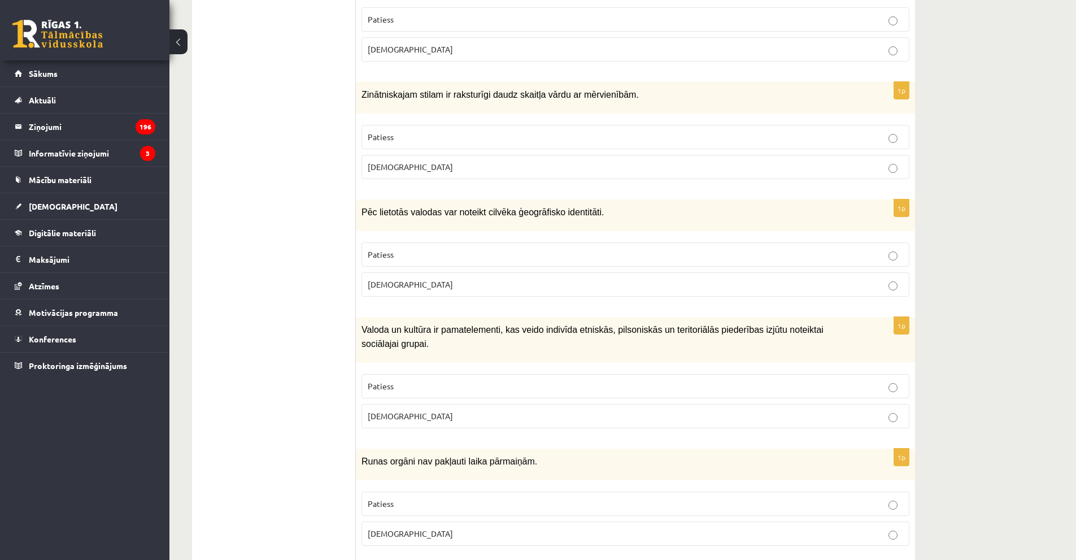
scroll to position [960, 0]
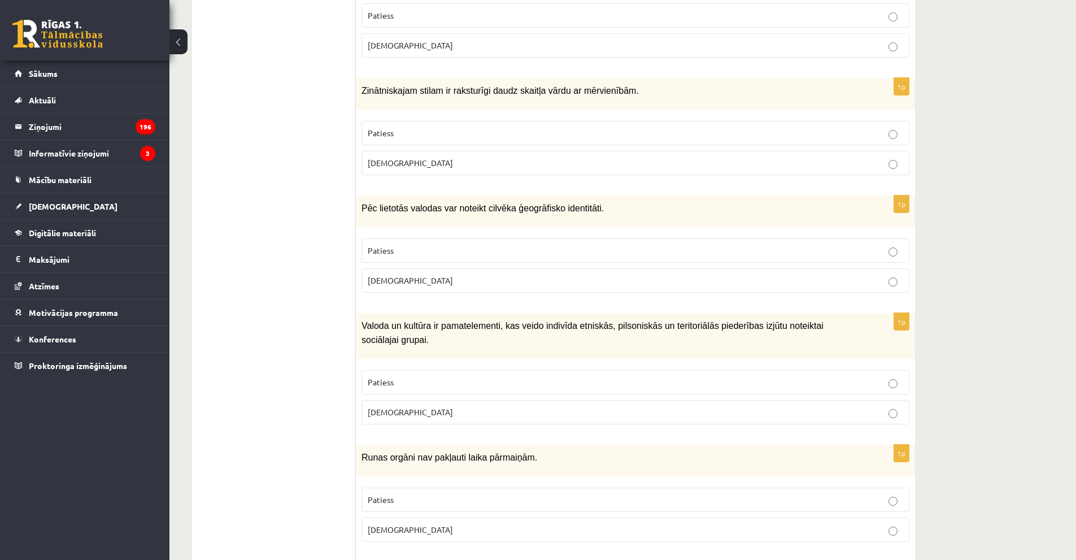
click at [426, 524] on p "Aplams" at bounding box center [636, 530] width 536 height 12
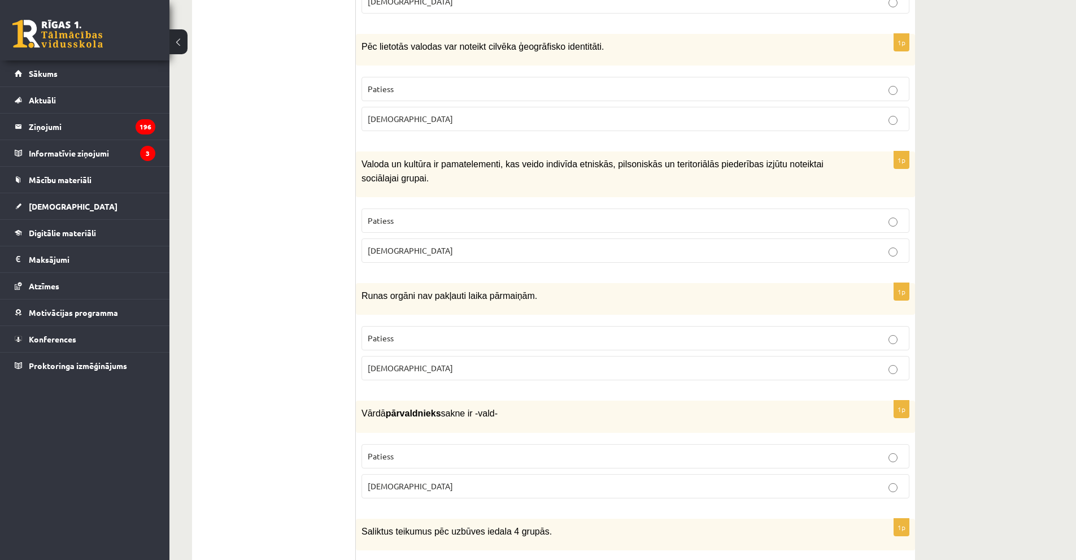
scroll to position [1130, 0]
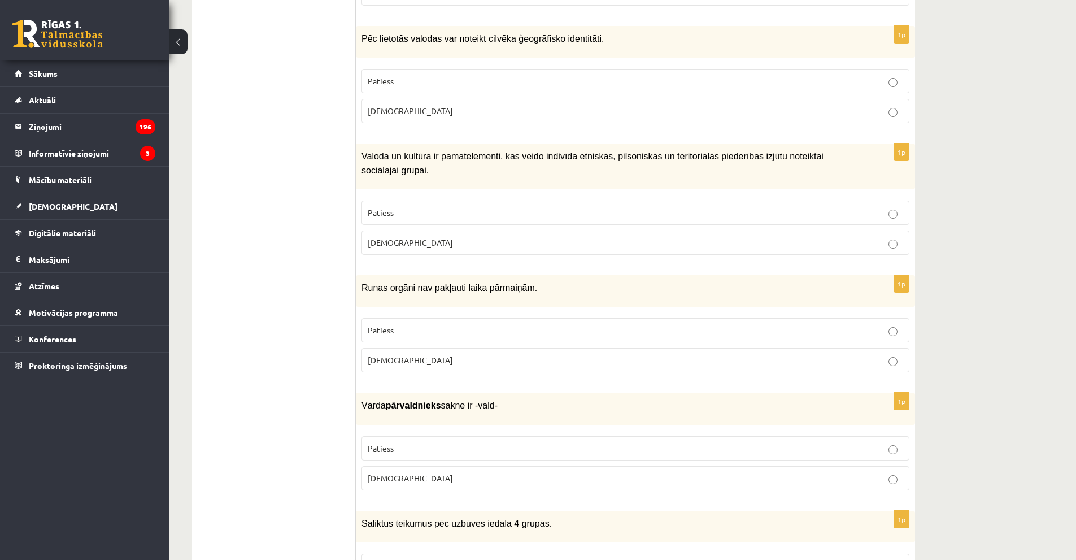
click at [498, 442] on p "Patiess" at bounding box center [636, 448] width 536 height 12
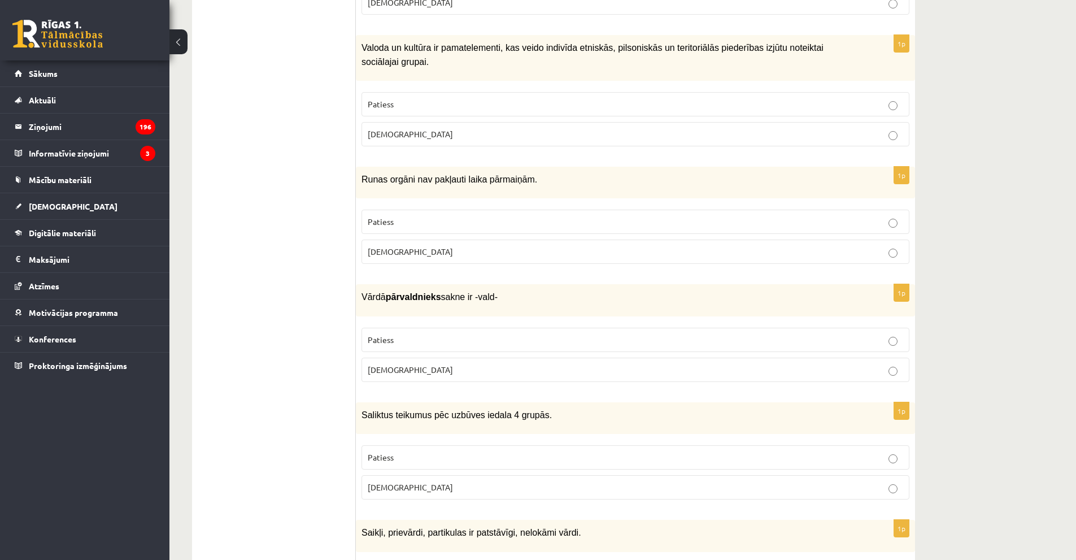
scroll to position [1243, 0]
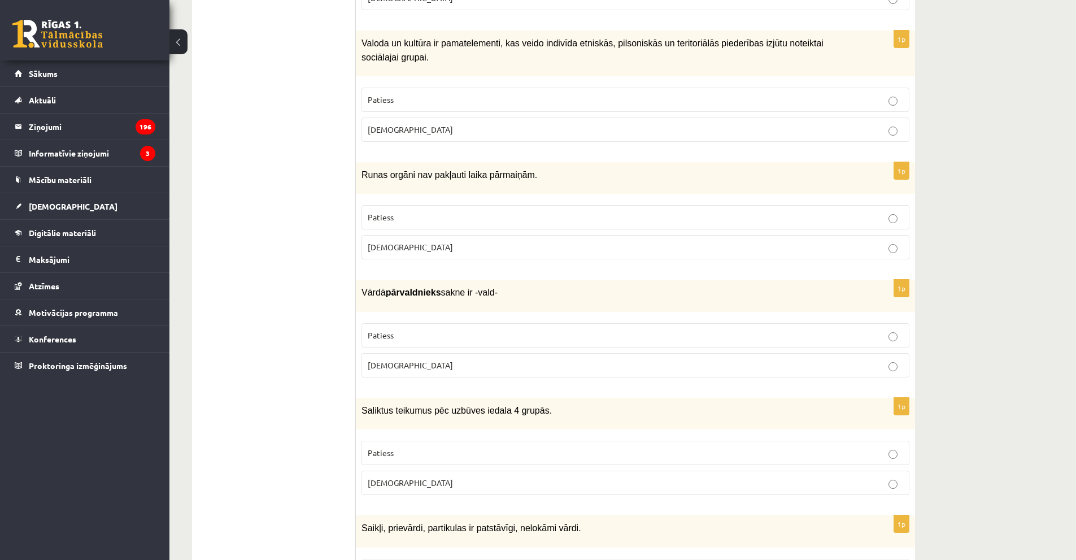
click at [499, 447] on p "Patiess" at bounding box center [636, 453] width 536 height 12
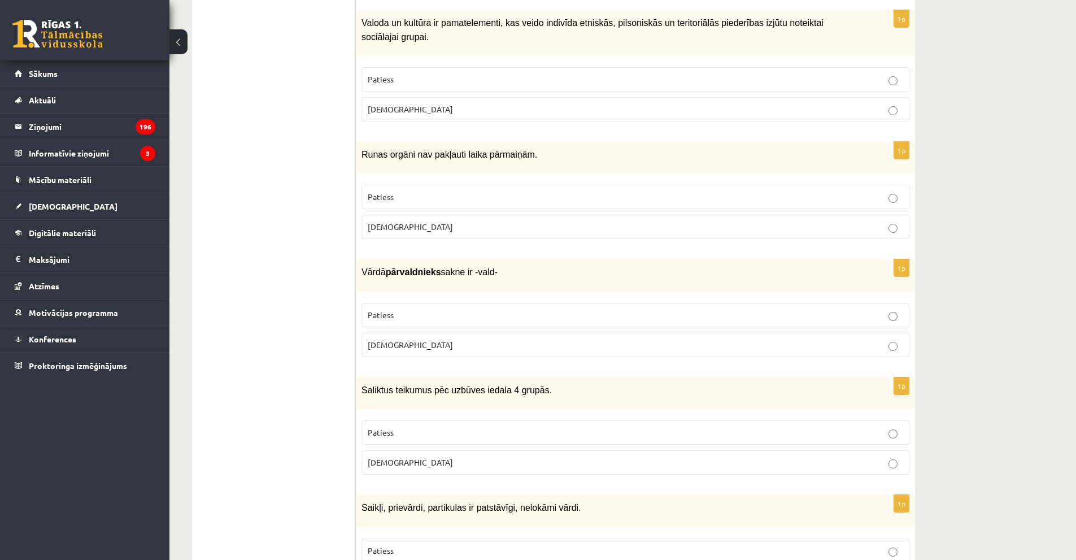
scroll to position [1299, 0]
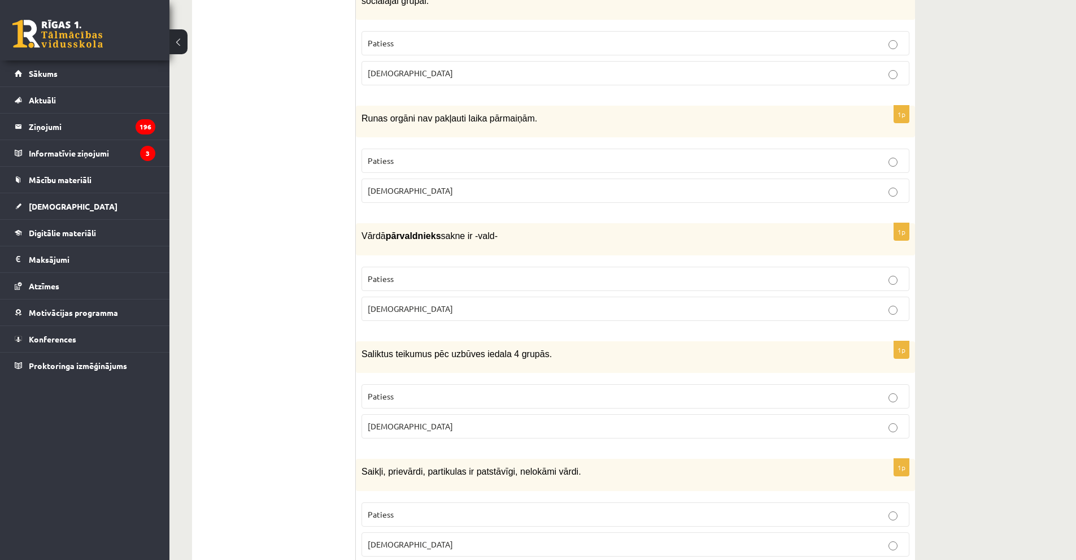
drag, startPoint x: 521, startPoint y: 403, endPoint x: 256, endPoint y: 388, distance: 265.4
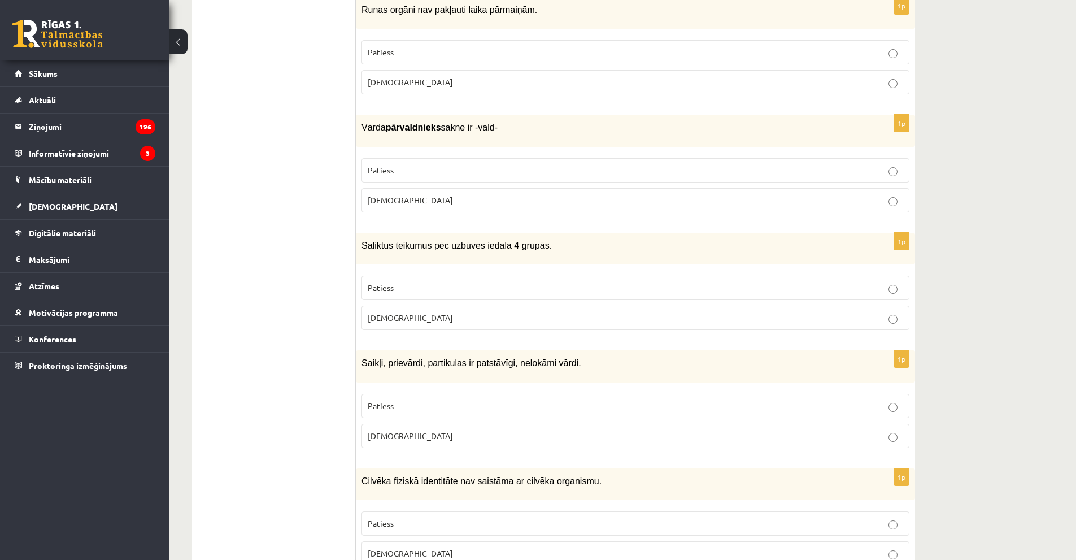
scroll to position [1412, 0]
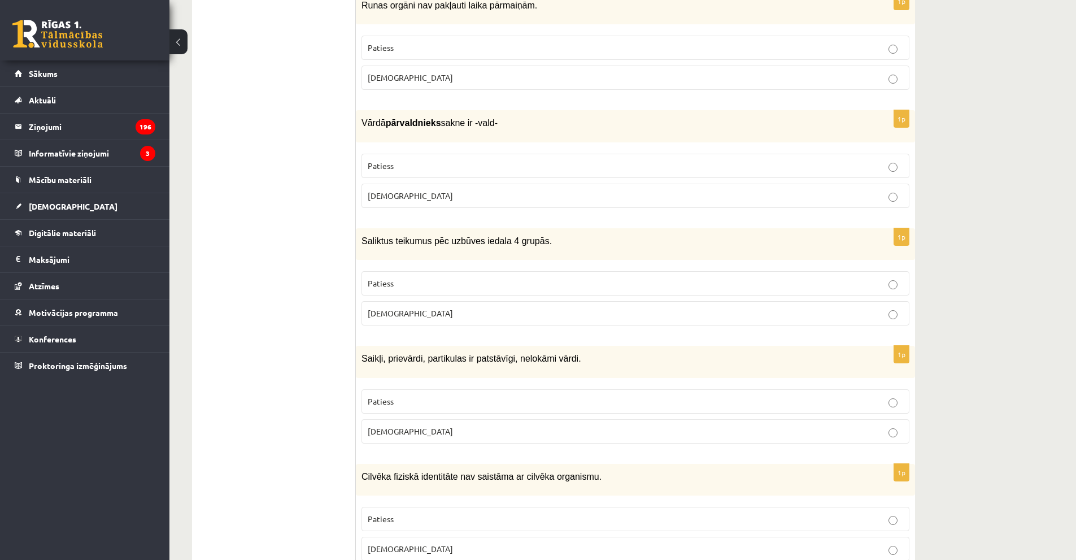
click at [401, 425] on p "Aplams" at bounding box center [636, 431] width 536 height 12
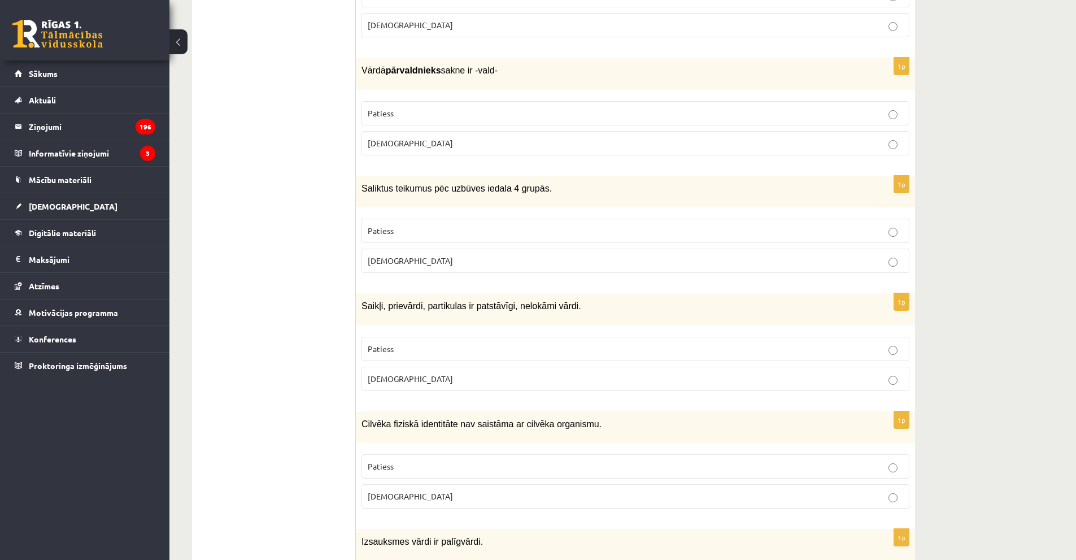
scroll to position [1469, 0]
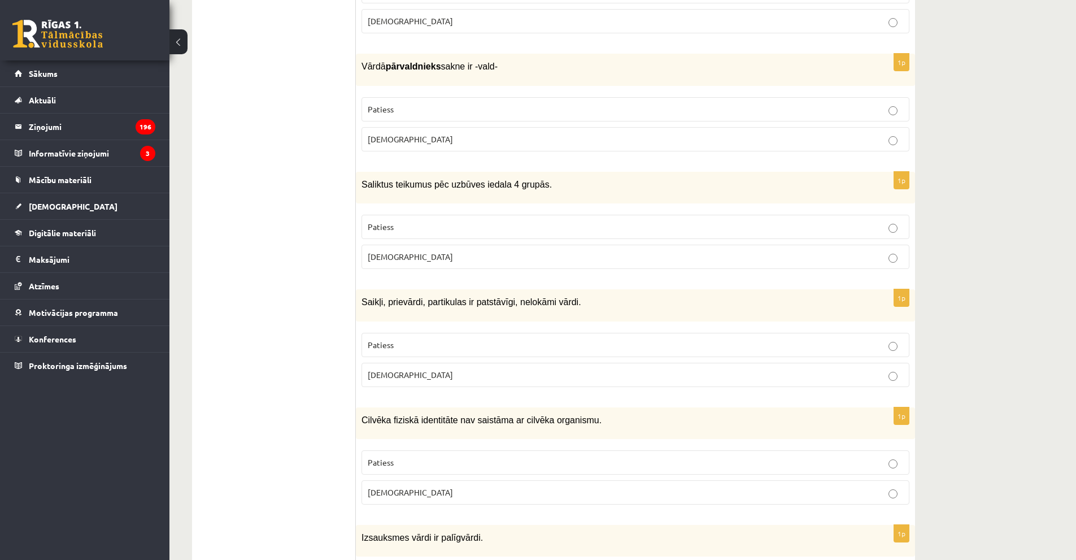
click at [414, 486] on p "Aplams" at bounding box center [636, 492] width 536 height 12
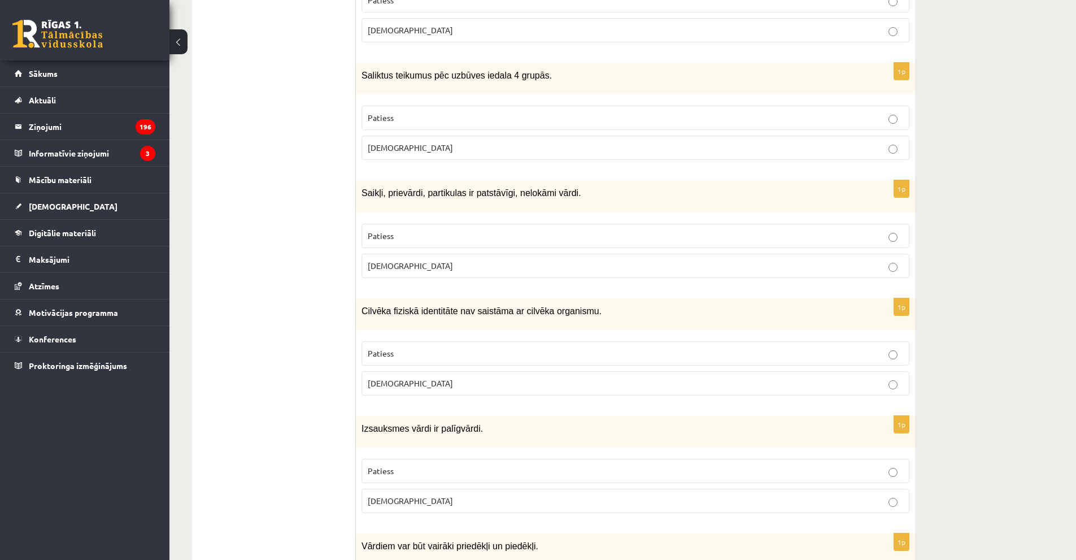
scroll to position [1582, 0]
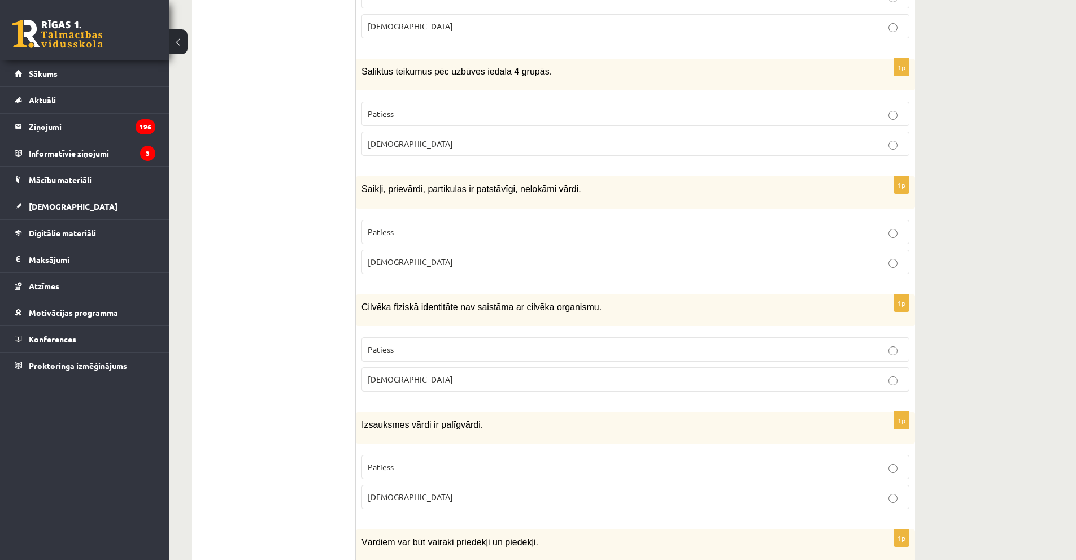
click at [460, 491] on p "Aplams" at bounding box center [636, 497] width 536 height 12
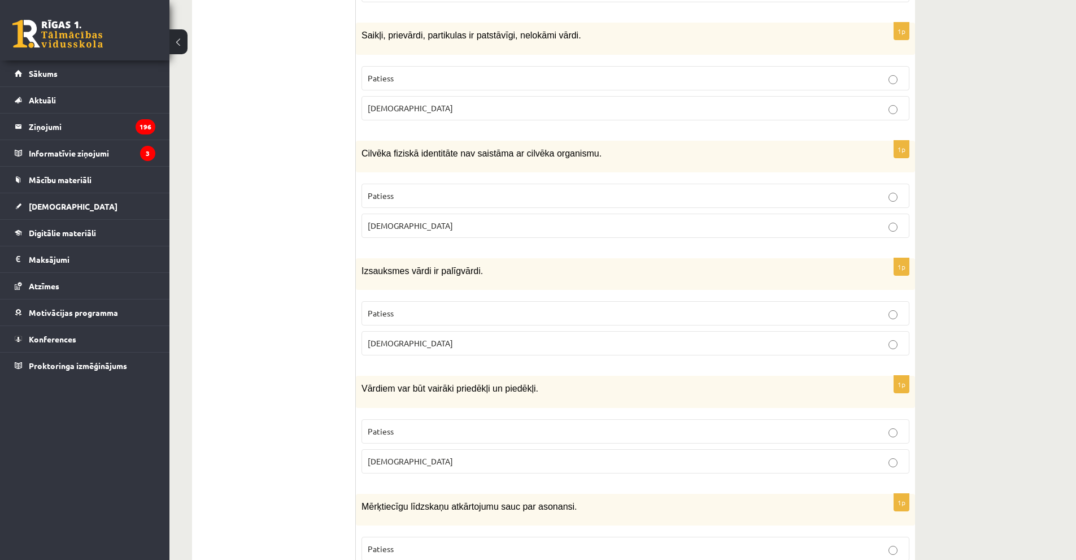
scroll to position [1751, 0]
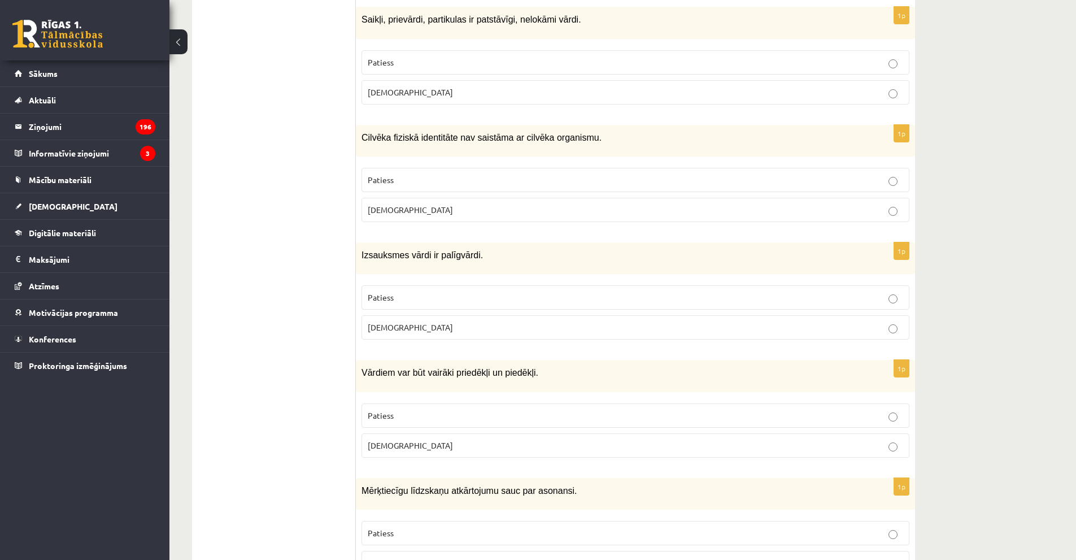
click at [533, 410] on p "Patiess" at bounding box center [636, 416] width 536 height 12
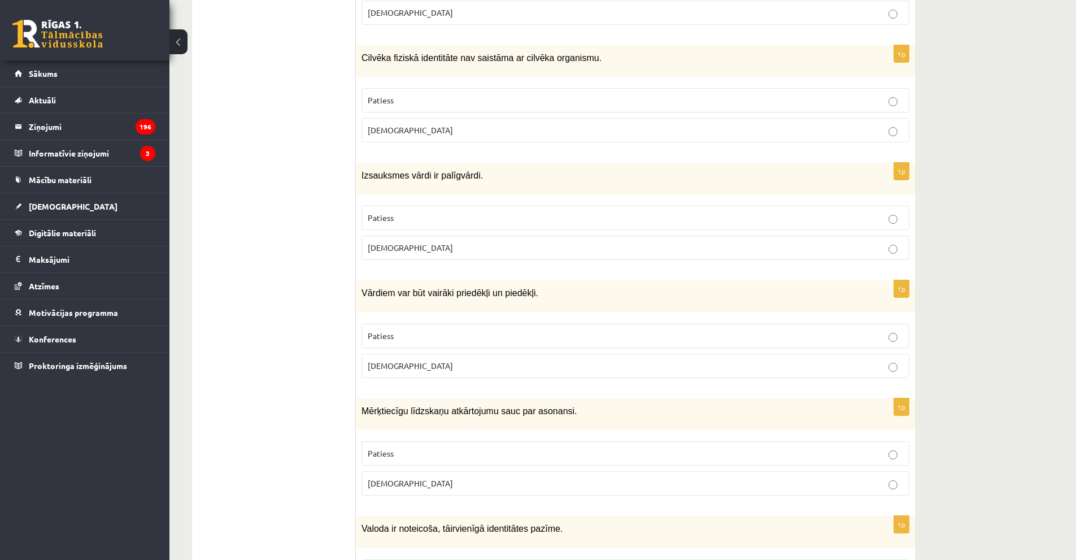
scroll to position [1864, 0]
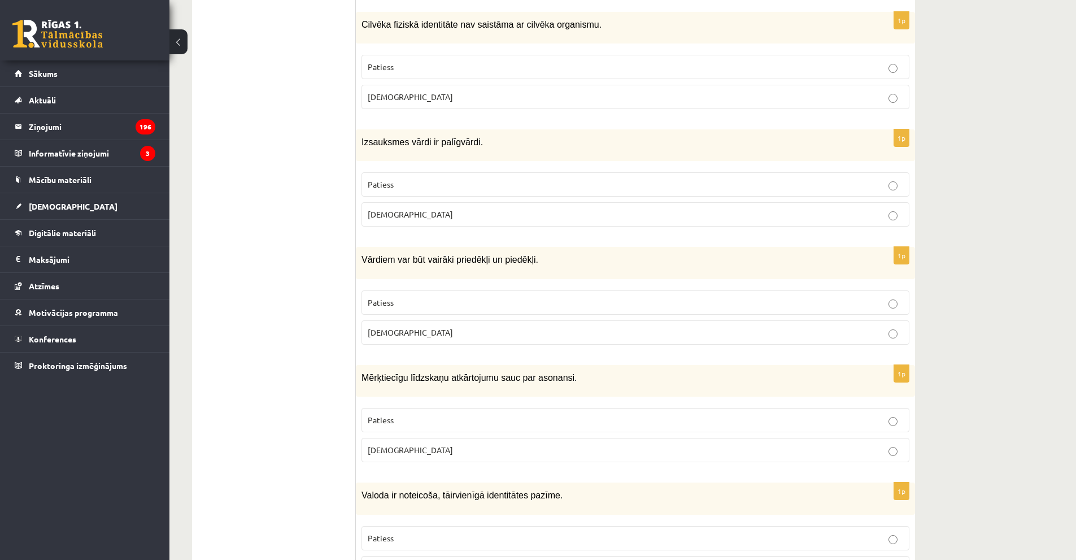
click at [439, 438] on label "Aplams" at bounding box center [636, 450] width 548 height 24
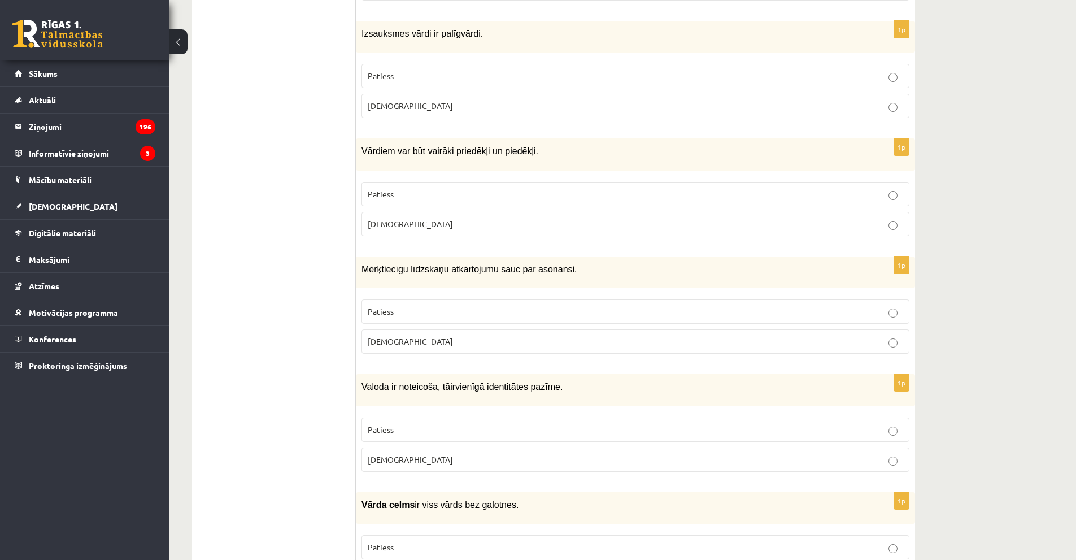
scroll to position [1977, 0]
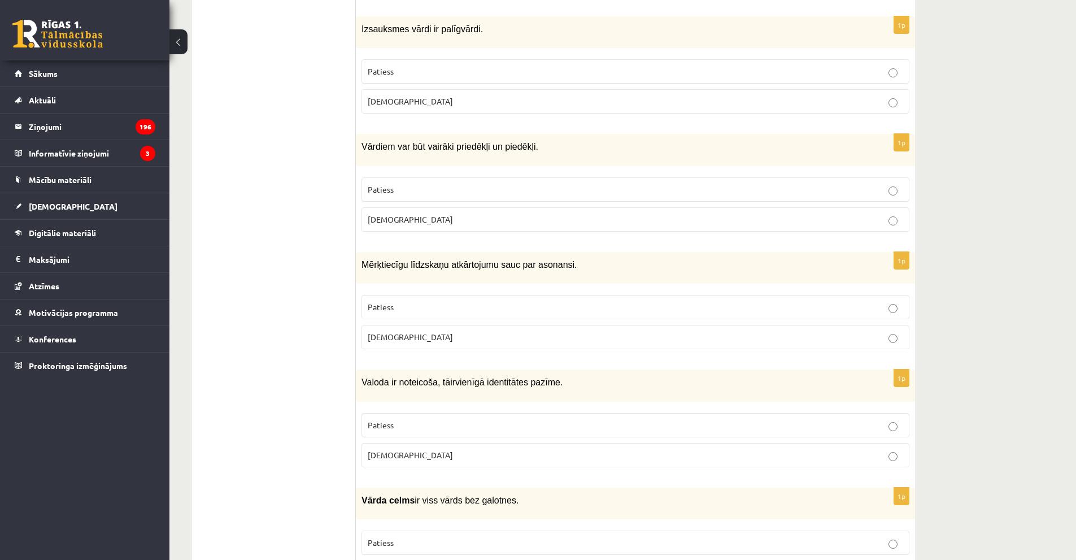
click at [458, 449] on p "Aplams" at bounding box center [636, 455] width 536 height 12
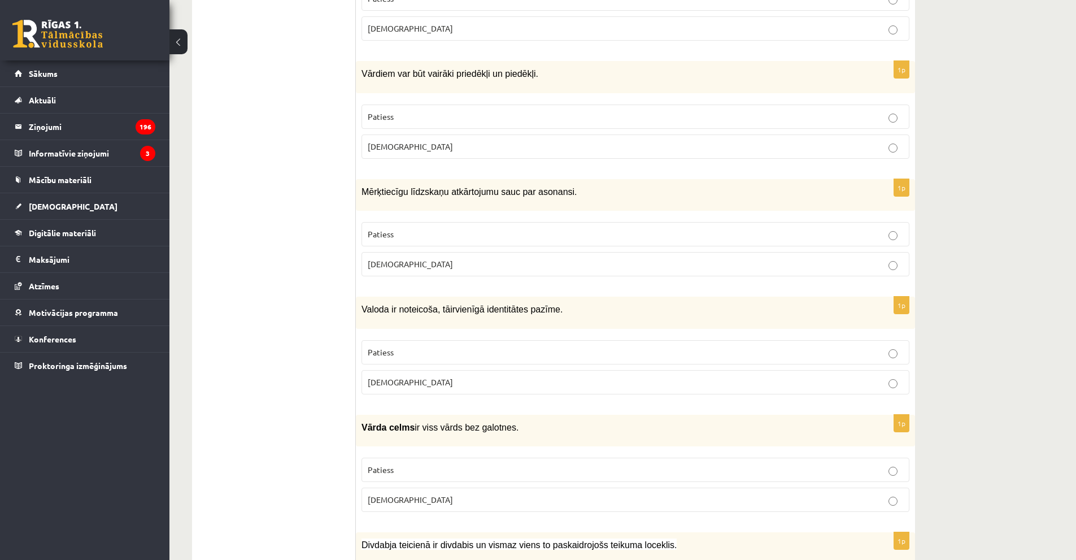
scroll to position [2090, 0]
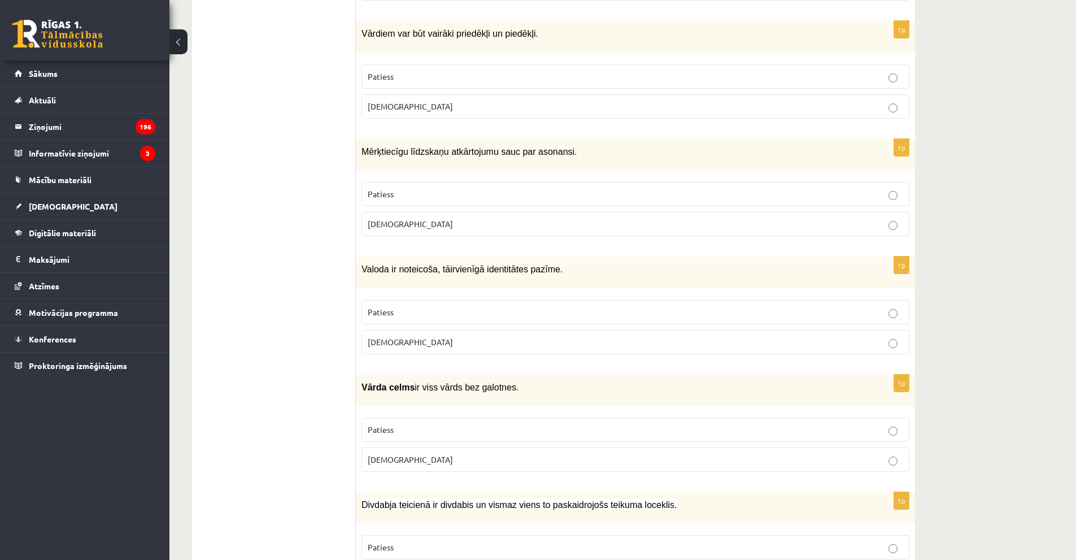
click at [478, 454] on p "Aplams" at bounding box center [636, 460] width 536 height 12
click at [508, 424] on p "Patiess" at bounding box center [636, 430] width 536 height 12
click at [492, 454] on p "Aplams" at bounding box center [636, 460] width 536 height 12
drag, startPoint x: 491, startPoint y: 432, endPoint x: 298, endPoint y: 433, distance: 193.2
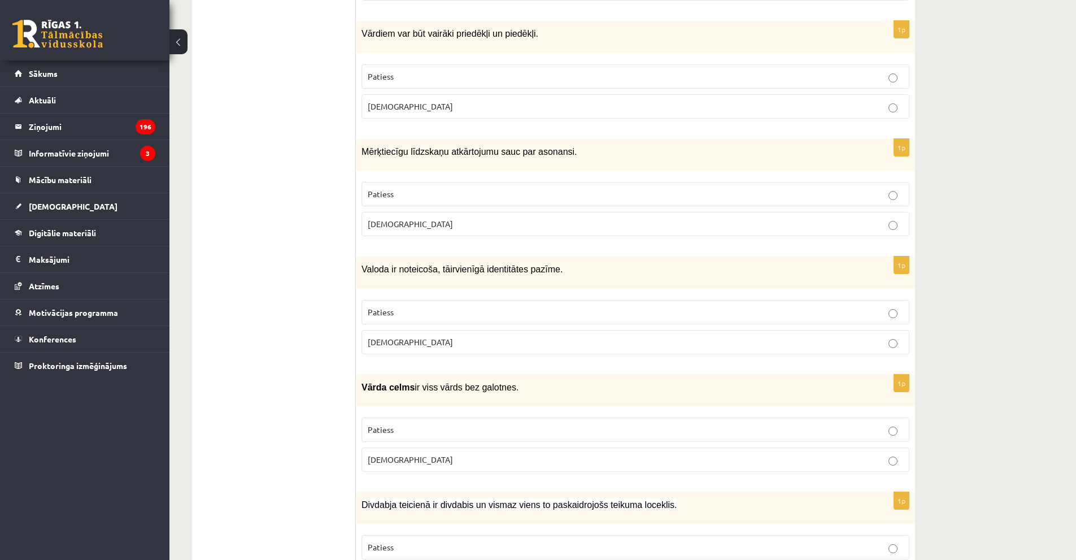
click at [528, 424] on p "Patiess" at bounding box center [636, 430] width 536 height 12
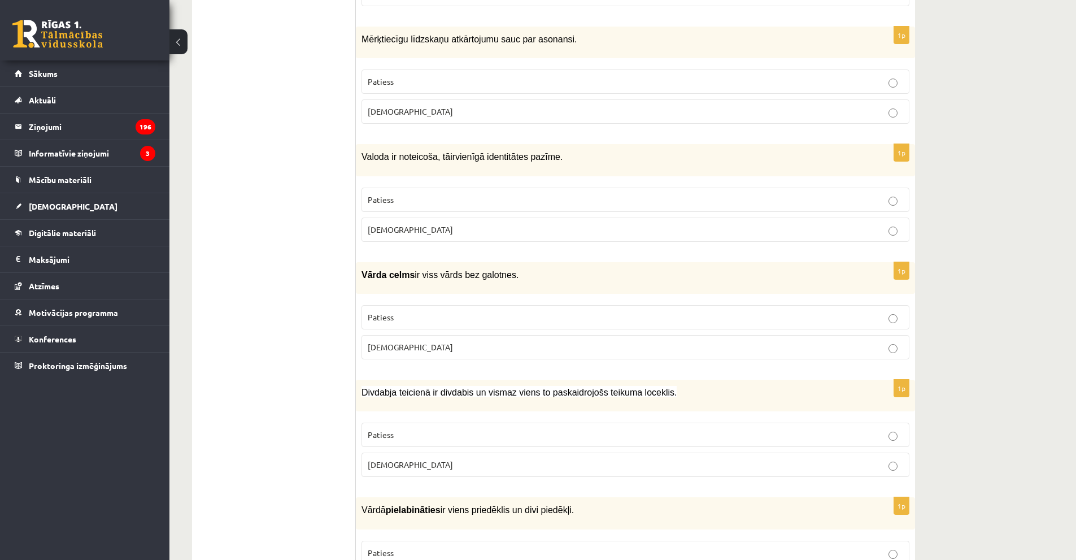
scroll to position [2203, 0]
click at [529, 422] on label "Patiess" at bounding box center [636, 434] width 548 height 24
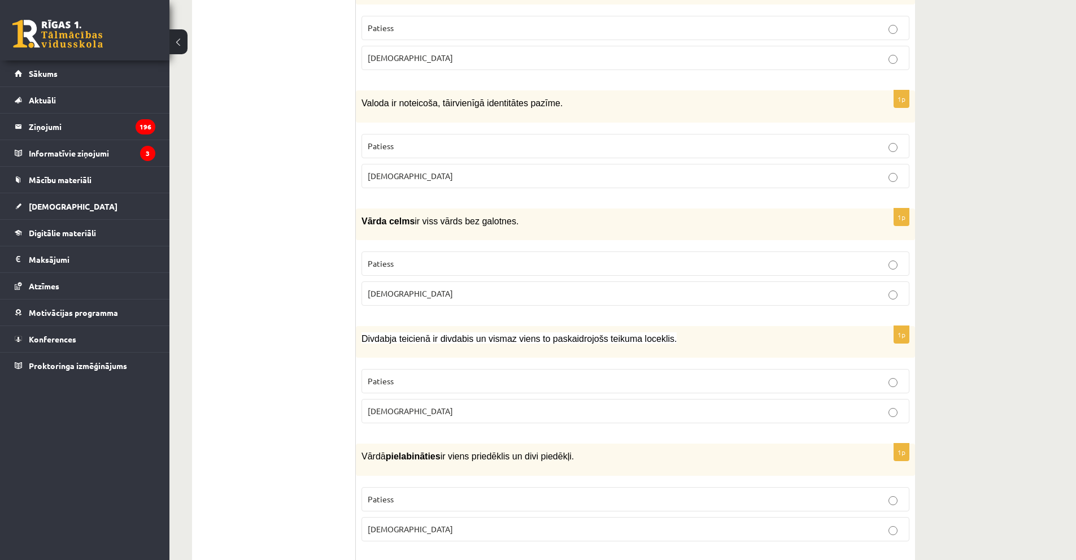
scroll to position [2260, 0]
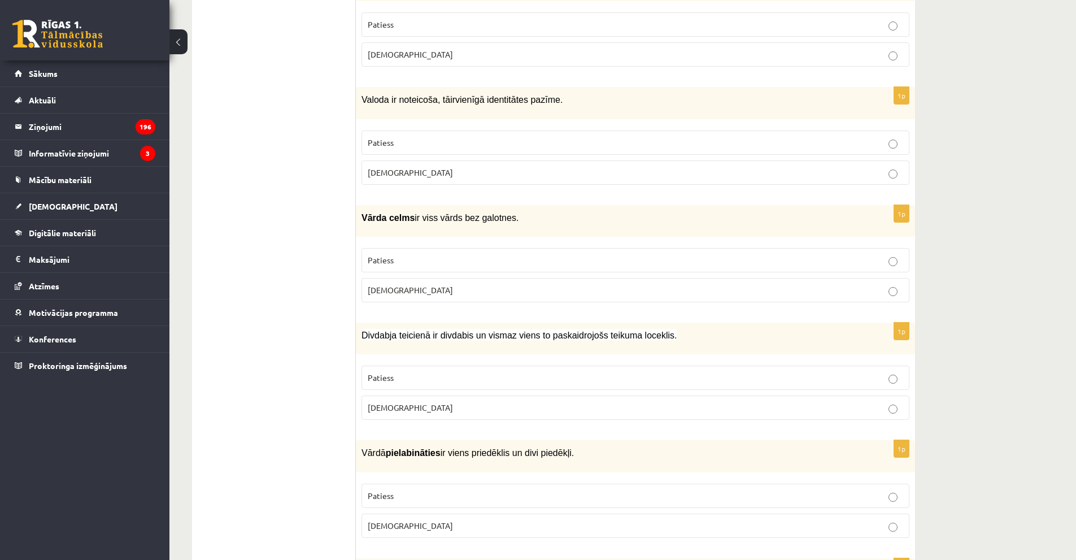
click at [426, 490] on p "Patiess" at bounding box center [636, 496] width 536 height 12
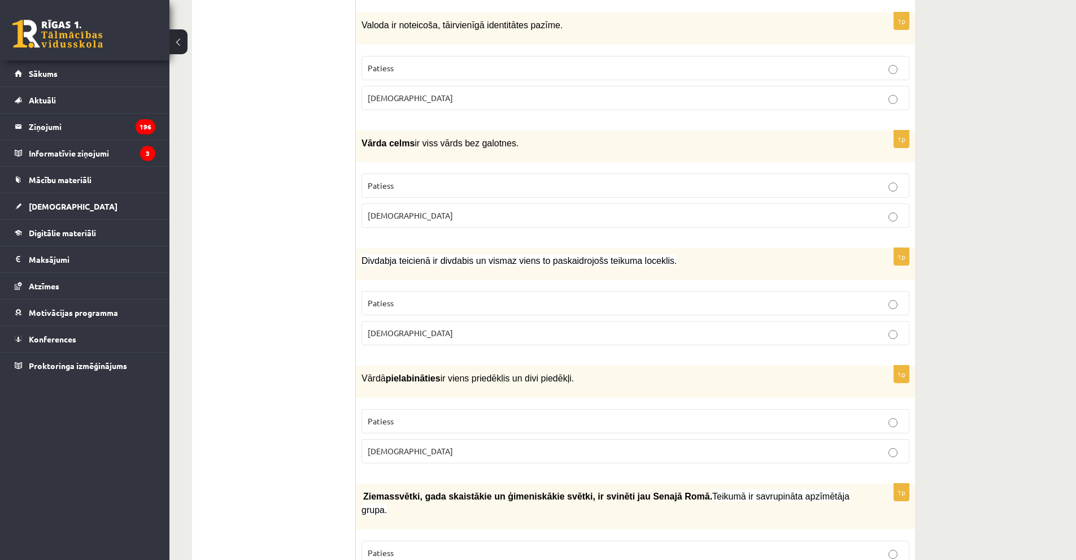
scroll to position [2373, 0]
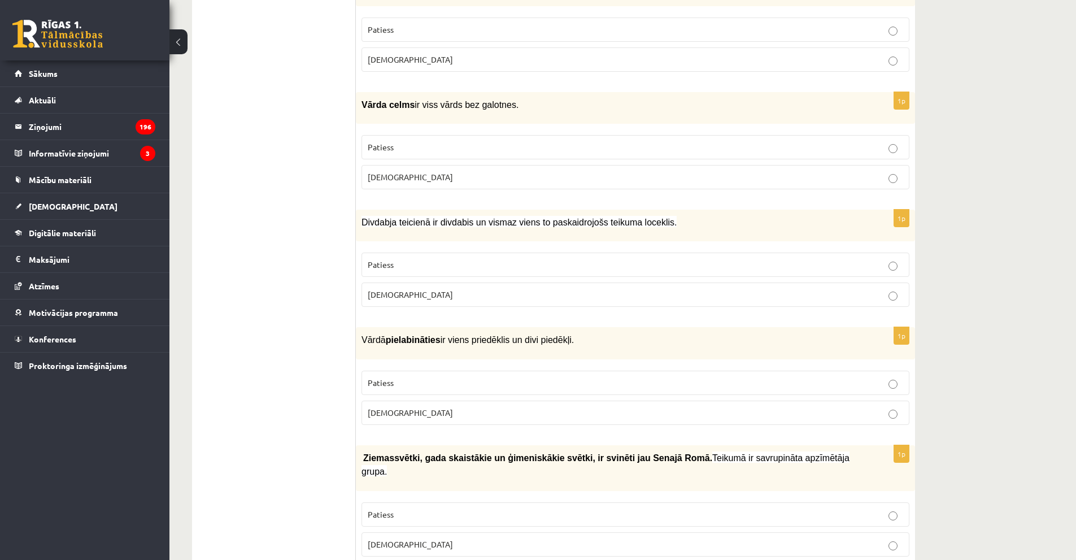
click at [546, 508] on p "Patiess" at bounding box center [636, 514] width 536 height 12
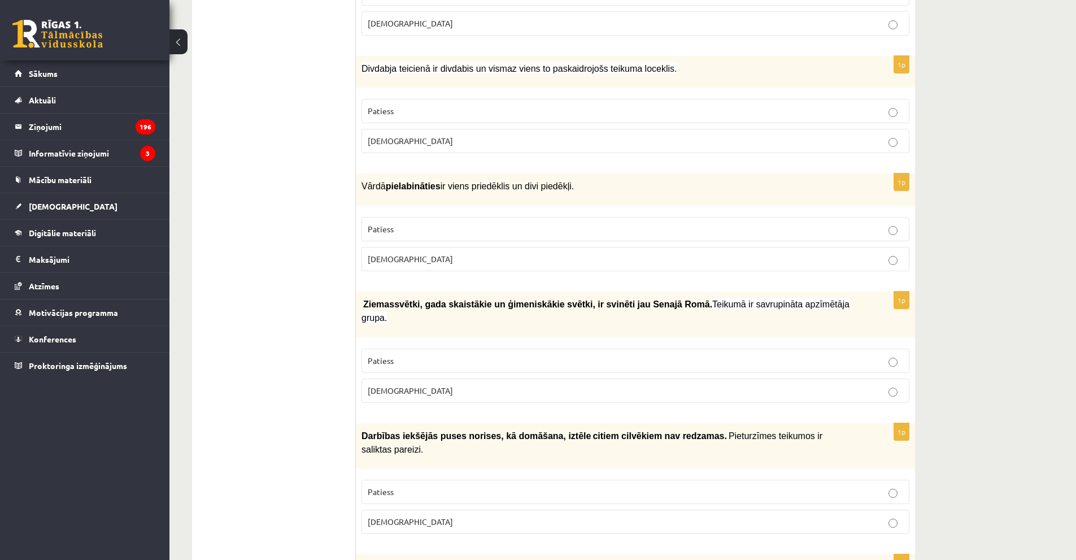
scroll to position [2542, 0]
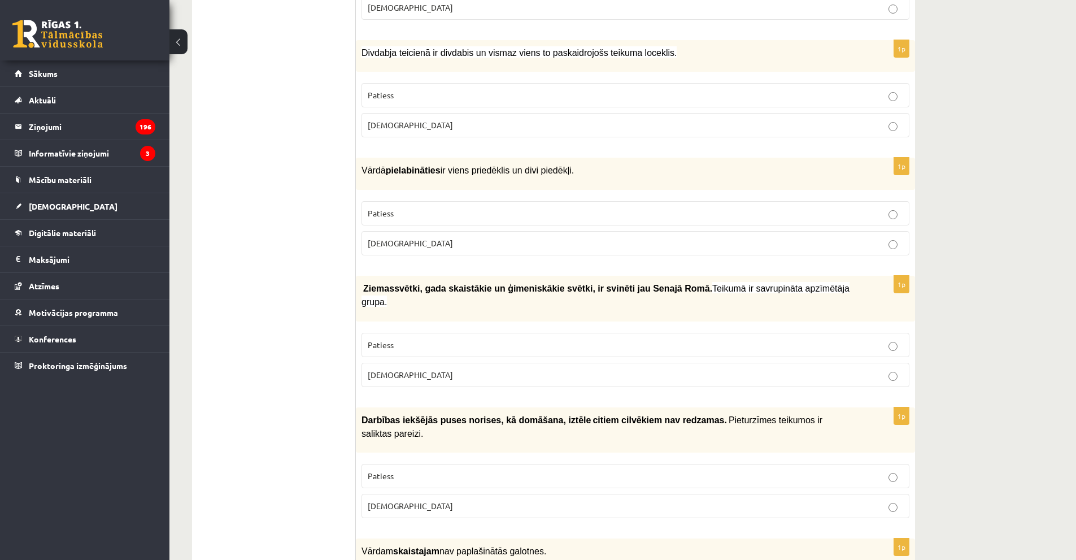
click at [457, 470] on p "Patiess" at bounding box center [636, 476] width 536 height 12
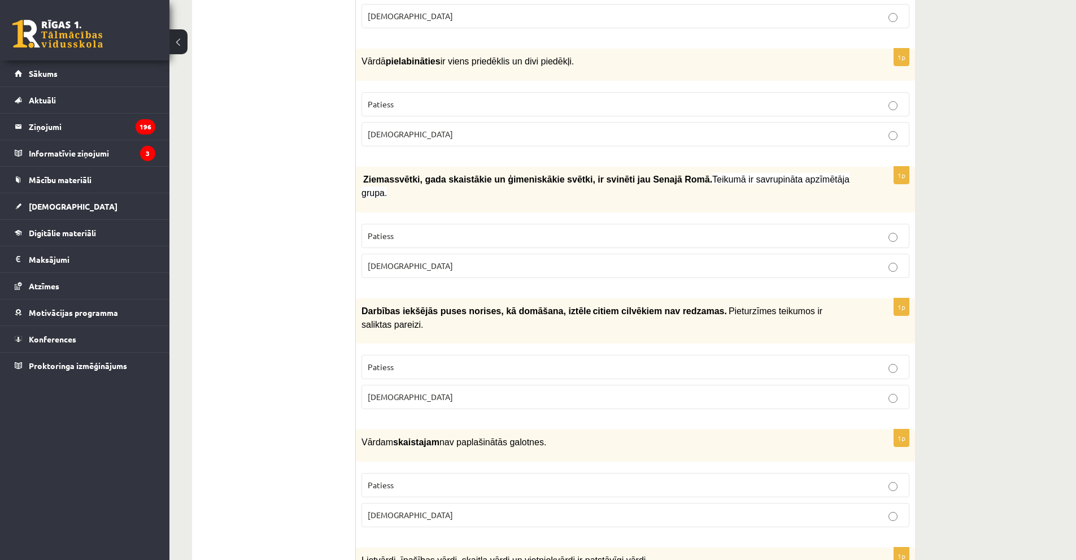
scroll to position [2655, 0]
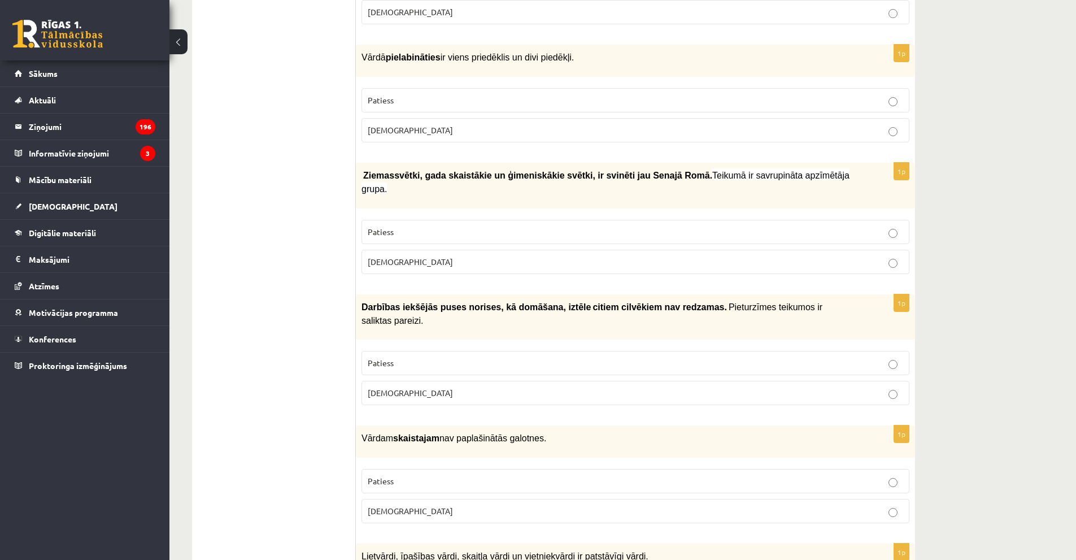
click at [410, 505] on p "Aplams" at bounding box center [636, 511] width 536 height 12
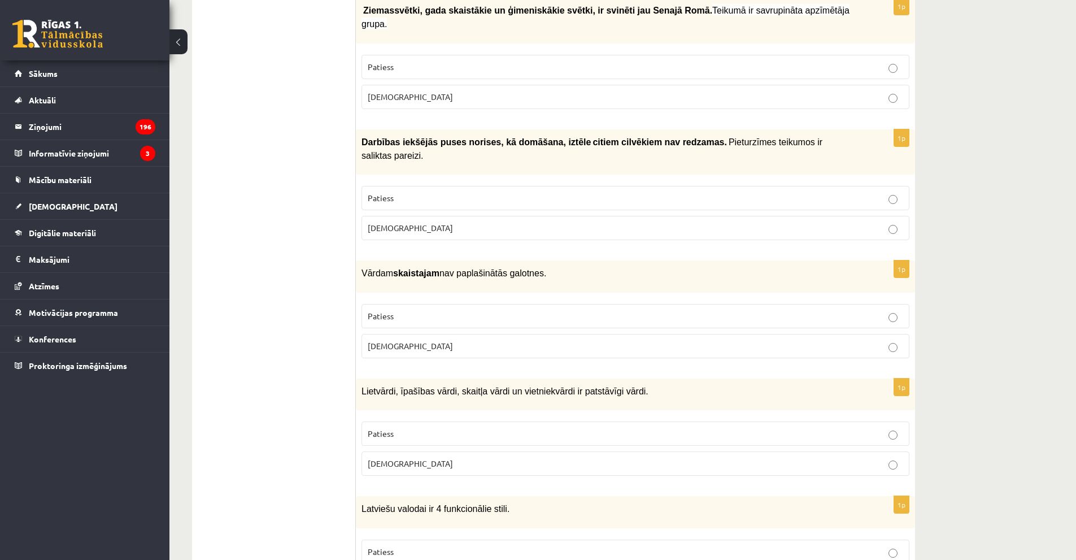
scroll to position [2825, 0]
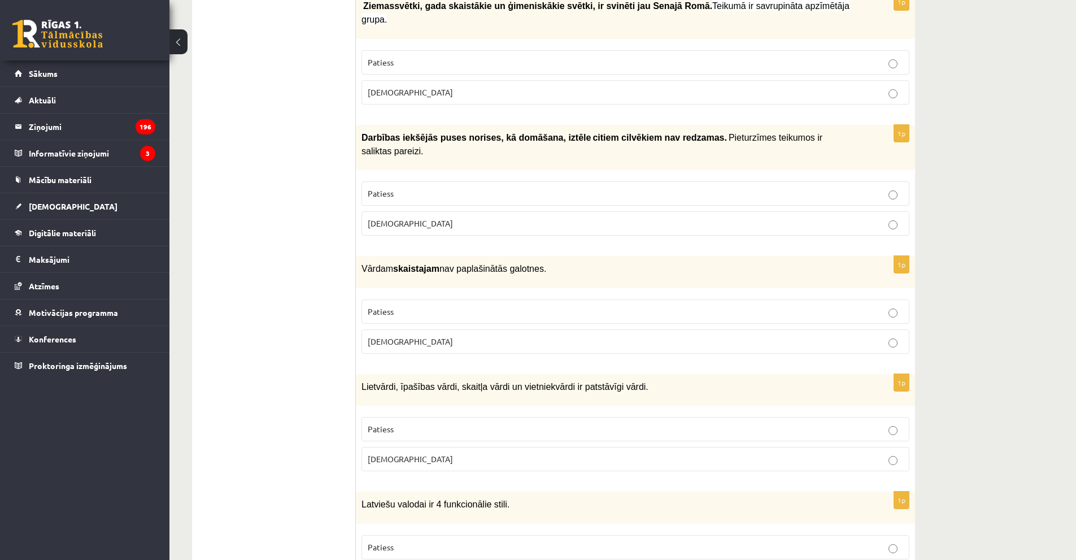
click at [444, 423] on p "Patiess" at bounding box center [636, 429] width 536 height 12
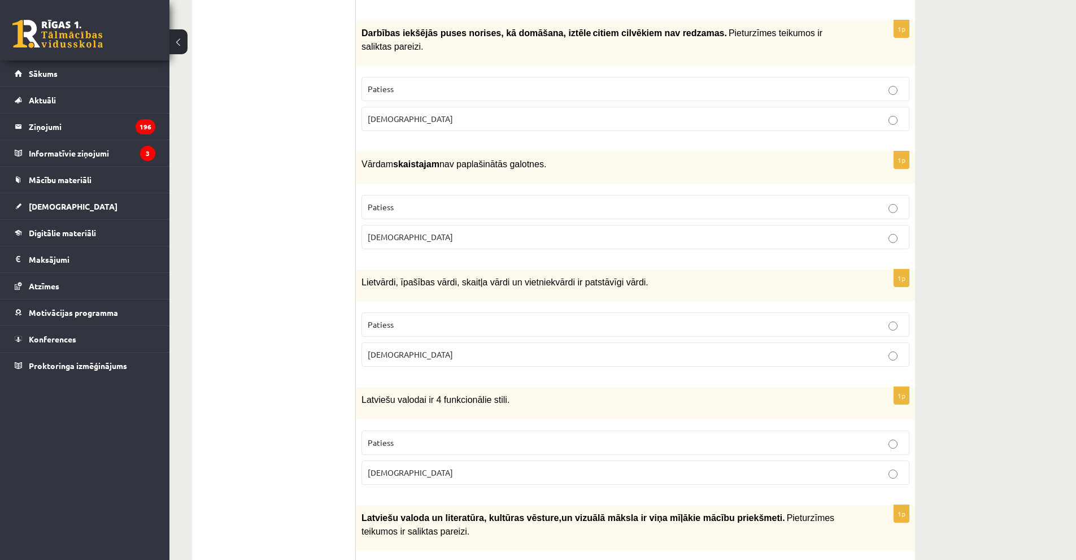
scroll to position [2938, 0]
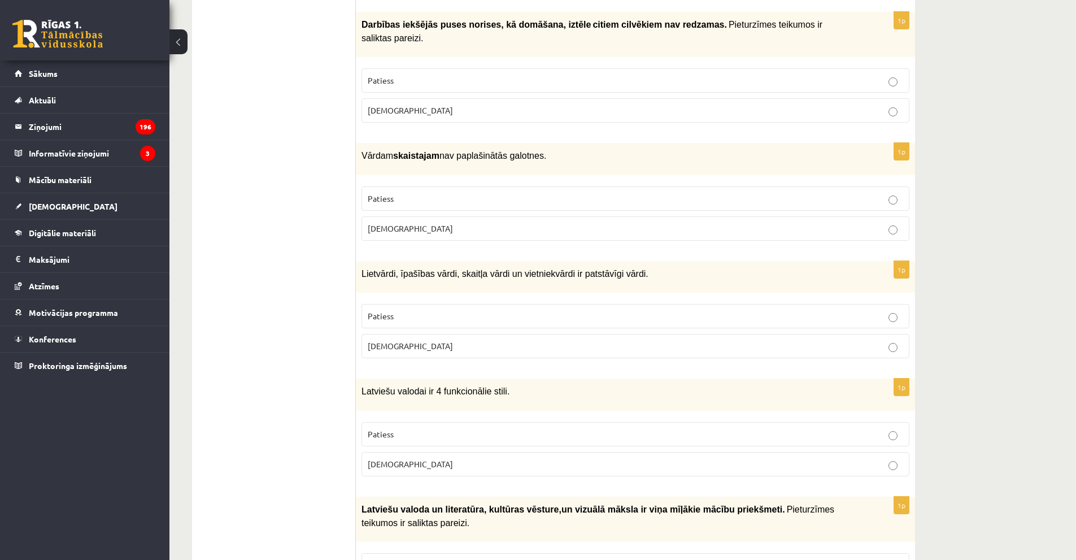
click at [436, 428] on p "Patiess" at bounding box center [636, 434] width 536 height 12
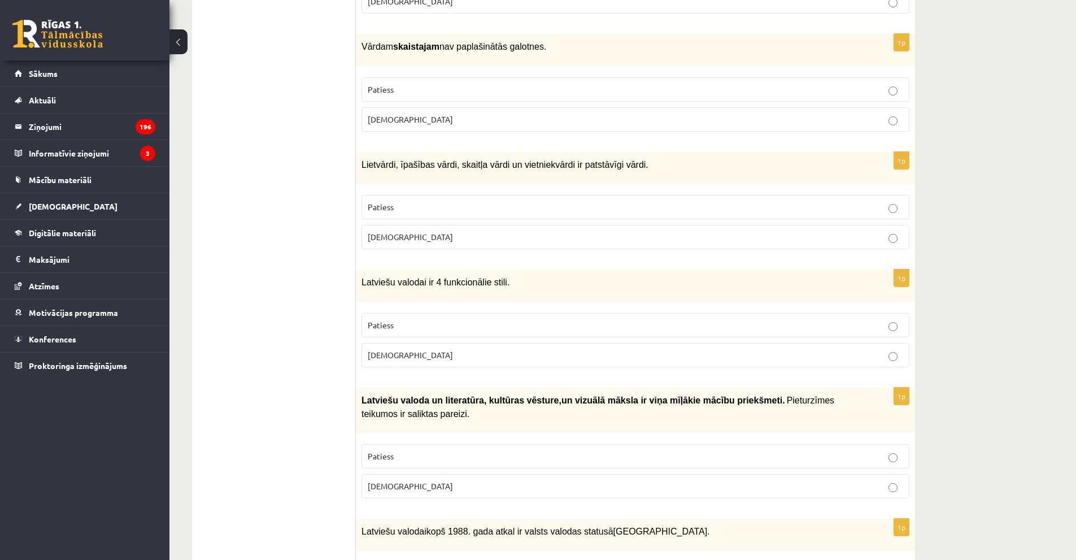
scroll to position [3051, 0]
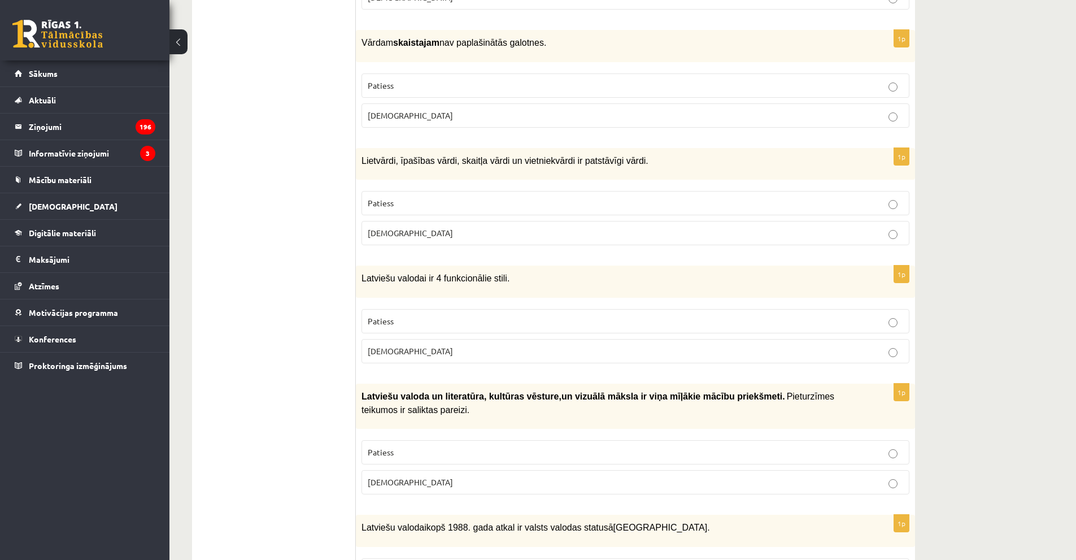
click at [420, 476] on p "Aplams" at bounding box center [636, 482] width 536 height 12
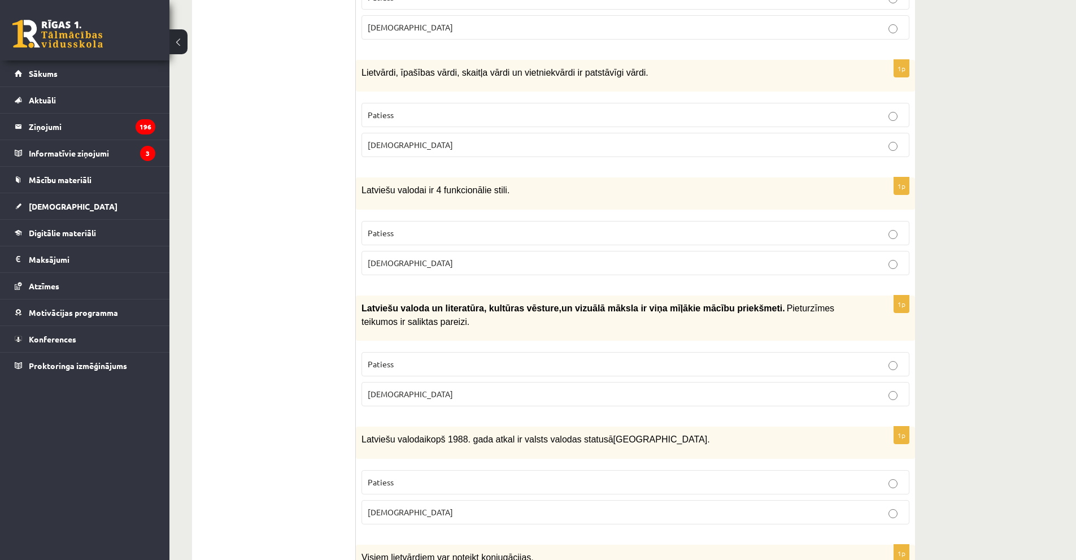
scroll to position [3206, 0]
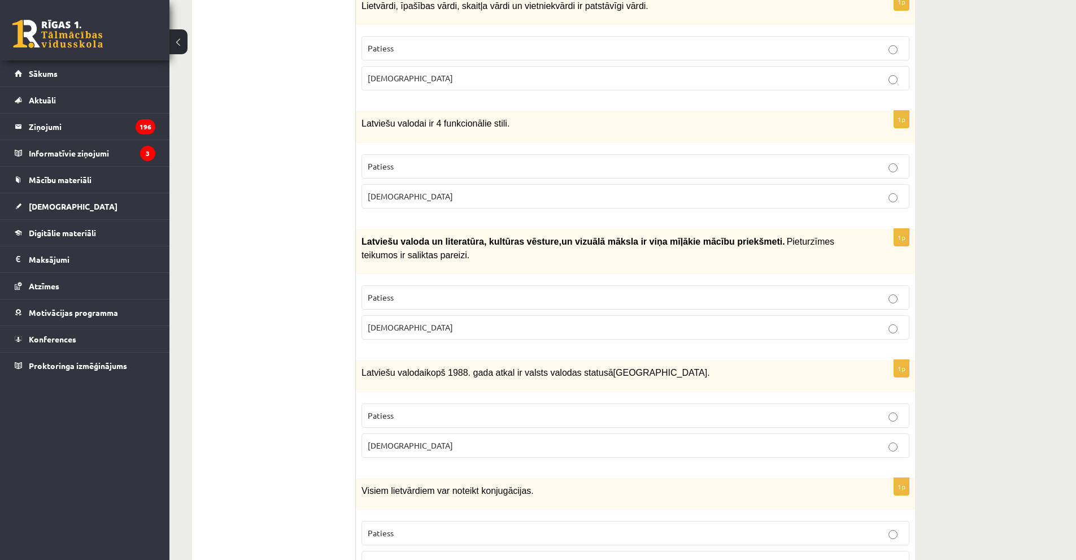
click at [447, 410] on p "Patiess" at bounding box center [636, 416] width 536 height 12
click at [446, 557] on p "Aplams" at bounding box center [636, 563] width 536 height 12
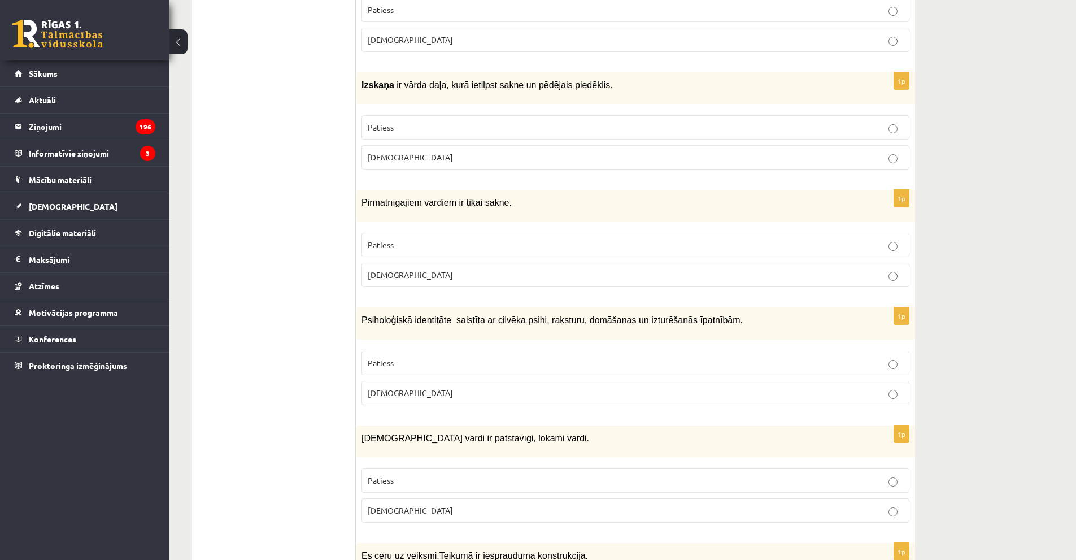
scroll to position [98, 0]
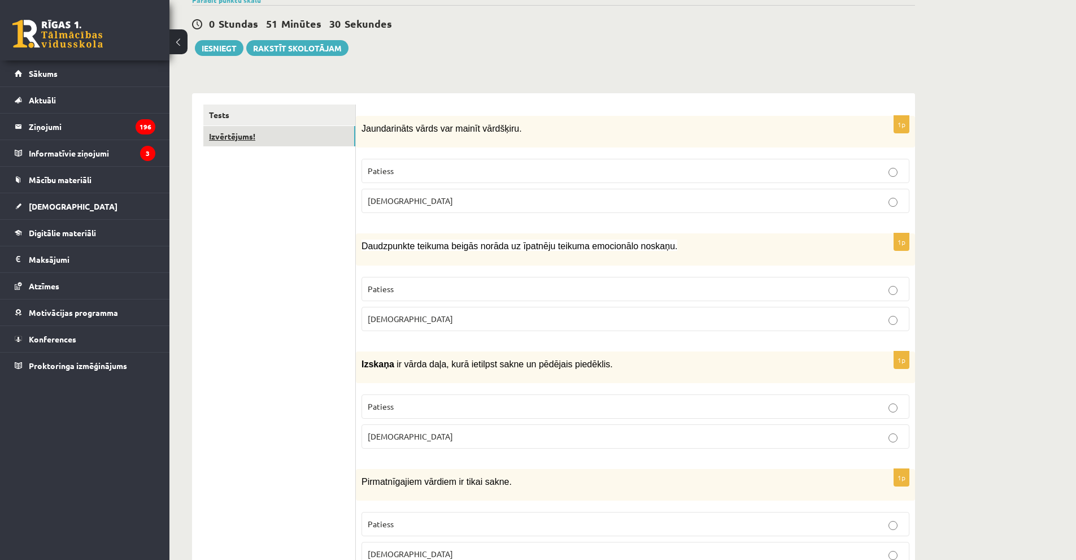
click at [263, 134] on link "Izvērtējums!" at bounding box center [279, 136] width 152 height 21
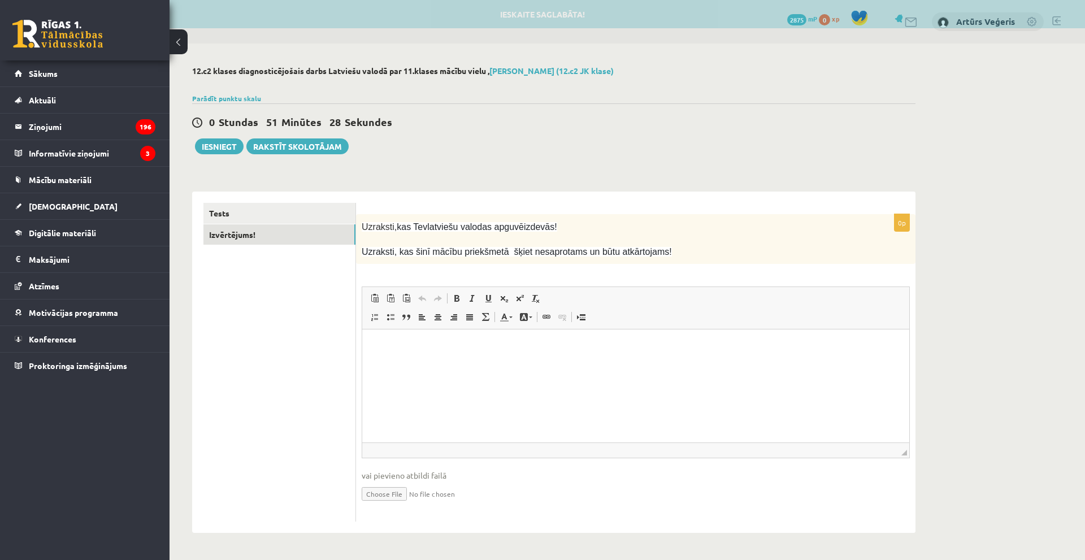
scroll to position [0, 0]
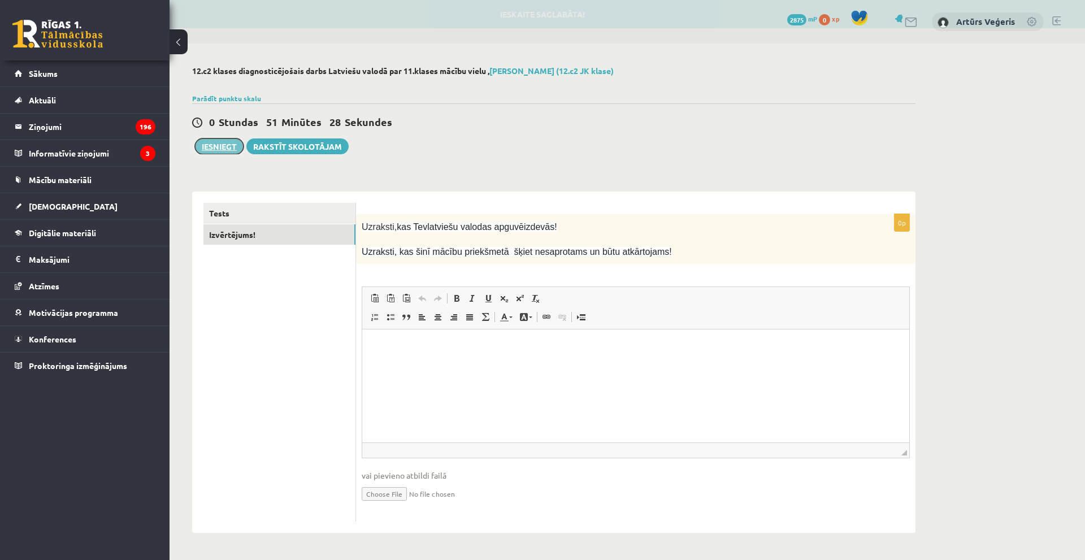
click at [211, 147] on button "Iesniegt" at bounding box center [219, 146] width 49 height 16
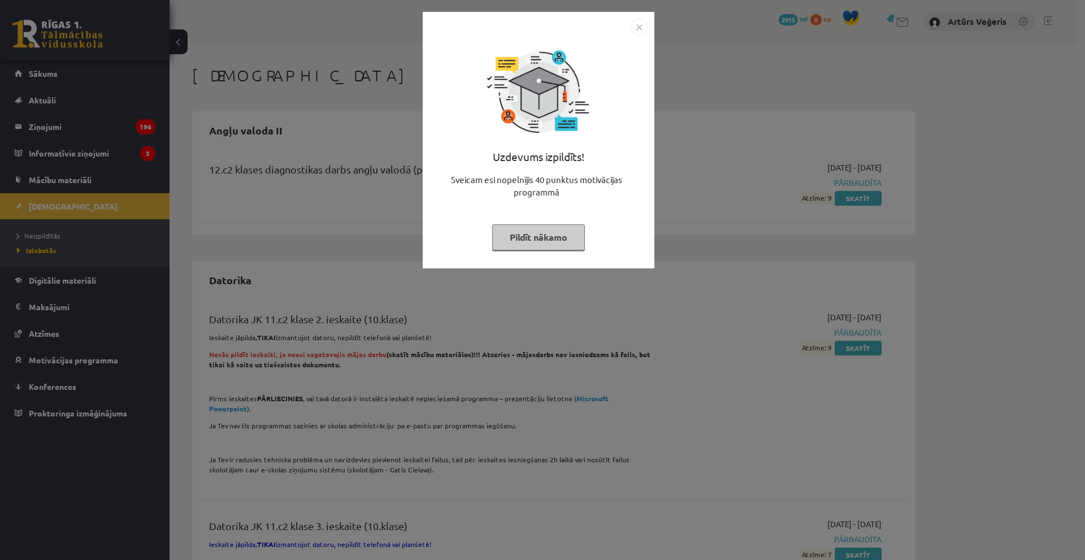
click at [528, 240] on button "Pildīt nākamo" at bounding box center [538, 237] width 93 height 26
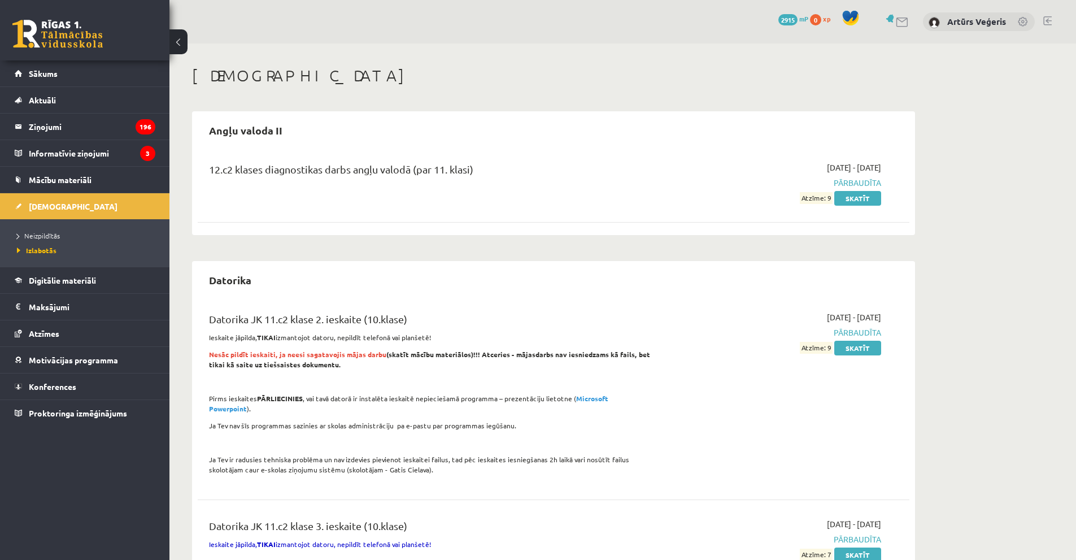
click at [408, 203] on div "12.c2 klases diagnostikas darbs angļu valodā (par 11. klasi)" at bounding box center [430, 183] width 459 height 42
click at [480, 75] on h1 "[DEMOGRAPHIC_DATA]" at bounding box center [553, 75] width 723 height 19
click at [62, 242] on li "Neizpildītās" at bounding box center [87, 235] width 141 height 15
click at [48, 249] on span "Izlabotās" at bounding box center [34, 250] width 34 height 9
click at [36, 230] on li "Neizpildītās" at bounding box center [87, 235] width 141 height 15
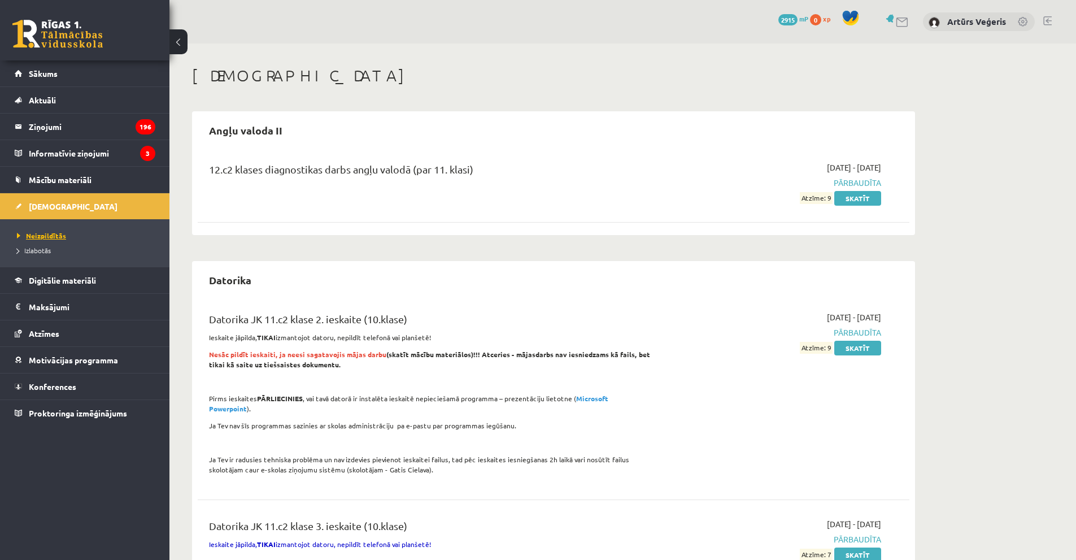
click at [38, 231] on link "Neizpildītās" at bounding box center [87, 236] width 141 height 10
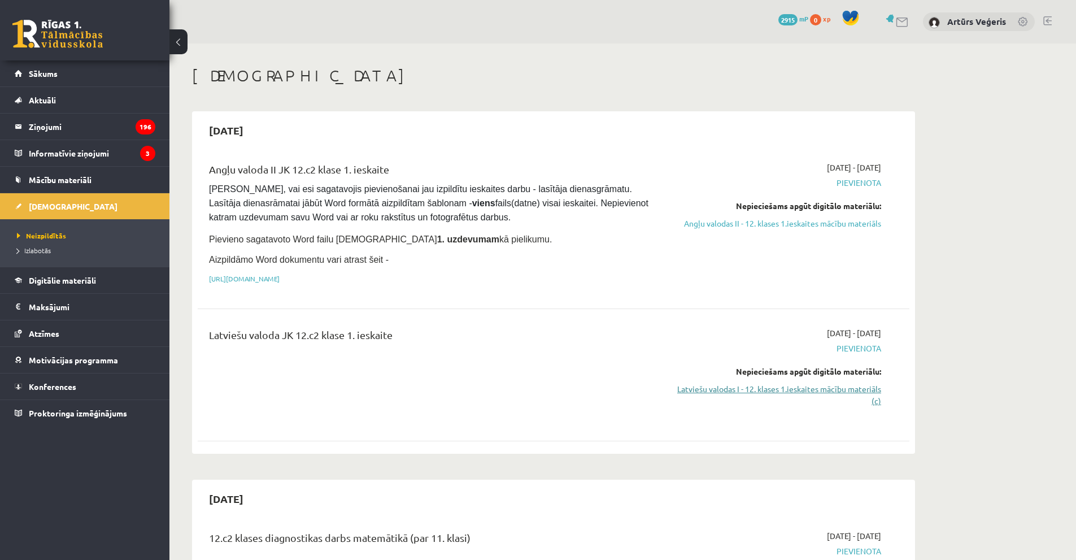
click at [818, 390] on link "Latviešu valodas I - 12. klases 1.ieskaites mācību materiāls (c)" at bounding box center [774, 395] width 213 height 24
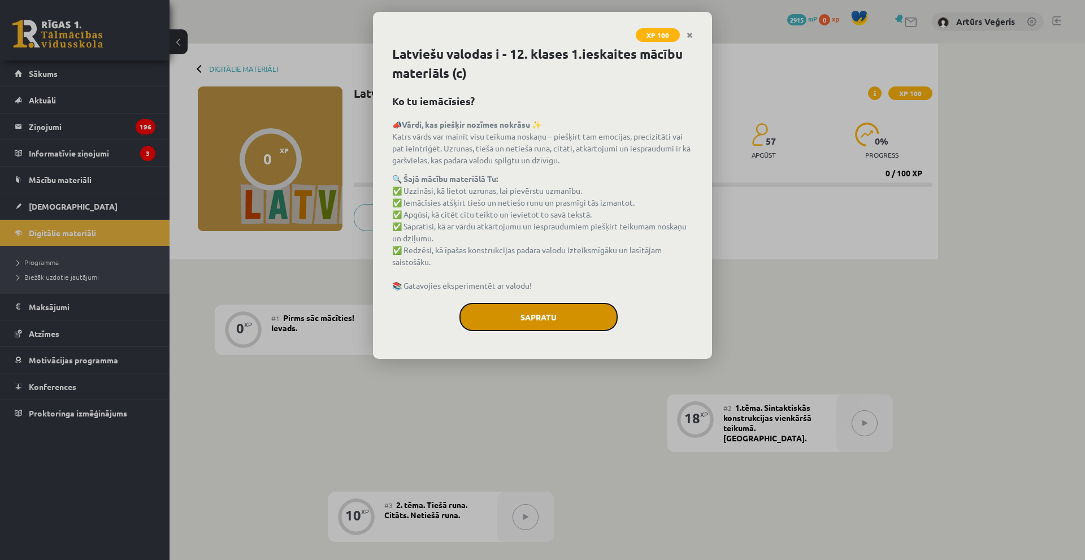
click at [562, 321] on button "Sapratu" at bounding box center [538, 317] width 158 height 28
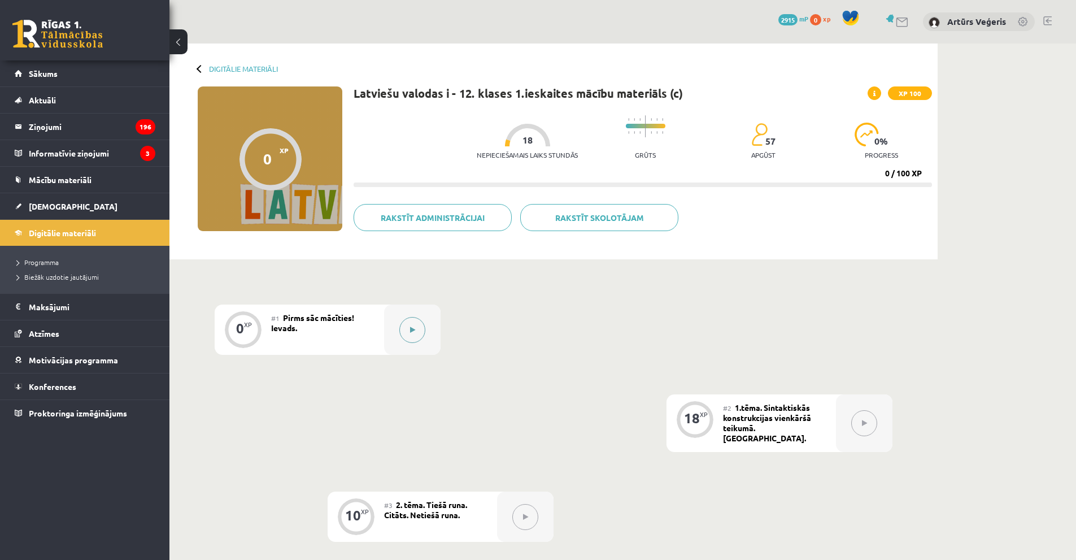
click at [406, 333] on button at bounding box center [412, 330] width 26 height 26
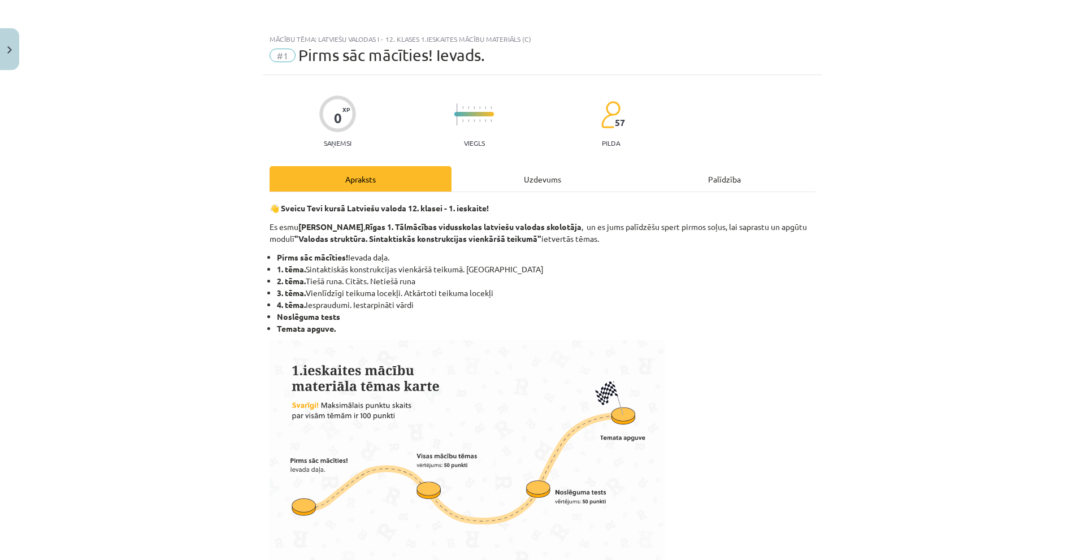
click at [519, 180] on div "Uzdevums" at bounding box center [542, 178] width 182 height 25
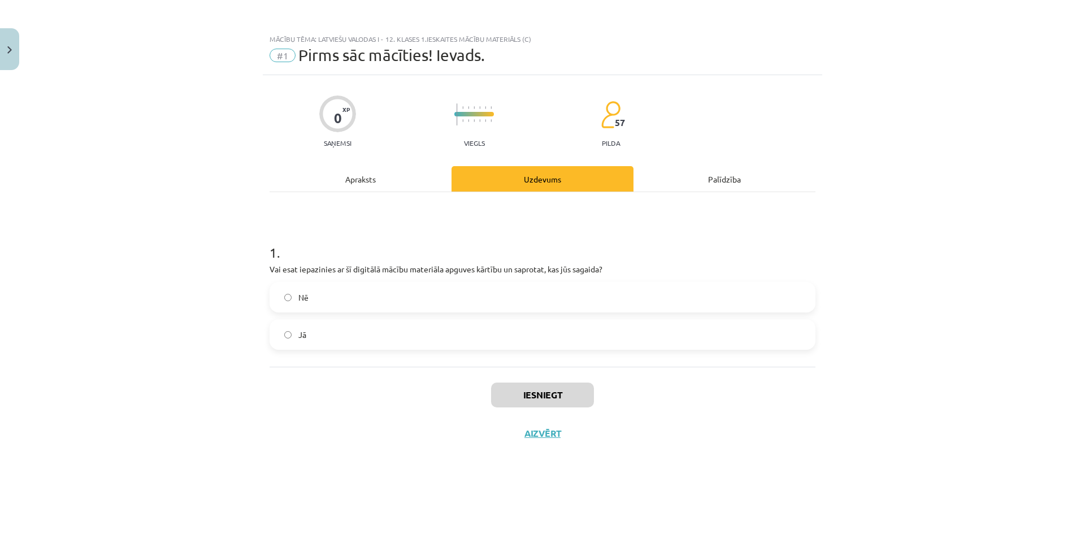
click at [441, 344] on label "Jā" at bounding box center [543, 334] width 544 height 28
click at [530, 390] on button "Iesniegt" at bounding box center [542, 394] width 103 height 25
click at [559, 401] on button "Iesniegt" at bounding box center [542, 394] width 103 height 25
drag, startPoint x: 823, startPoint y: 399, endPoint x: 813, endPoint y: 401, distance: 9.7
click at [814, 401] on div "Mācību tēma: Latviešu valodas i - 12. klases 1.ieskaites mācību materiāls (c) #…" at bounding box center [542, 280] width 1085 height 560
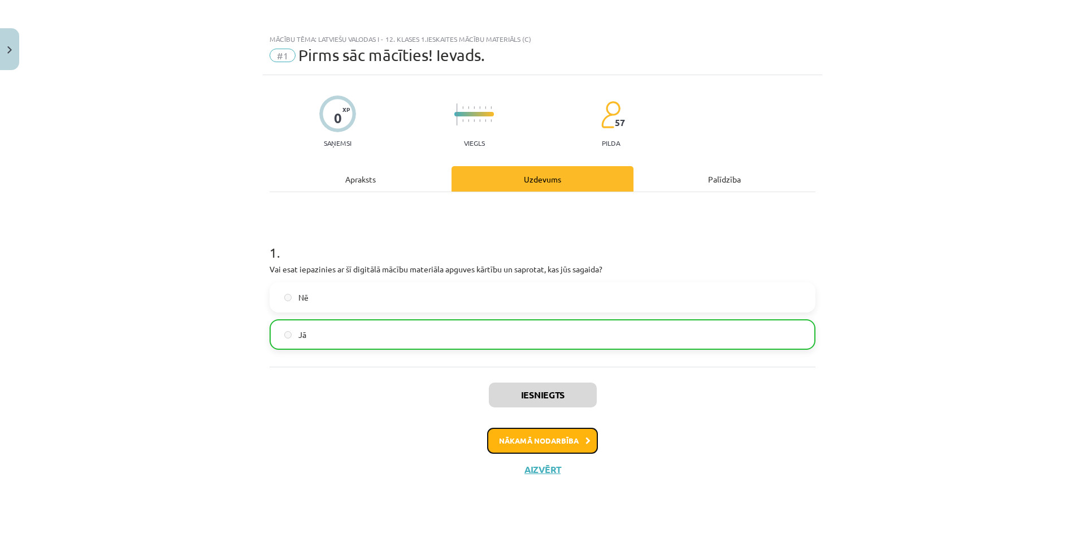
click at [554, 443] on button "Nākamā nodarbība" at bounding box center [542, 441] width 111 height 26
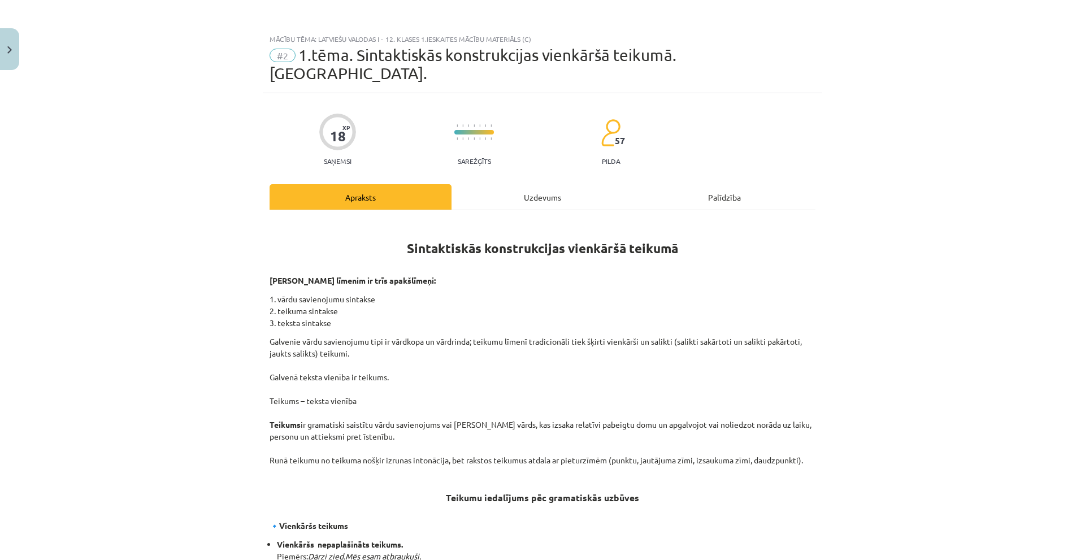
click at [545, 184] on div "Uzdevums" at bounding box center [542, 196] width 182 height 25
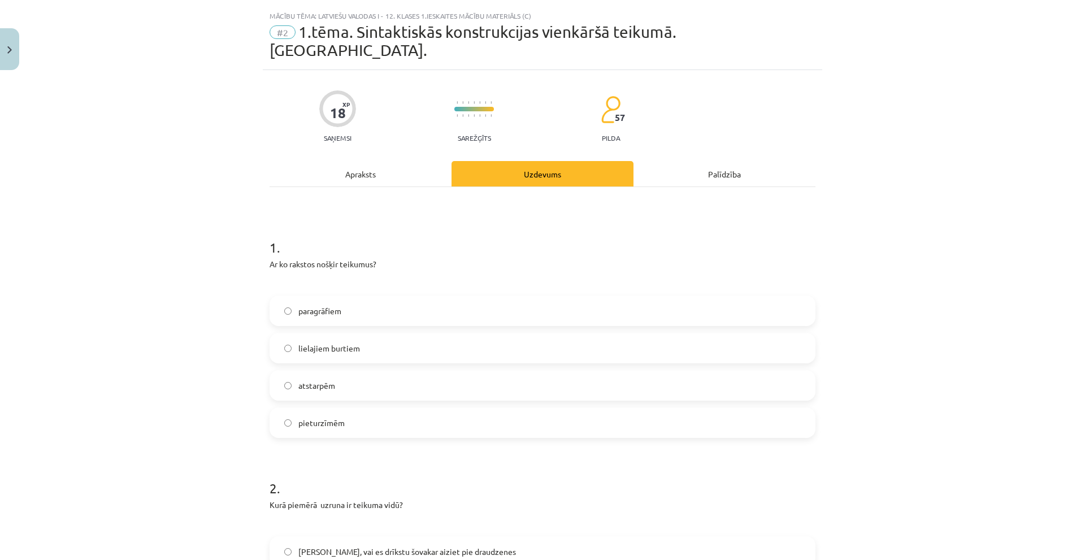
scroll to position [28, 0]
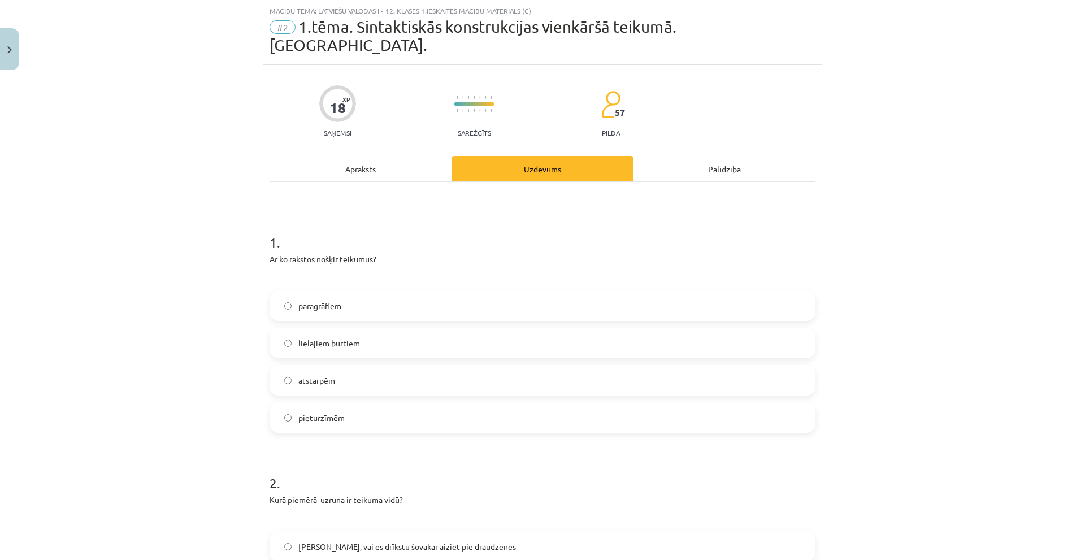
drag, startPoint x: 389, startPoint y: 184, endPoint x: 385, endPoint y: 179, distance: 6.4
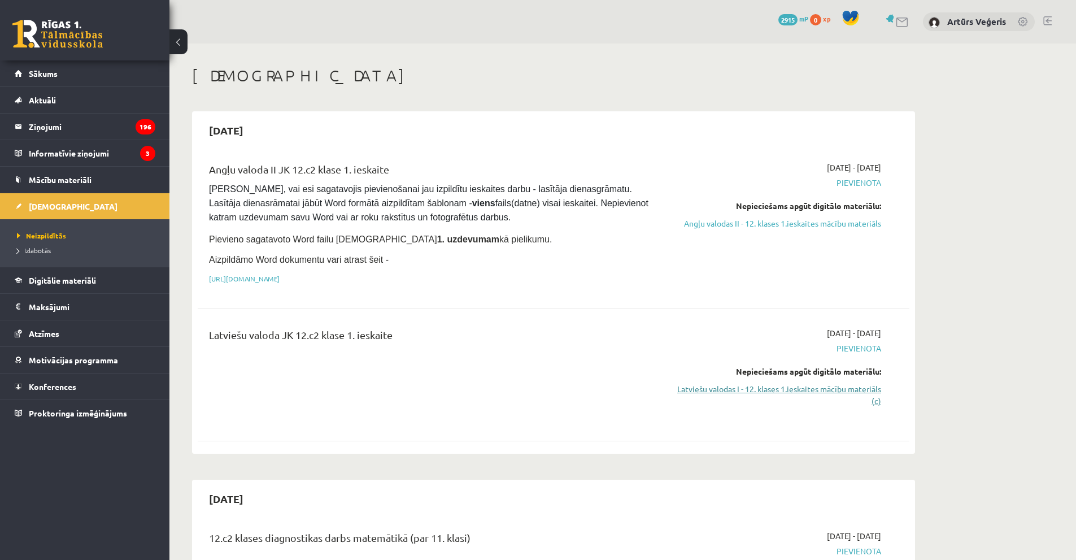
click at [758, 383] on link "Latviešu valodas I - 12. klases 1.ieskaites mācību materiāls (c)" at bounding box center [774, 395] width 213 height 24
click at [828, 390] on link "Latviešu valodas I - 12. klases 1.ieskaites mācību materiāls (c)" at bounding box center [774, 395] width 213 height 24
click at [771, 389] on link "Latviešu valodas I - 12. klases 1.ieskaites mācību materiāls (c)" at bounding box center [774, 395] width 213 height 24
